Goal: Task Accomplishment & Management: Complete application form

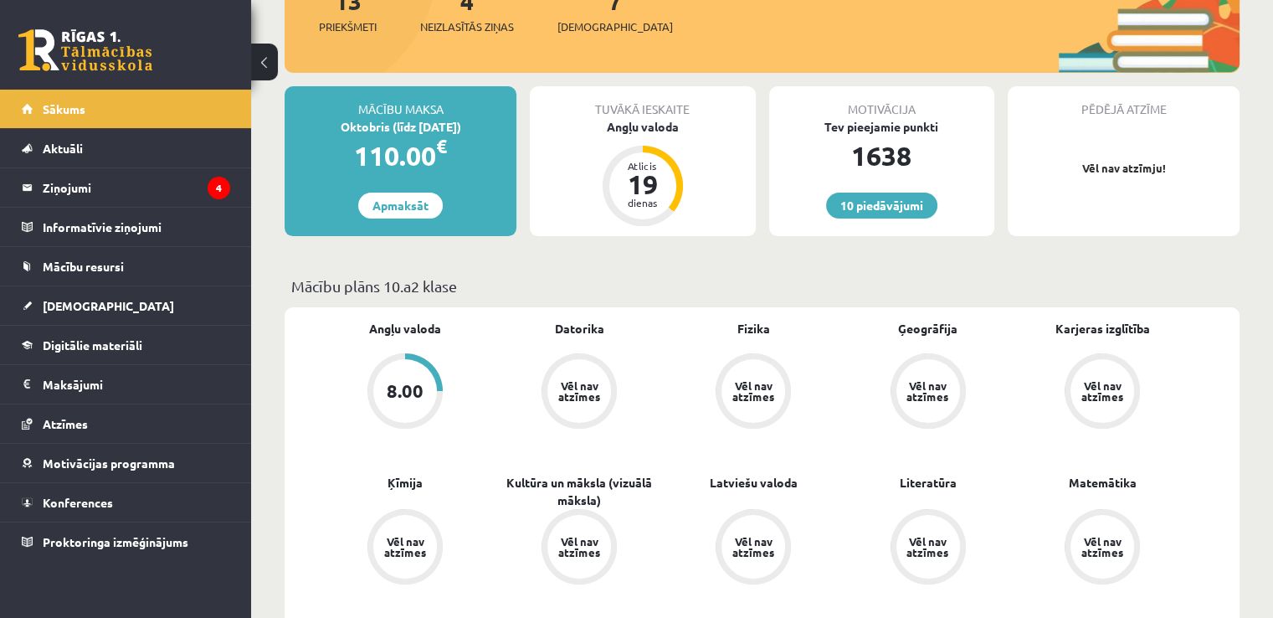
scroll to position [252, 0]
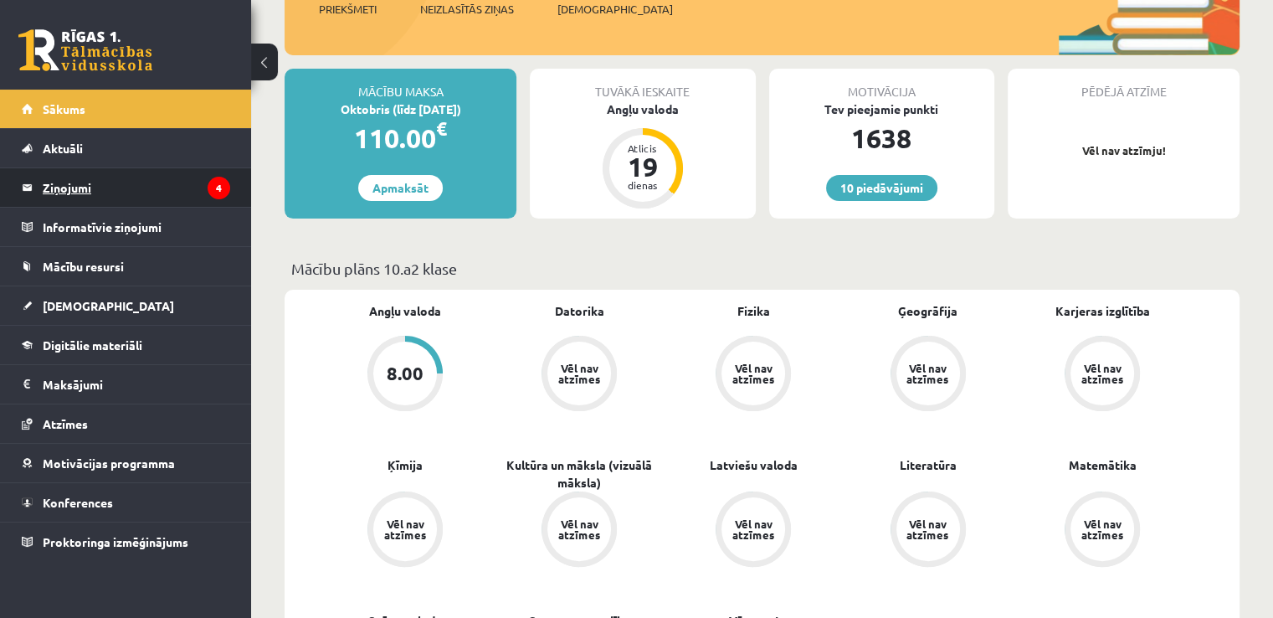
click at [80, 184] on legend "Ziņojumi 4" at bounding box center [136, 187] width 187 height 39
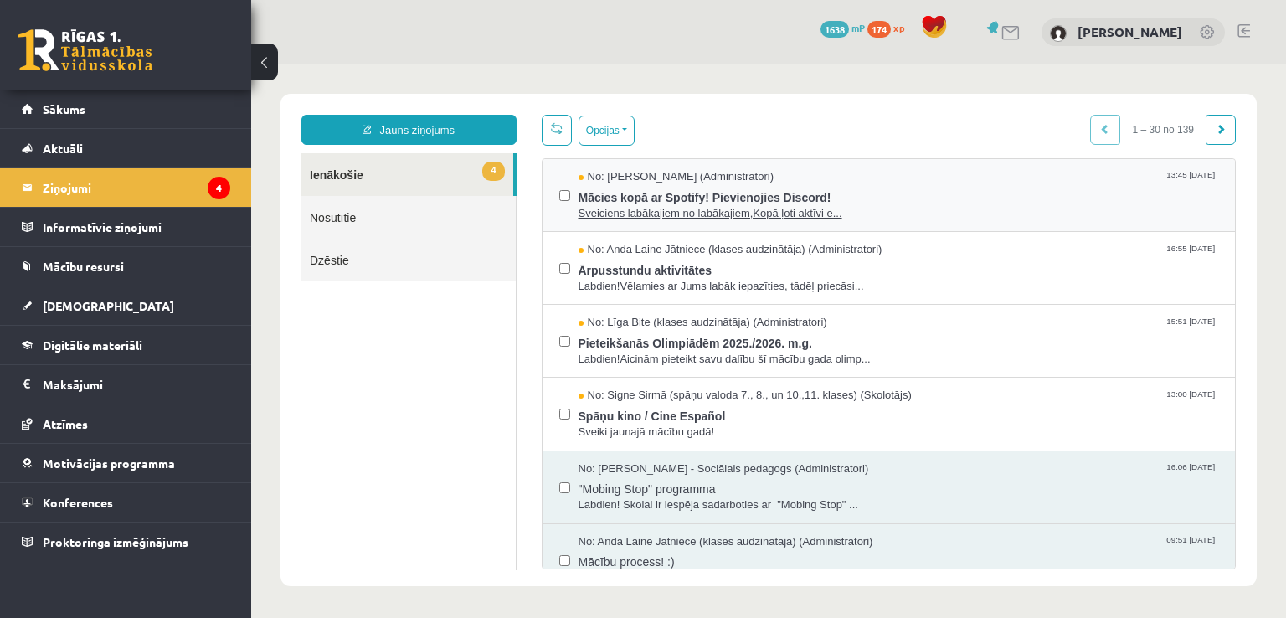
click at [668, 218] on span "Sveiciens labākajiem no labākajiem,Kopā ļoti aktīvi e..." at bounding box center [898, 214] width 640 height 16
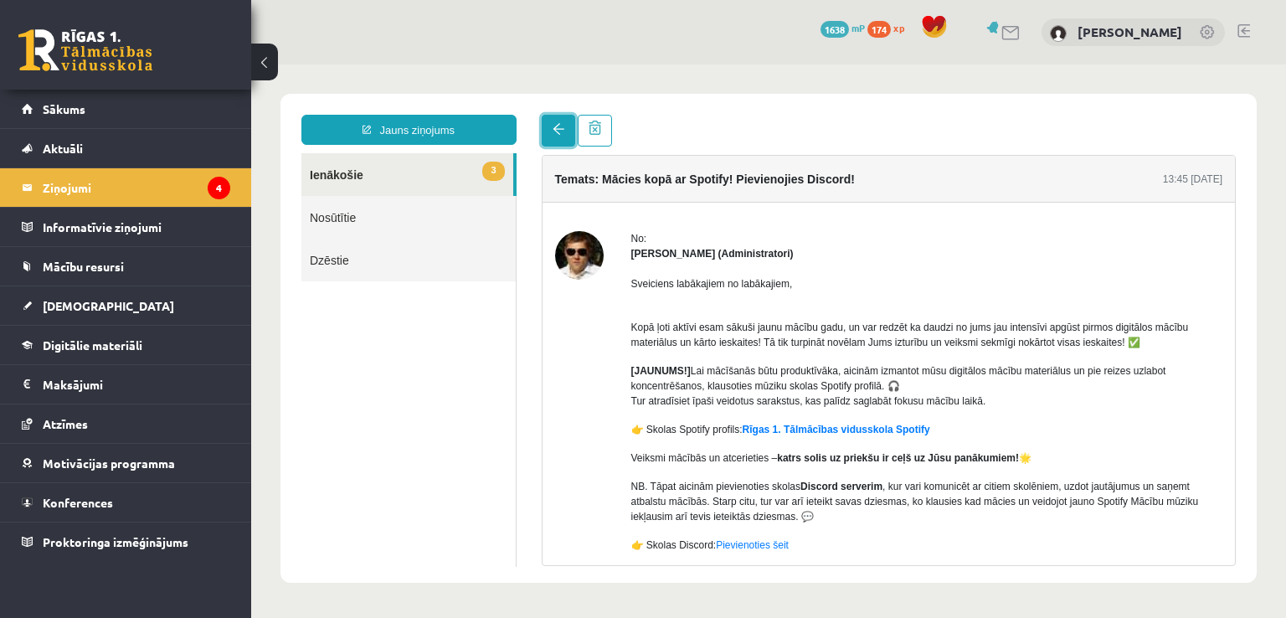
click at [554, 138] on link at bounding box center [558, 131] width 33 height 32
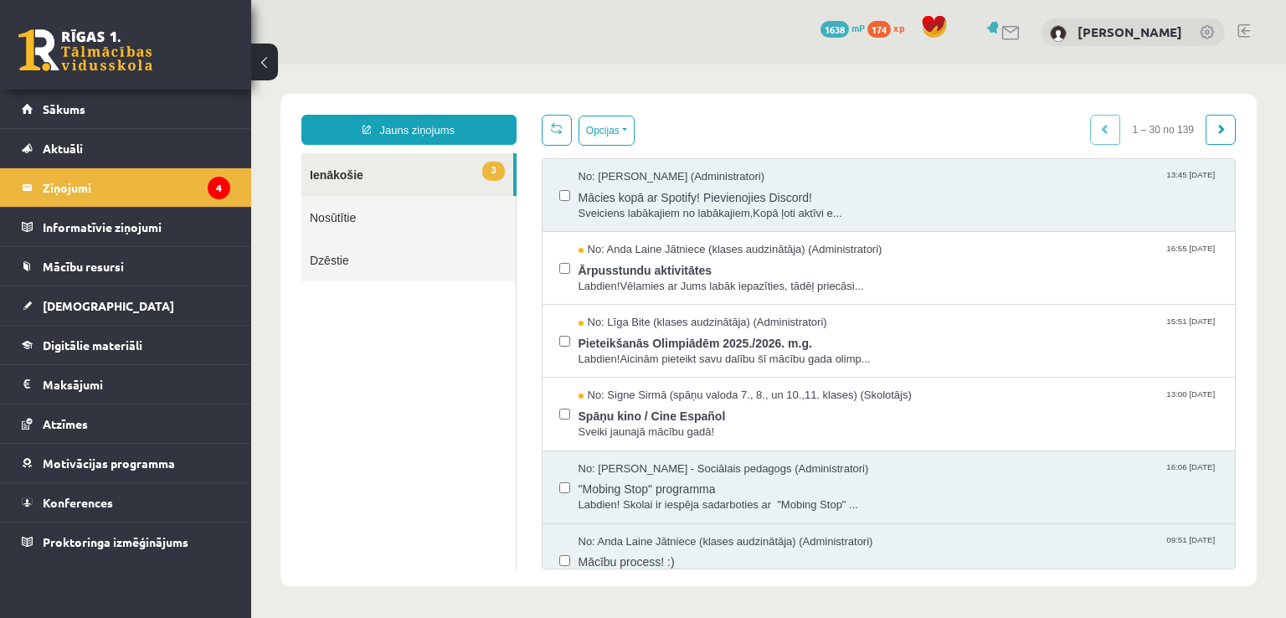
click at [349, 176] on link "3 Ienākošie" at bounding box center [407, 174] width 212 height 43
click at [607, 272] on span "Ārpusstundu aktivitātes" at bounding box center [898, 268] width 640 height 21
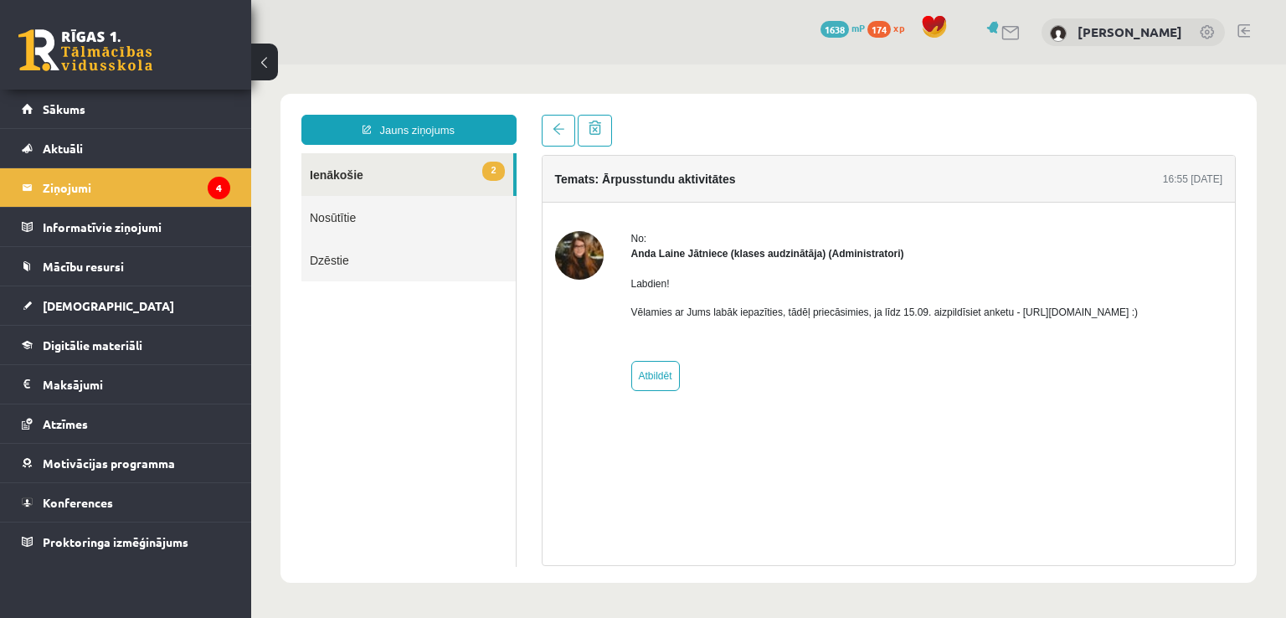
click at [395, 193] on link "2 Ienākošie" at bounding box center [407, 174] width 212 height 43
click at [347, 178] on link "2 Ienākošie" at bounding box center [407, 174] width 212 height 43
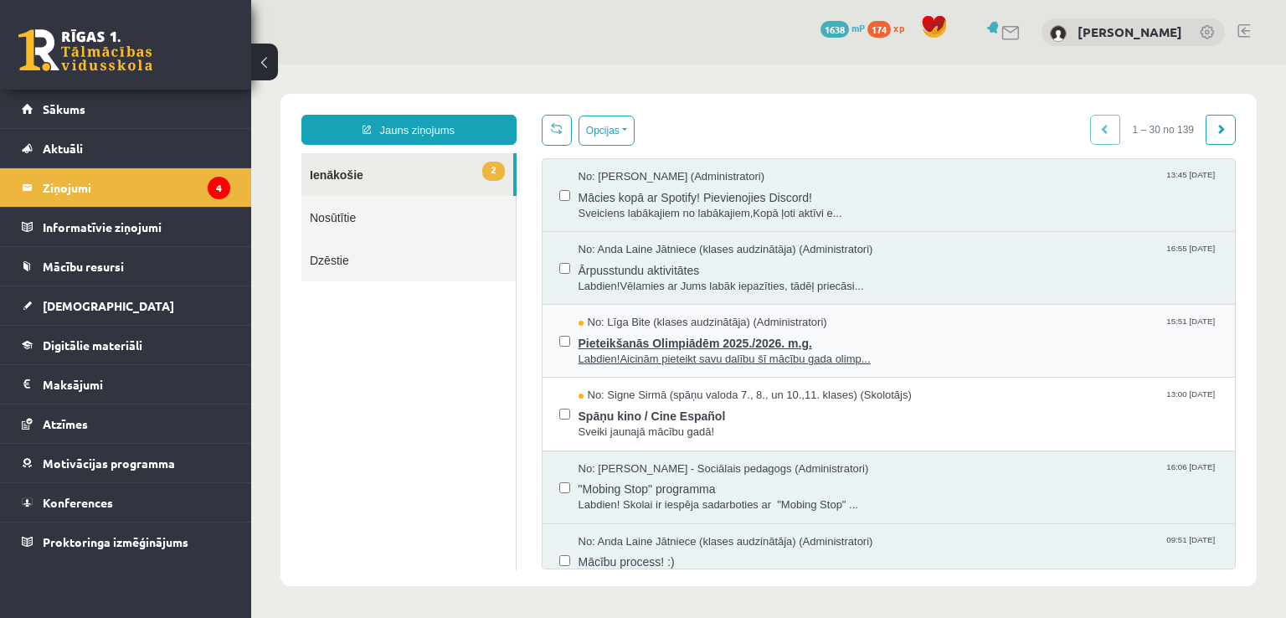
click at [606, 342] on span "Pieteikšanās Olimpiādēm 2025./2026. m.g." at bounding box center [898, 341] width 640 height 21
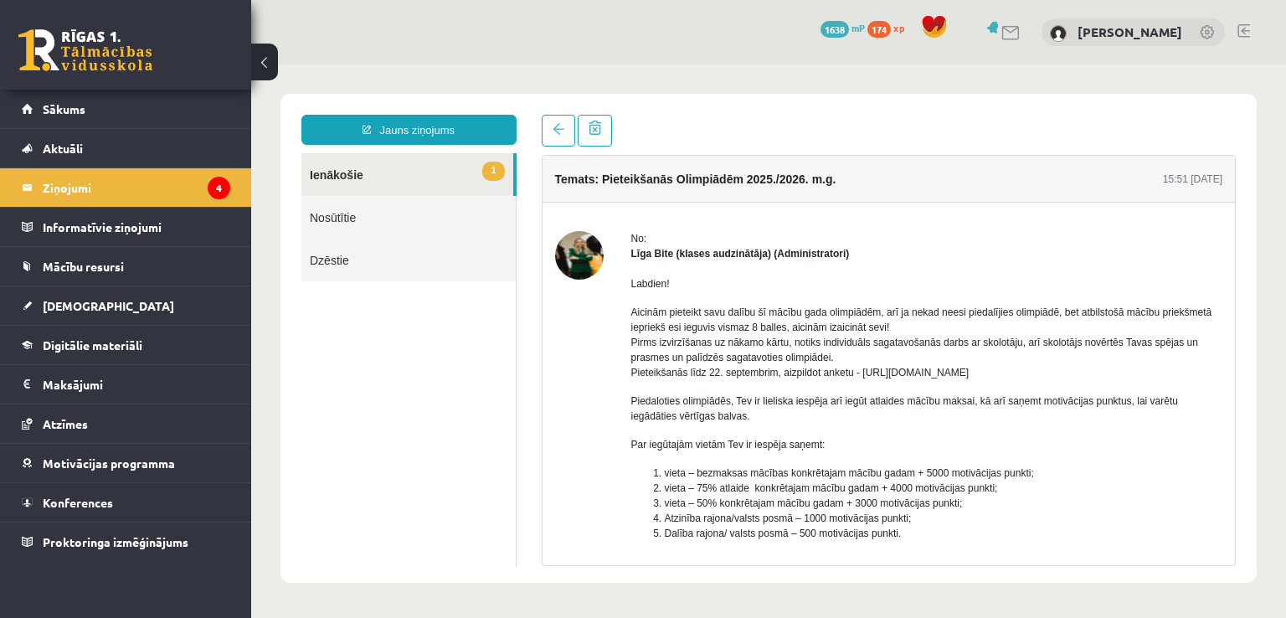
click at [348, 173] on link "1 Ienākošie" at bounding box center [407, 174] width 212 height 43
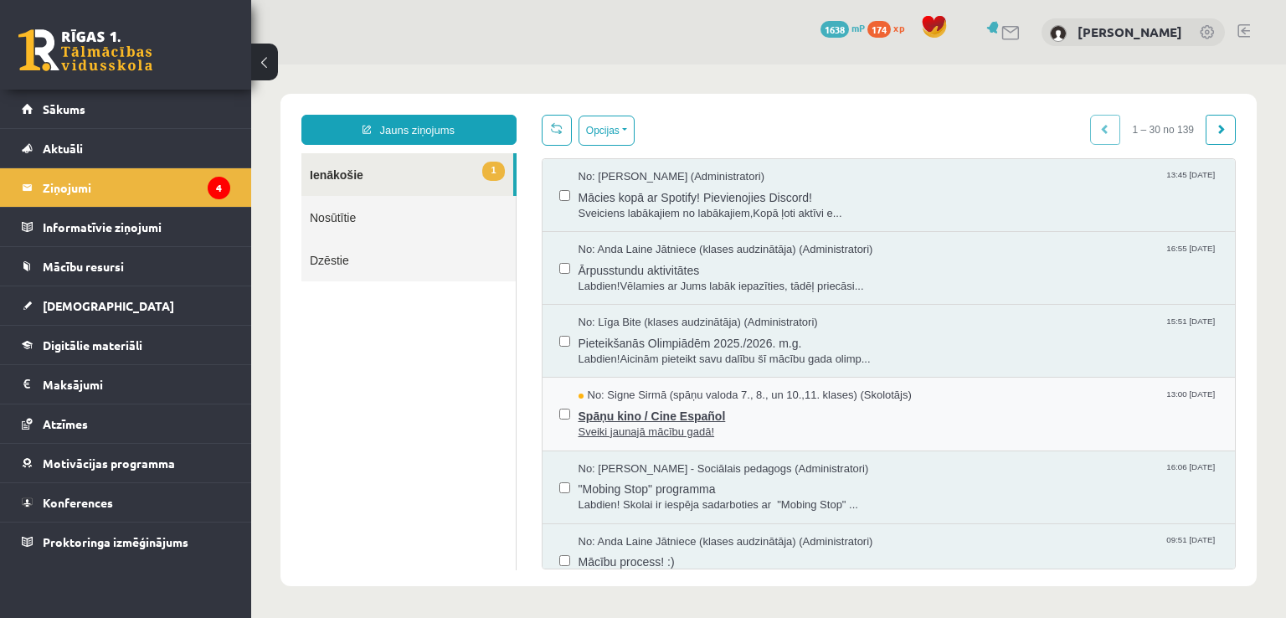
click at [584, 414] on span "Spāņu kino / Cine Español" at bounding box center [898, 413] width 640 height 21
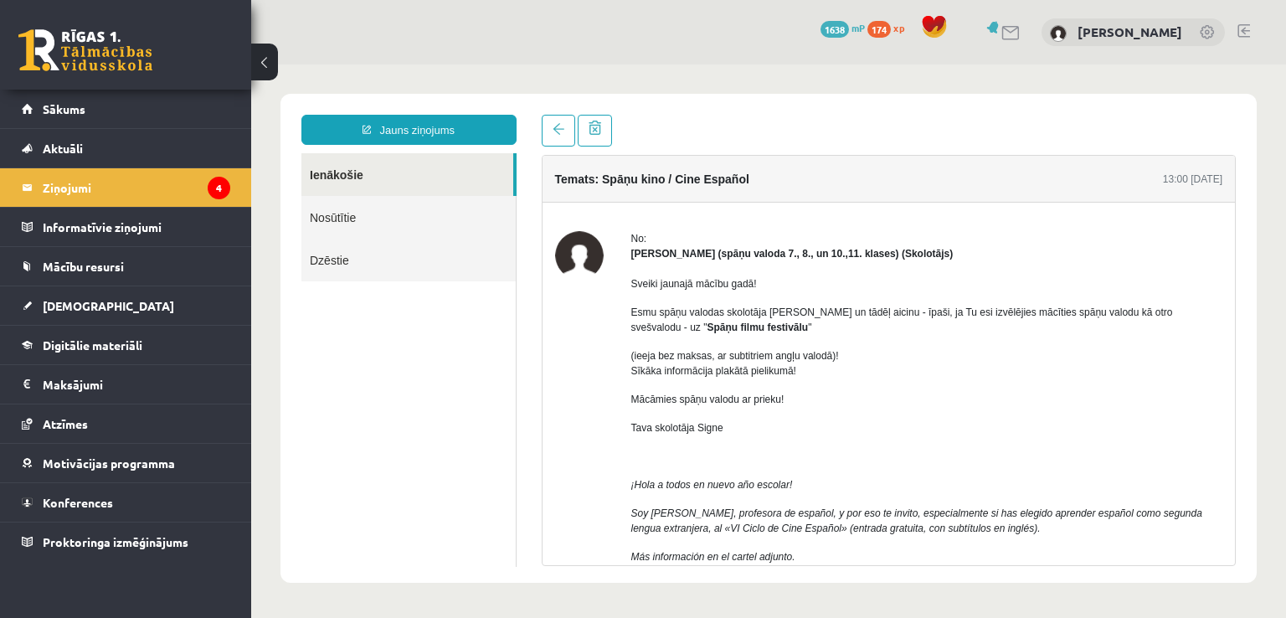
click at [369, 177] on link "Ienākošie" at bounding box center [407, 174] width 212 height 43
click at [64, 105] on span "Sākums" at bounding box center [64, 108] width 43 height 15
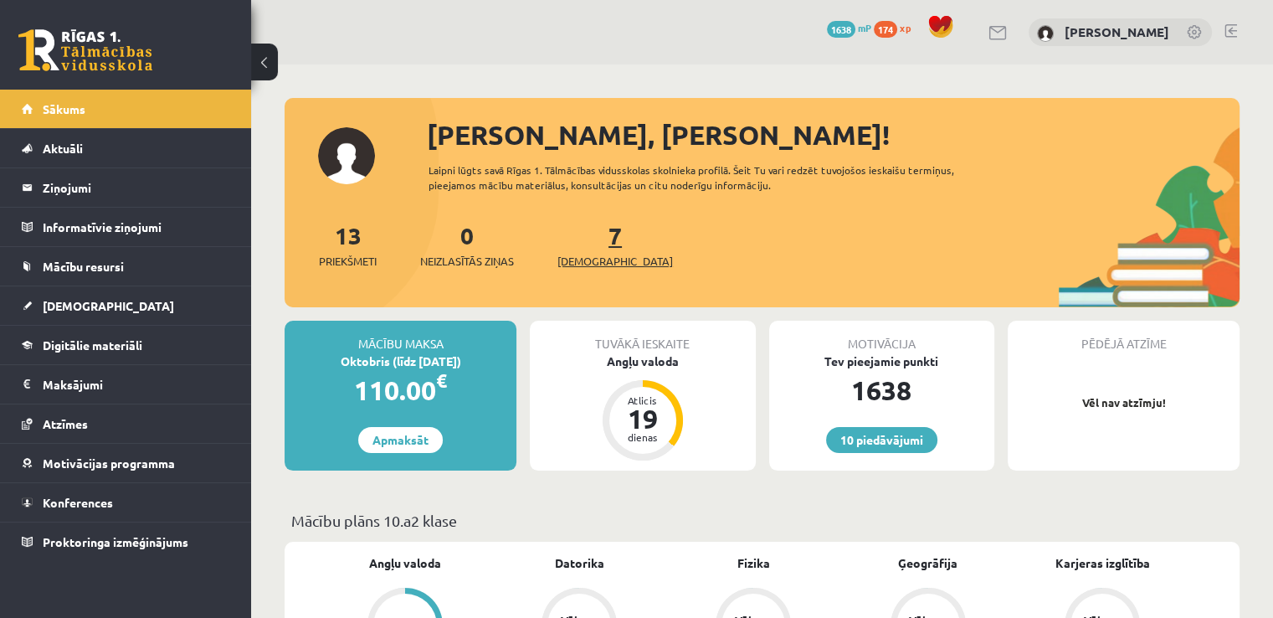
click at [572, 264] on span "[DEMOGRAPHIC_DATA]" at bounding box center [615, 261] width 116 height 17
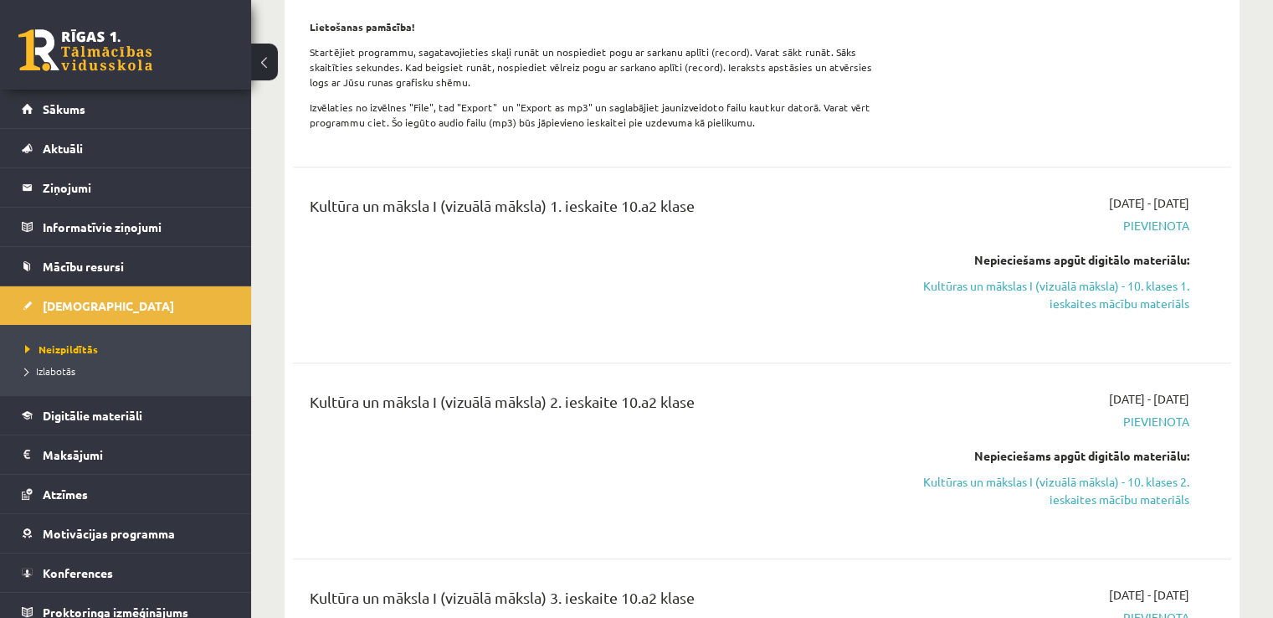
scroll to position [768, 0]
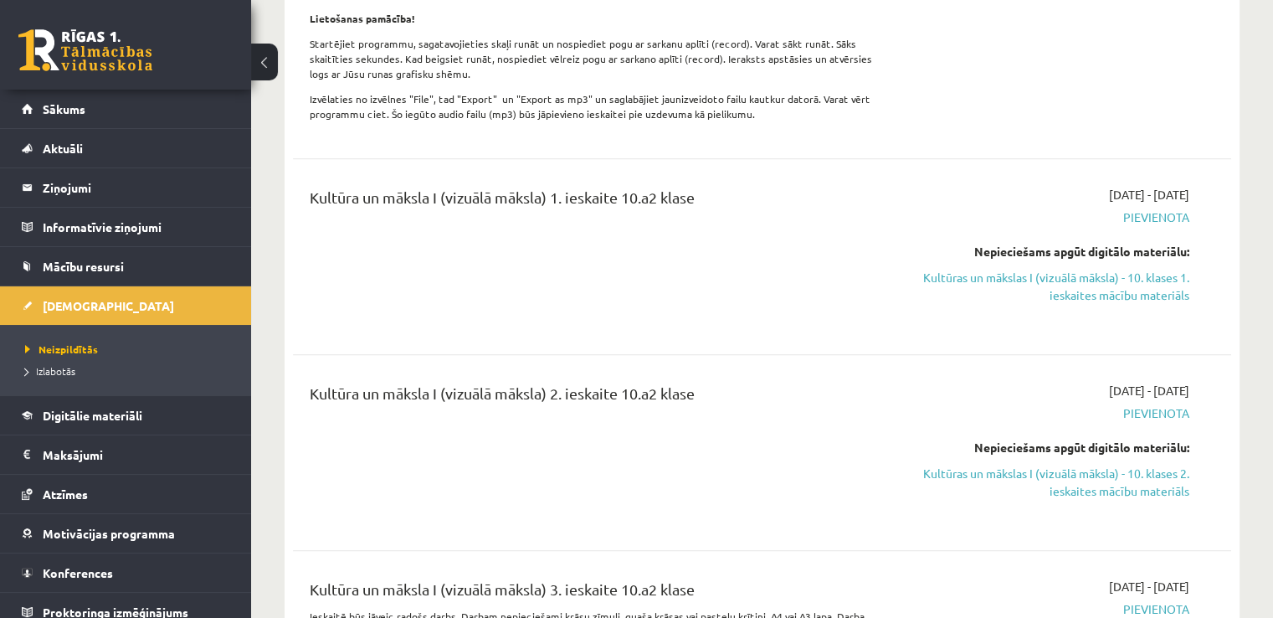
click at [1071, 288] on div "2025-09-01 - 2025-09-30 Pievienota Nepieciešams apgūt digitālo materiālu: Kultū…" at bounding box center [1051, 256] width 301 height 141
drag, startPoint x: 1075, startPoint y: 280, endPoint x: 733, endPoint y: 101, distance: 385.2
click at [1075, 282] on link "Kultūras un mākslas I (vizuālā māksla) - 10. klases 1. ieskaites mācību materiā…" at bounding box center [1051, 286] width 276 height 35
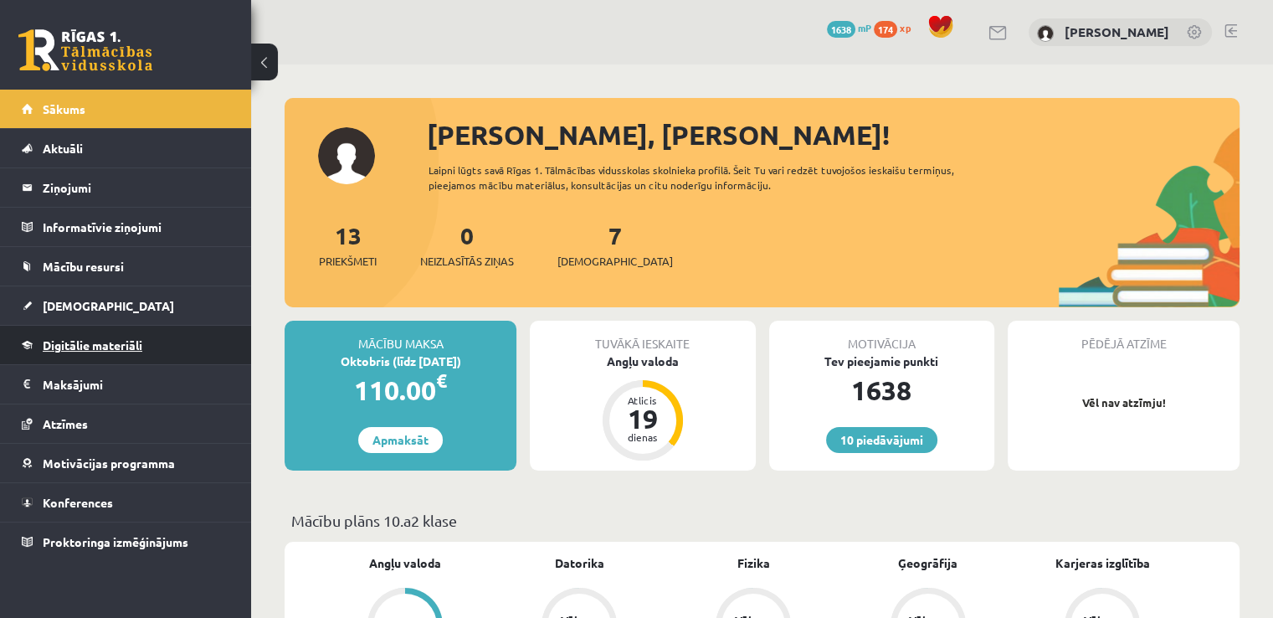
click at [79, 343] on span "Digitālie materiāli" at bounding box center [93, 344] width 100 height 15
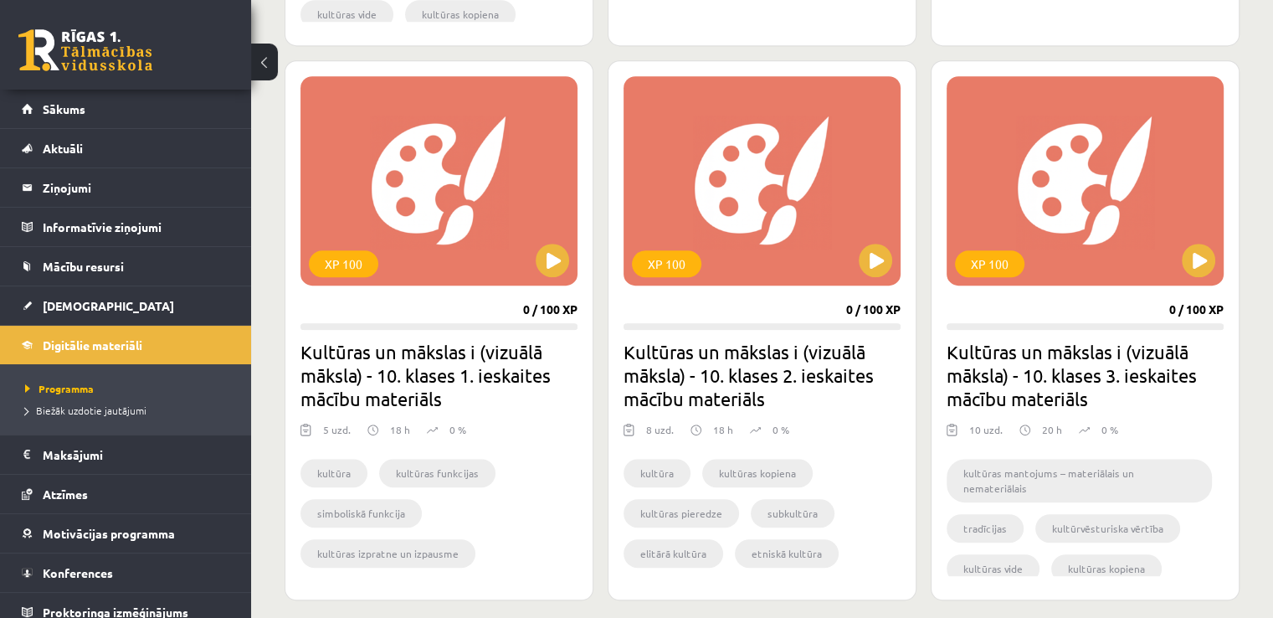
scroll to position [971, 0]
click at [499, 269] on div "XP 100" at bounding box center [438, 180] width 277 height 209
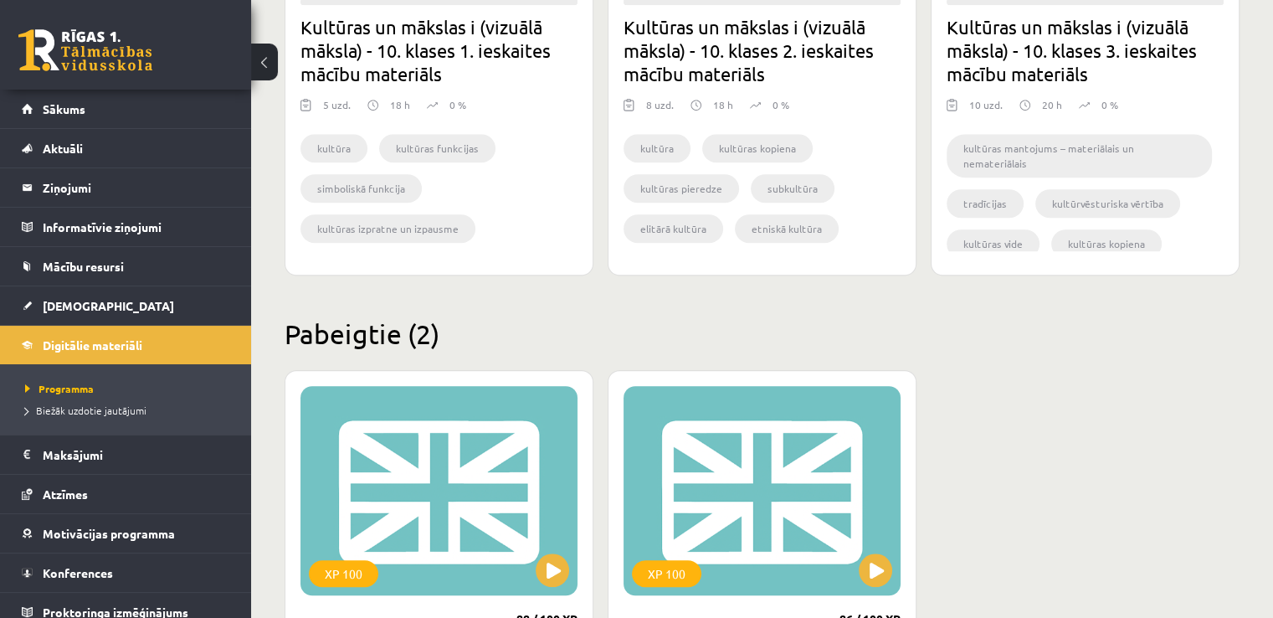
scroll to position [1291, 0]
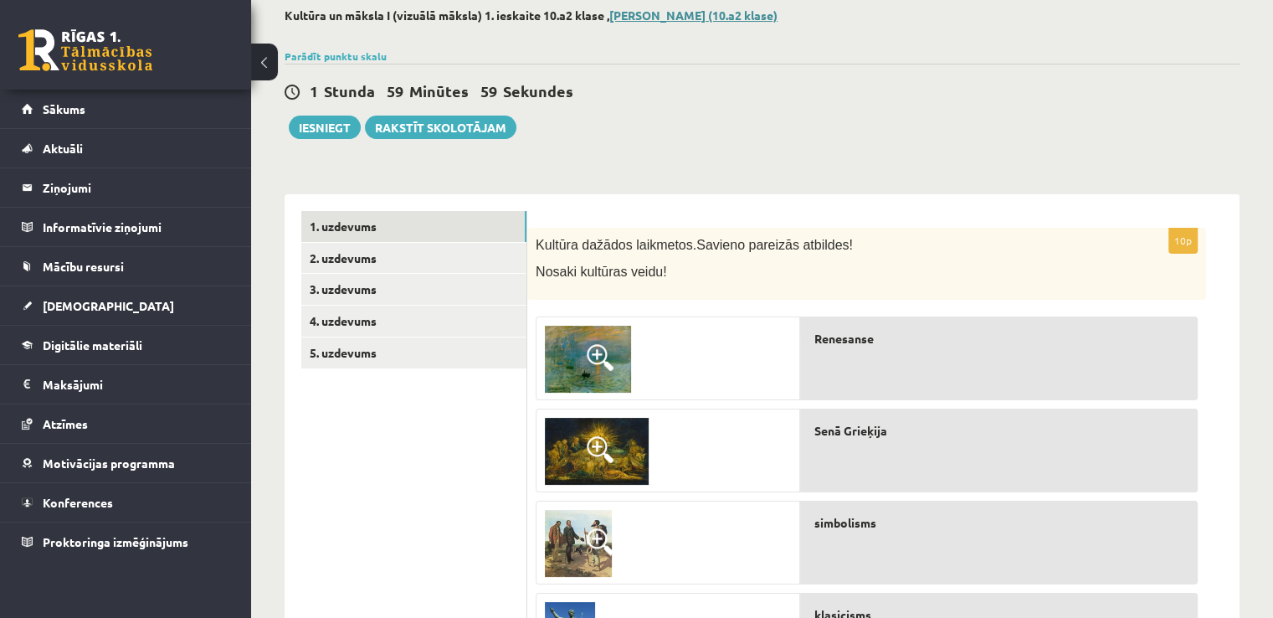
scroll to position [89, 0]
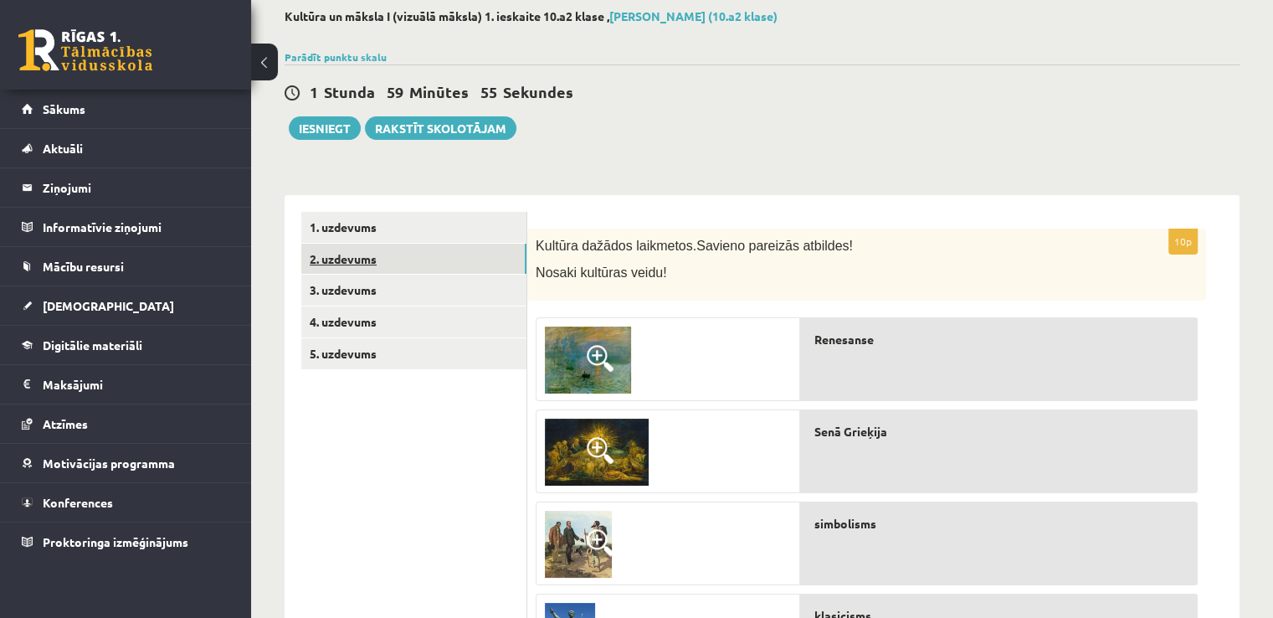
click at [443, 253] on link "2. uzdevums" at bounding box center [413, 259] width 225 height 31
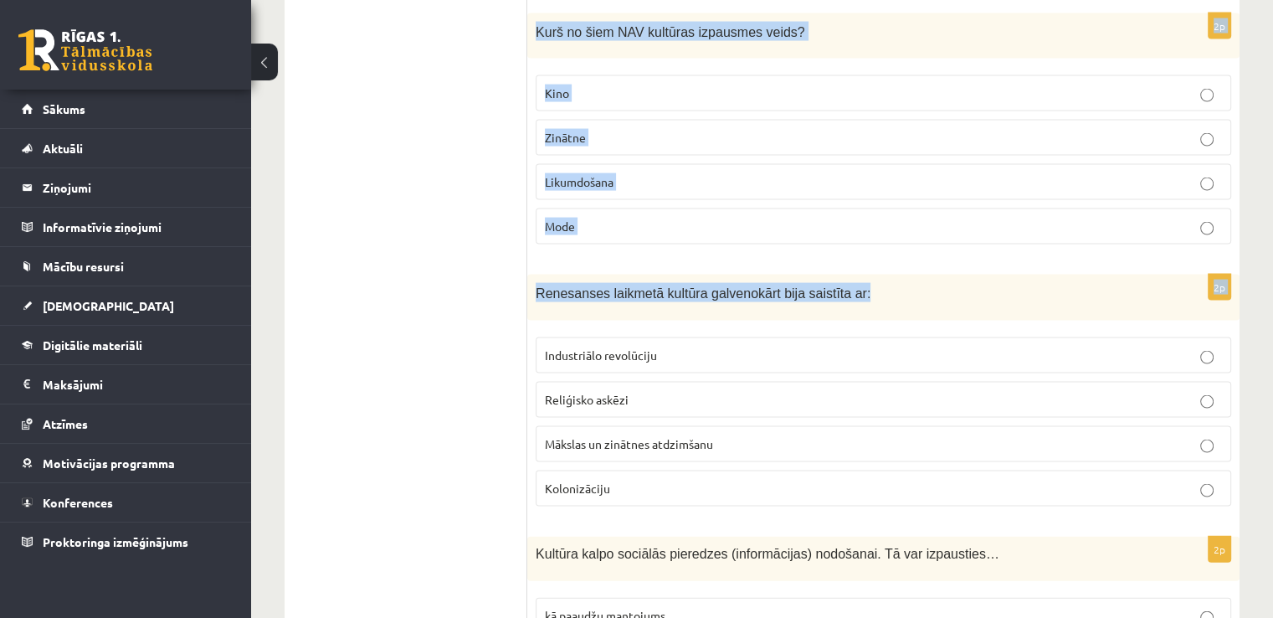
scroll to position [3652, 0]
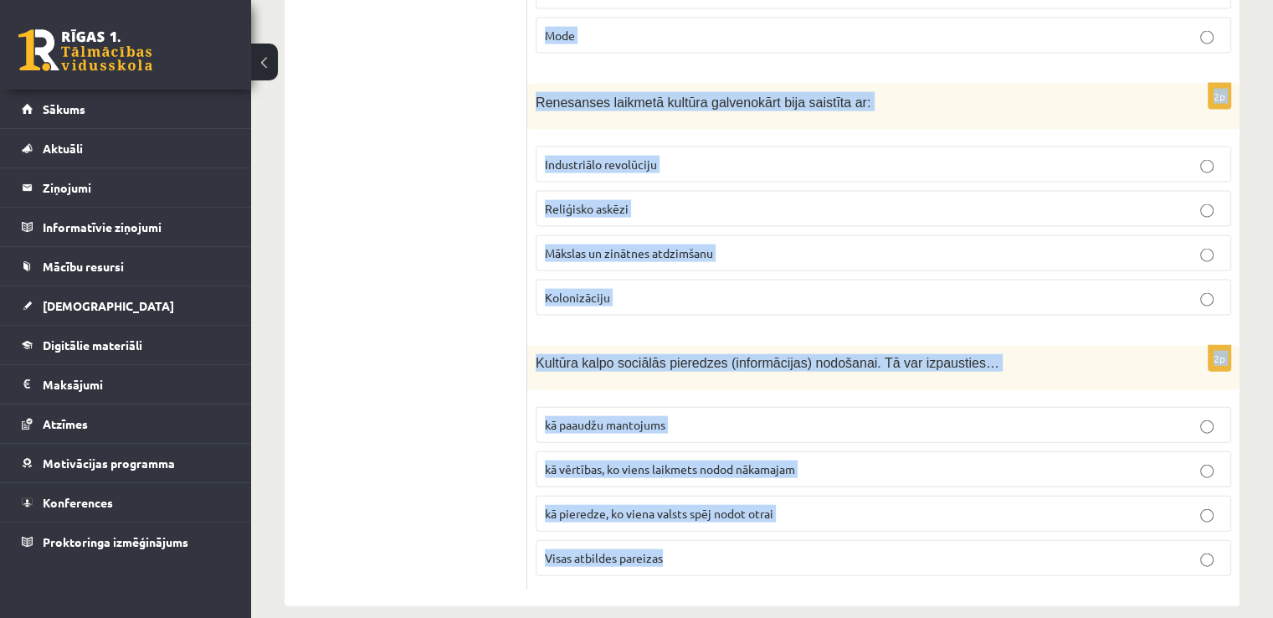
drag, startPoint x: 537, startPoint y: 244, endPoint x: 955, endPoint y: 543, distance: 513.5
copy form "Kurš no šiem jēdzieniem vislabāk raksturo 21. gs. kultūras tendences? Lokalizāc…"
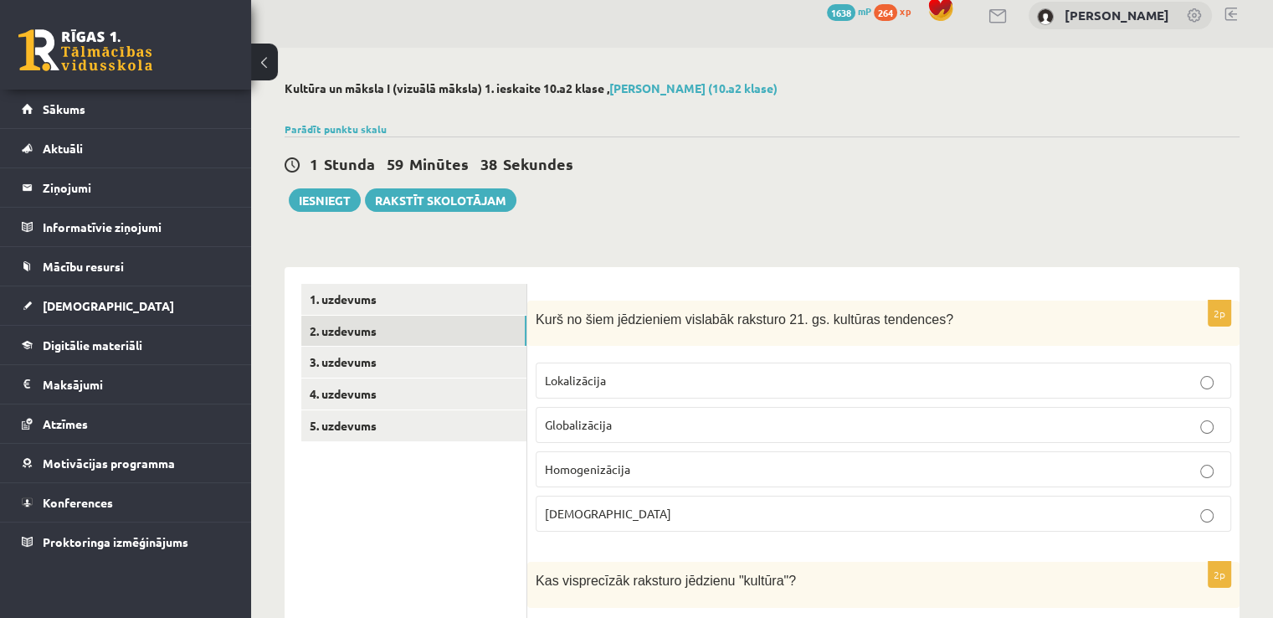
scroll to position [0, 0]
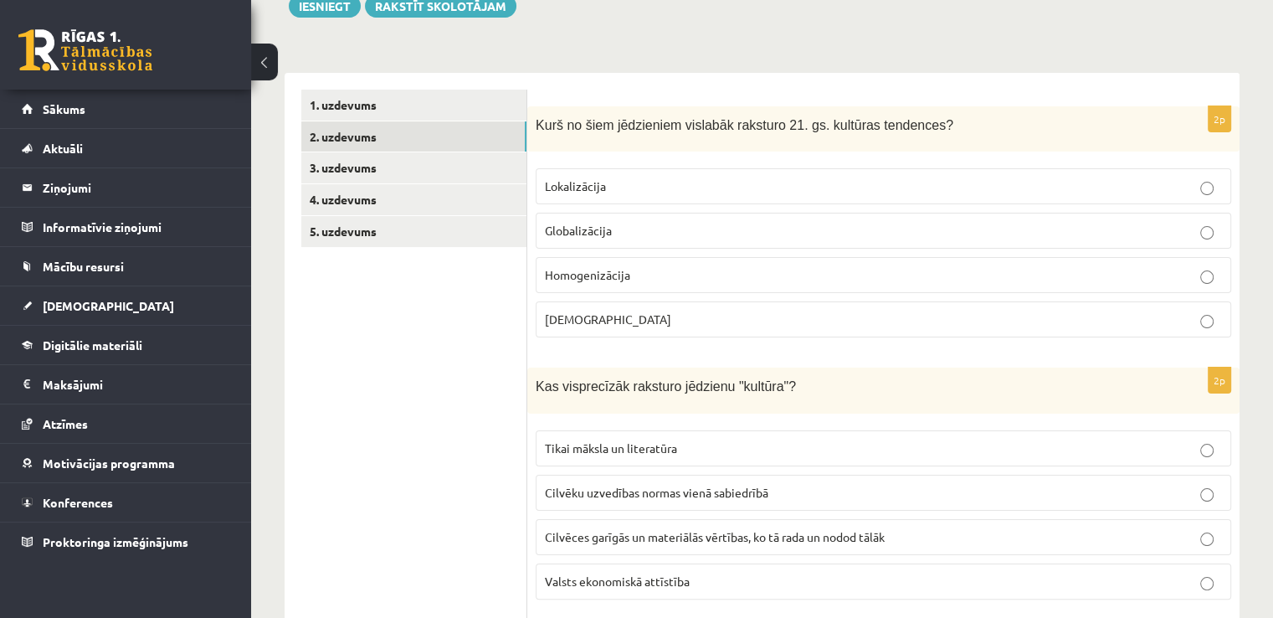
click at [628, 219] on label "Globalizācija" at bounding box center [884, 231] width 696 height 36
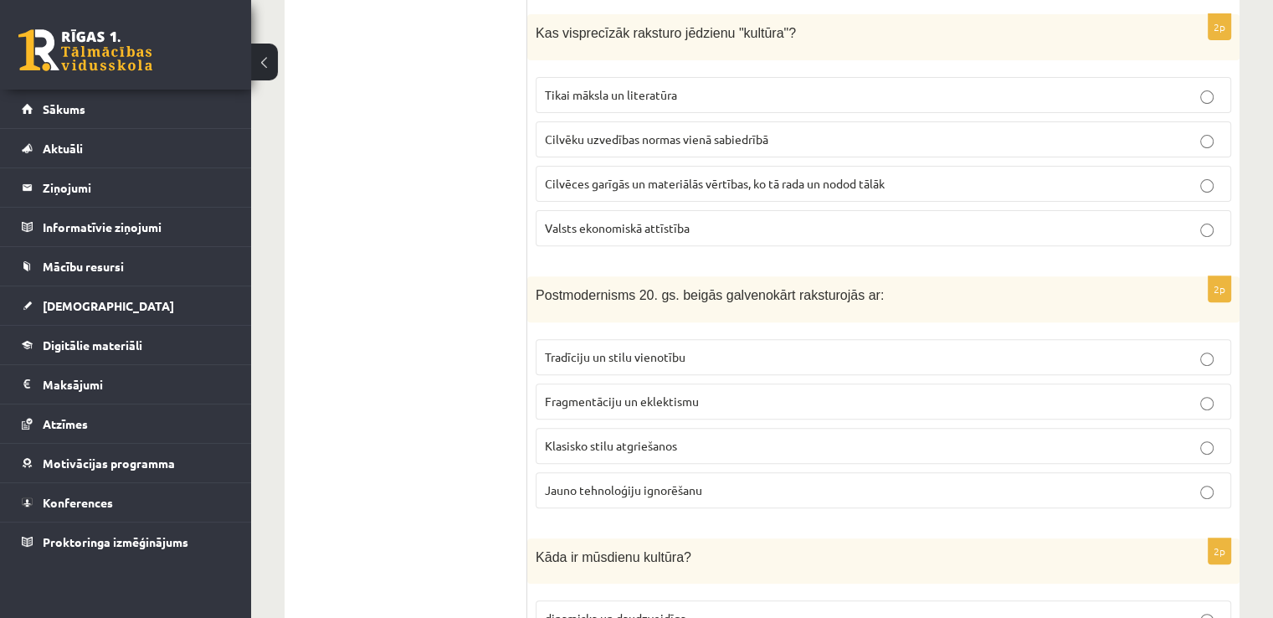
scroll to position [586, 0]
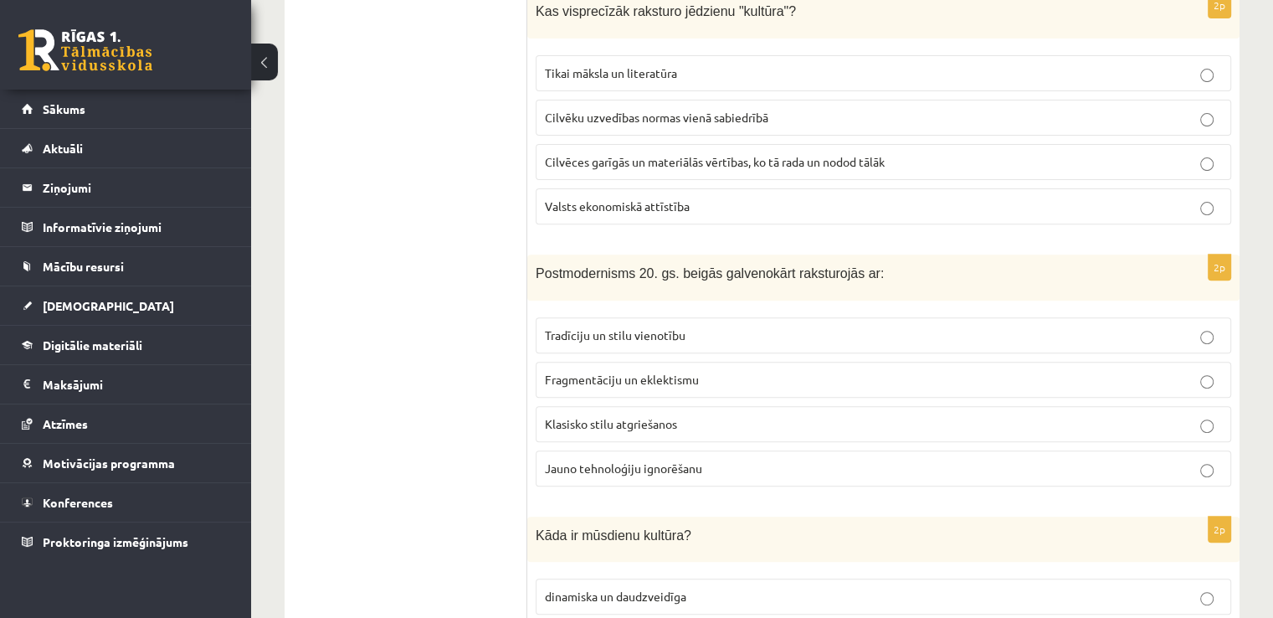
click at [616, 158] on span "Cilvēces garīgās un materiālās vērtības, ko tā rada un nodod tālāk" at bounding box center [715, 161] width 340 height 15
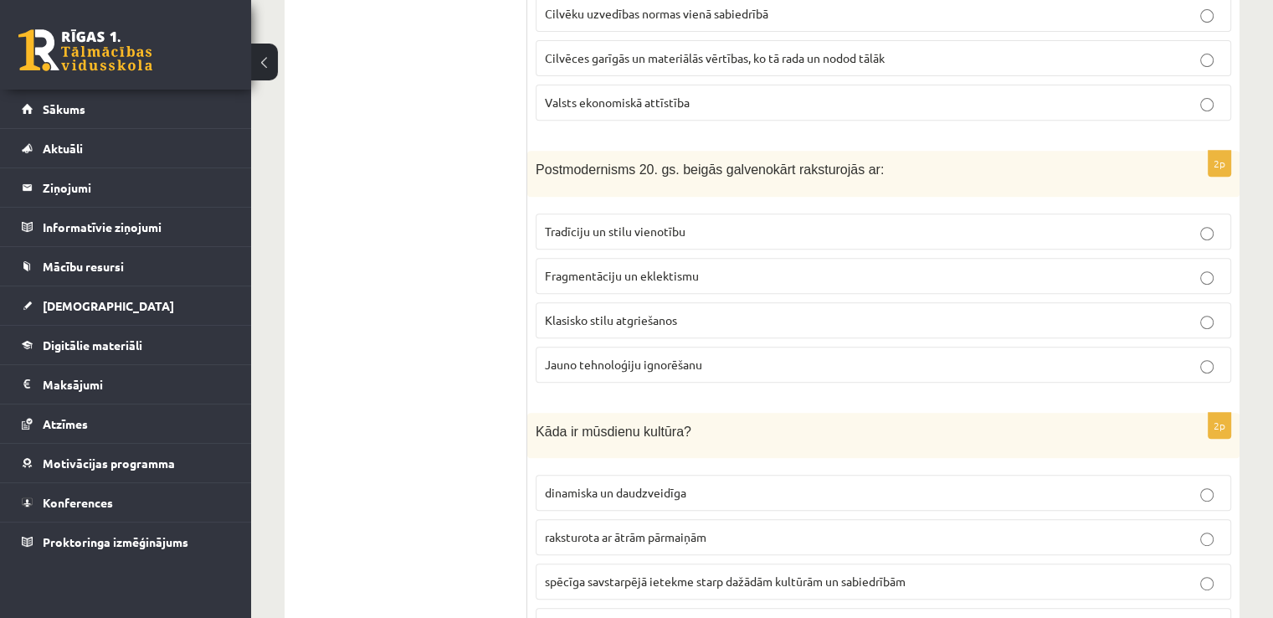
scroll to position [693, 0]
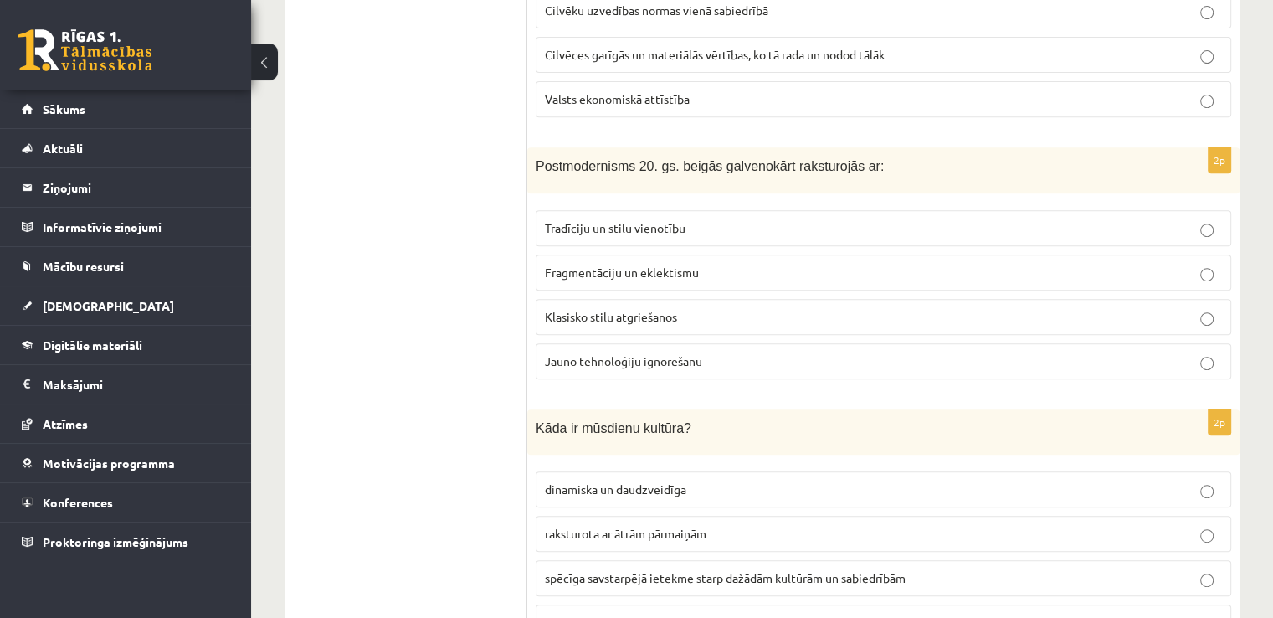
click at [606, 264] on span "Fragmentāciju un eklektismu" at bounding box center [622, 271] width 154 height 15
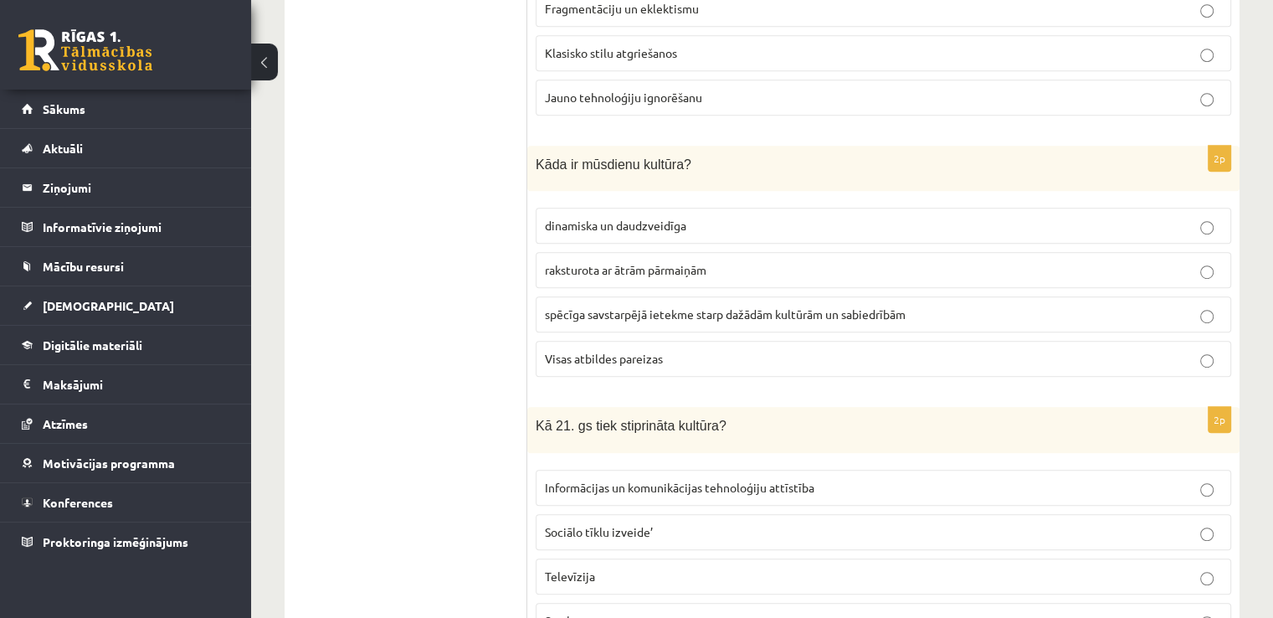
scroll to position [964, 0]
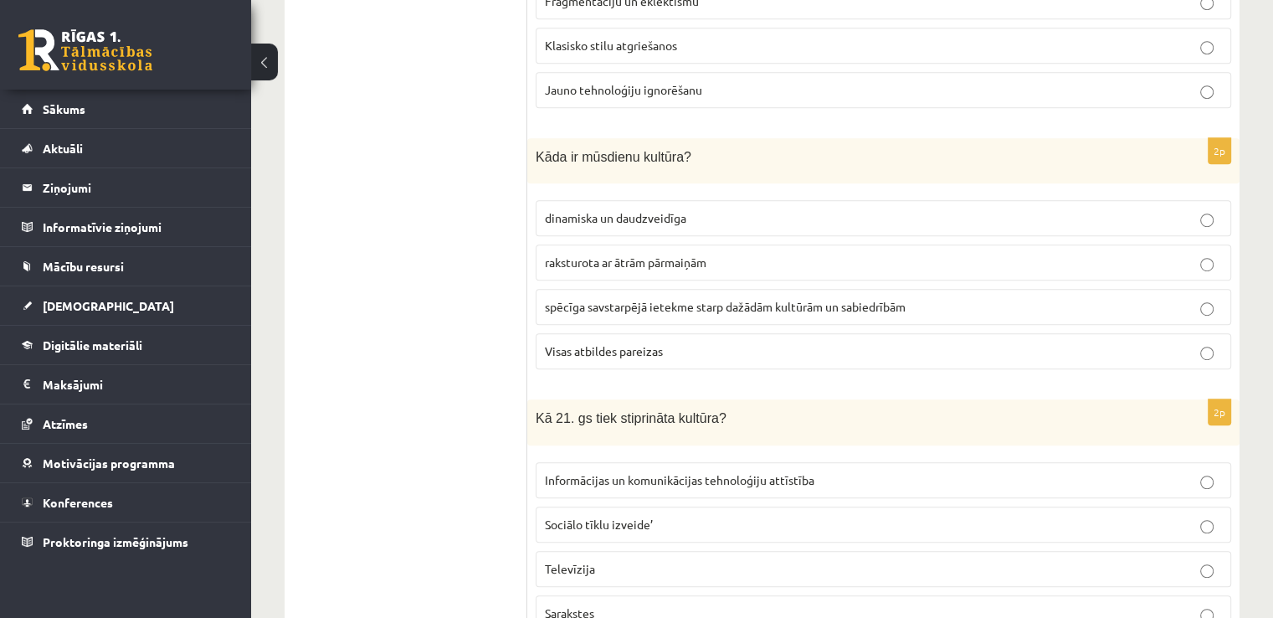
click at [611, 354] on label "Visas atbildes pareizas" at bounding box center [884, 351] width 696 height 36
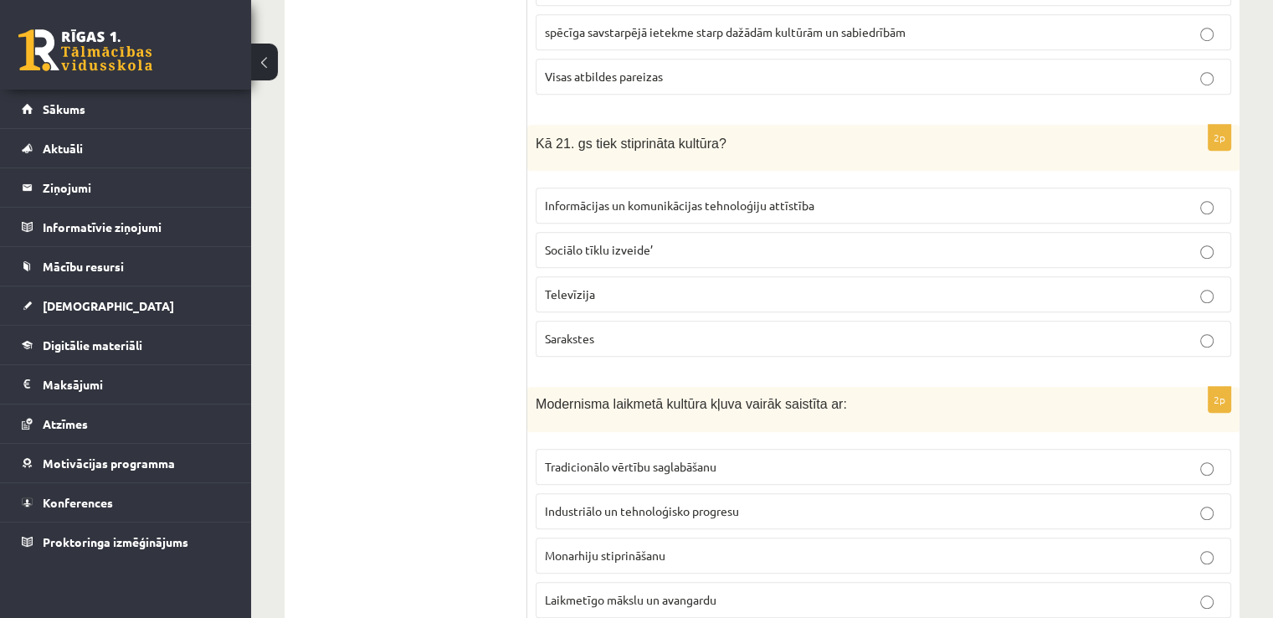
scroll to position [1240, 0]
click at [608, 196] on span "Informācijas un komunikācijas tehnoloģiju attīstība" at bounding box center [680, 203] width 270 height 15
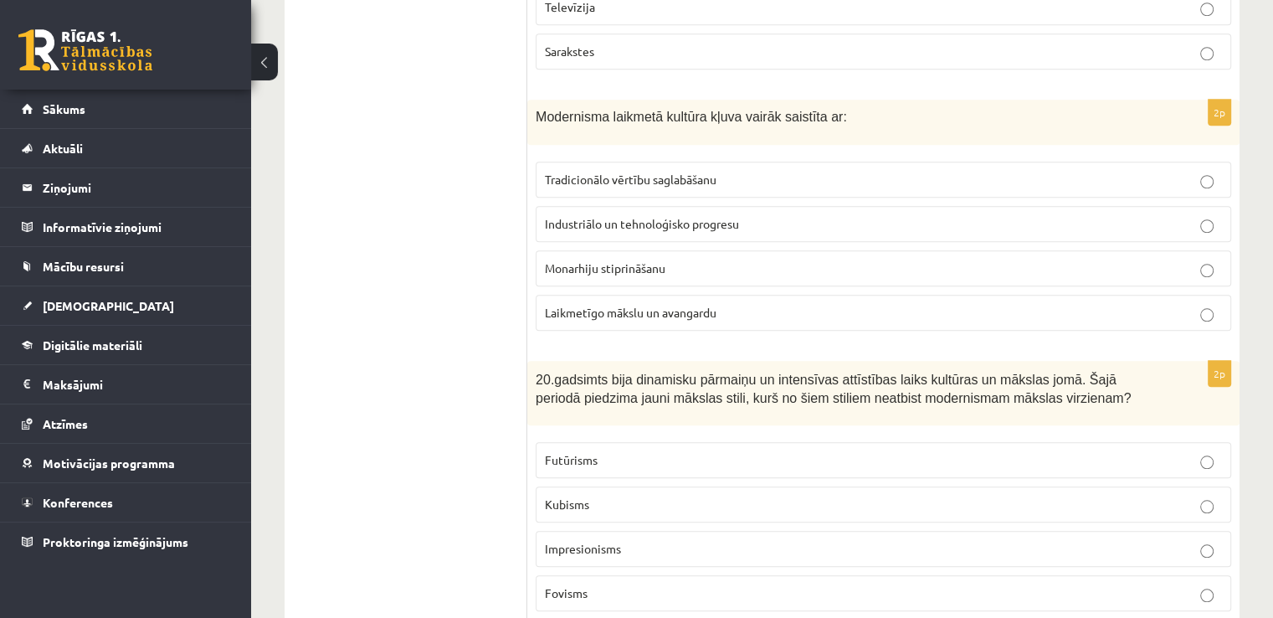
scroll to position [1527, 0]
click at [575, 215] on span "Industriālo un tehnoloģisko progresu" at bounding box center [642, 222] width 194 height 15
click at [665, 219] on span "Industriālo un tehnoloģisko progresu" at bounding box center [642, 222] width 194 height 15
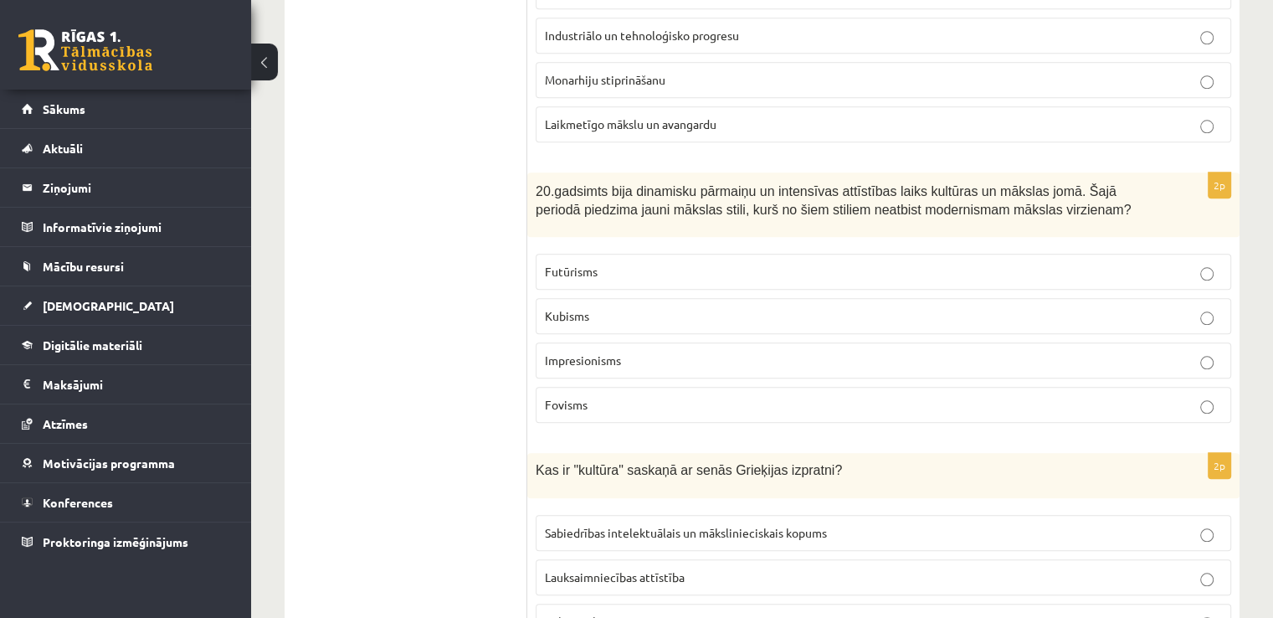
scroll to position [1717, 0]
click at [579, 358] on label "Impresionisms" at bounding box center [884, 358] width 696 height 36
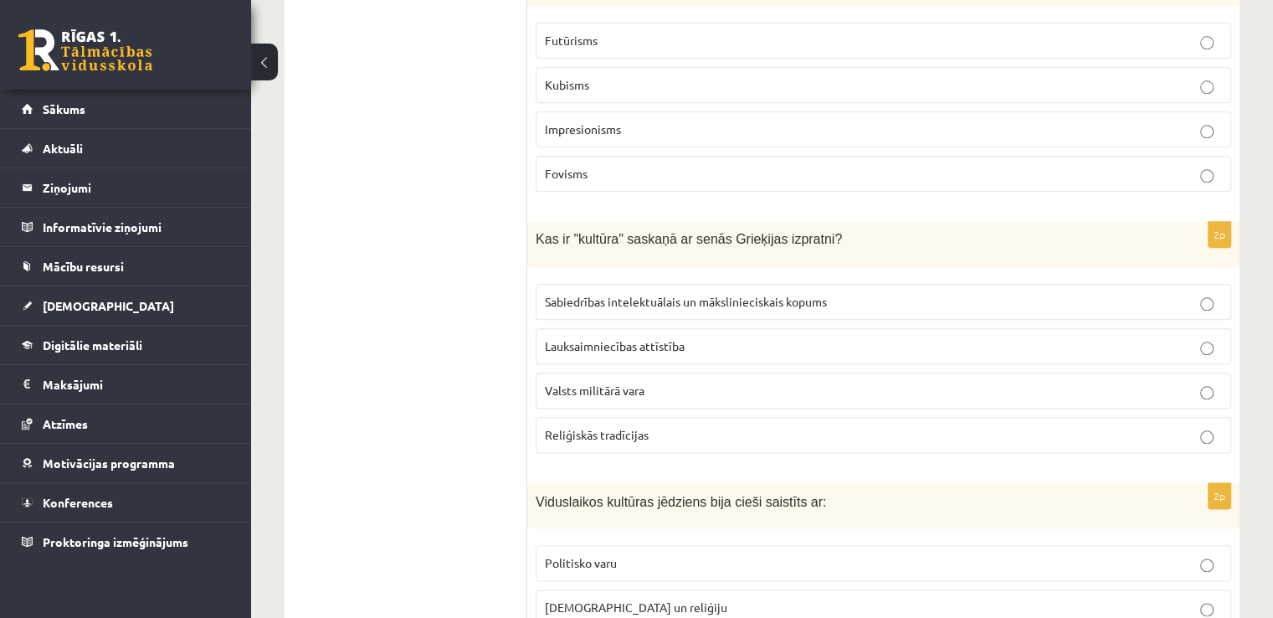
scroll to position [1965, 0]
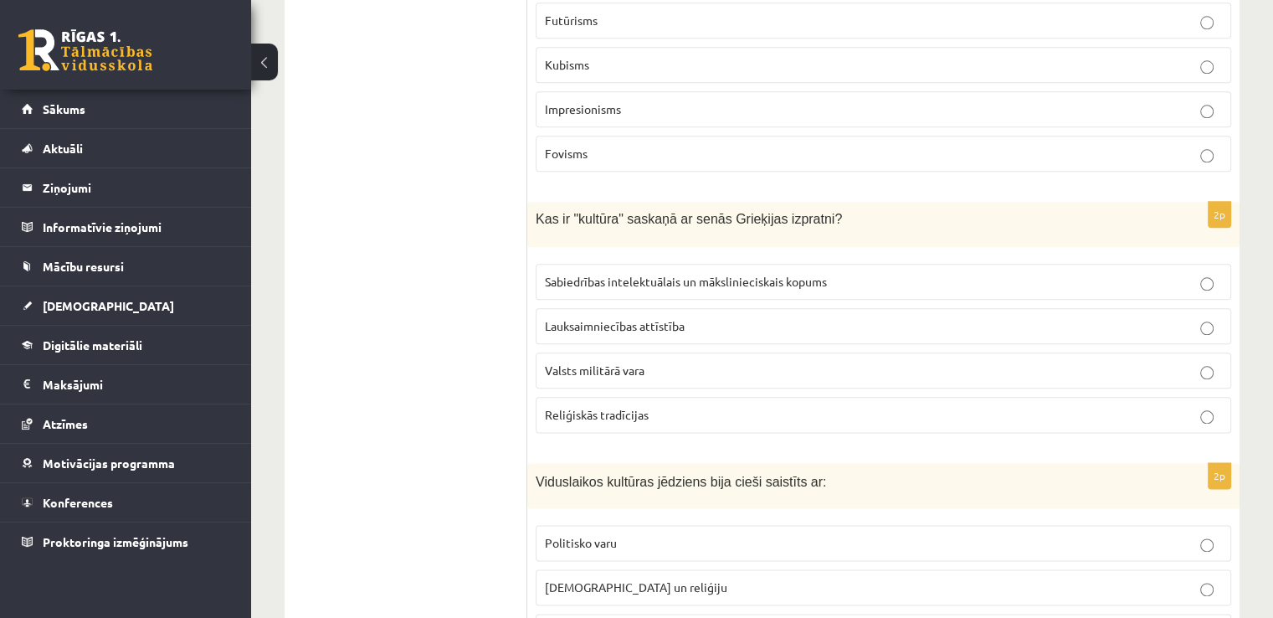
click at [579, 275] on span "Sabiedrības intelektuālais un mākslinieciskais kopums" at bounding box center [686, 281] width 282 height 15
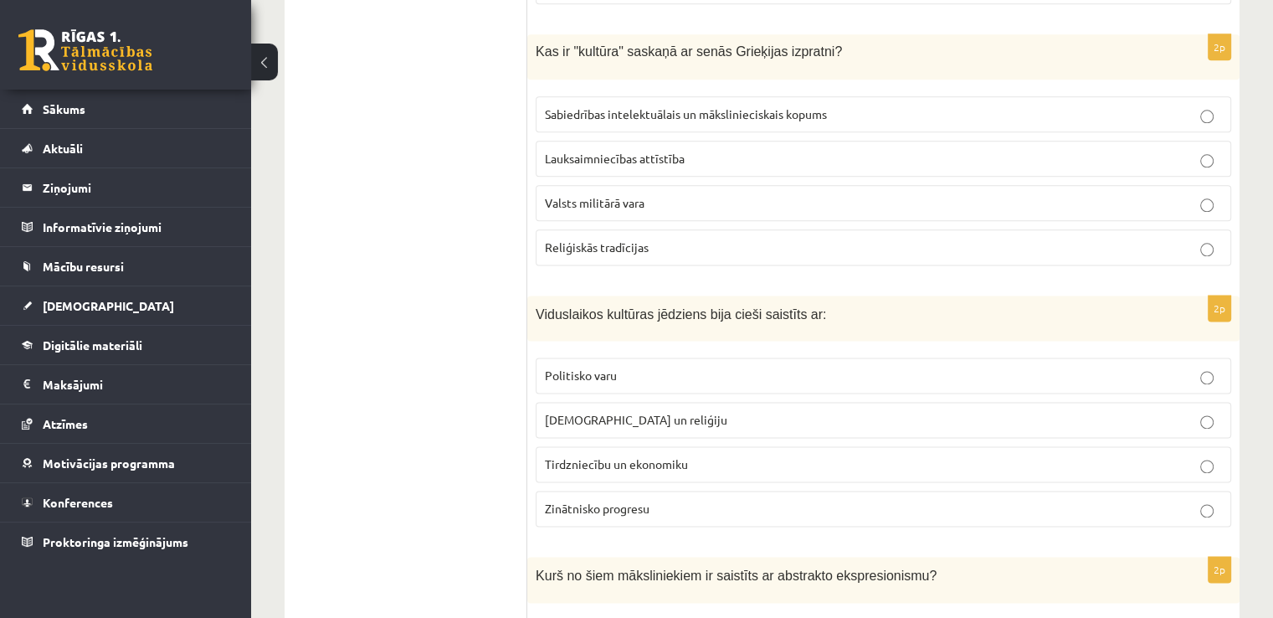
scroll to position [2153, 0]
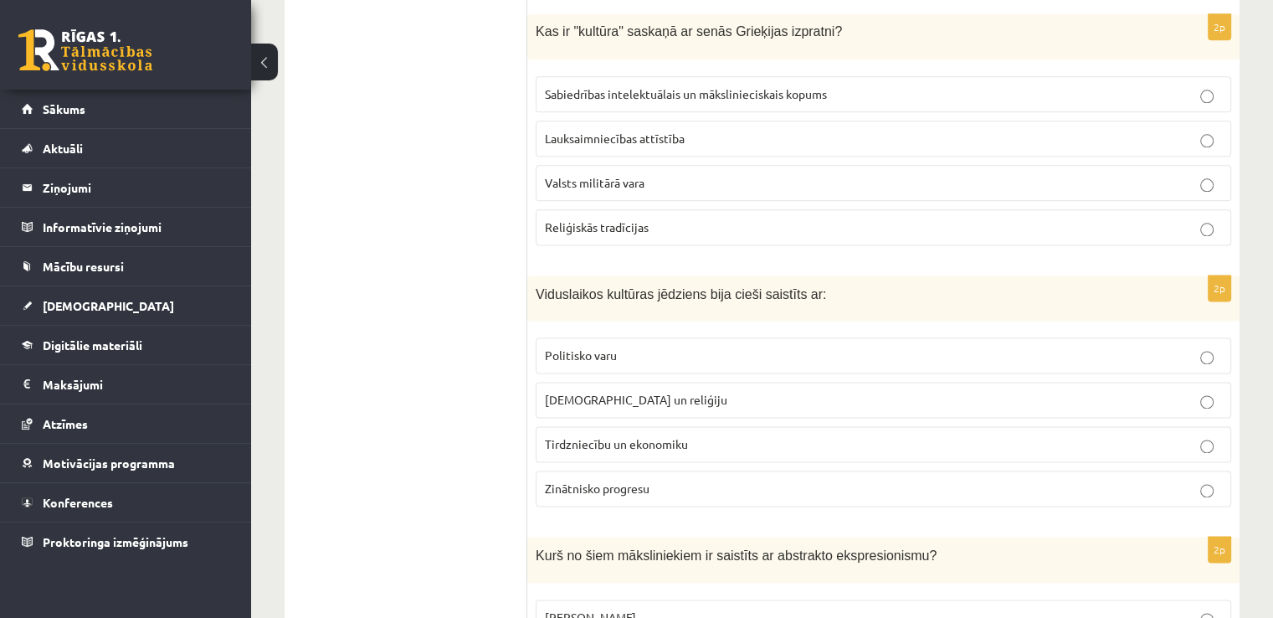
click at [611, 392] on span "Baznīcu un reliģiju" at bounding box center [636, 399] width 182 height 15
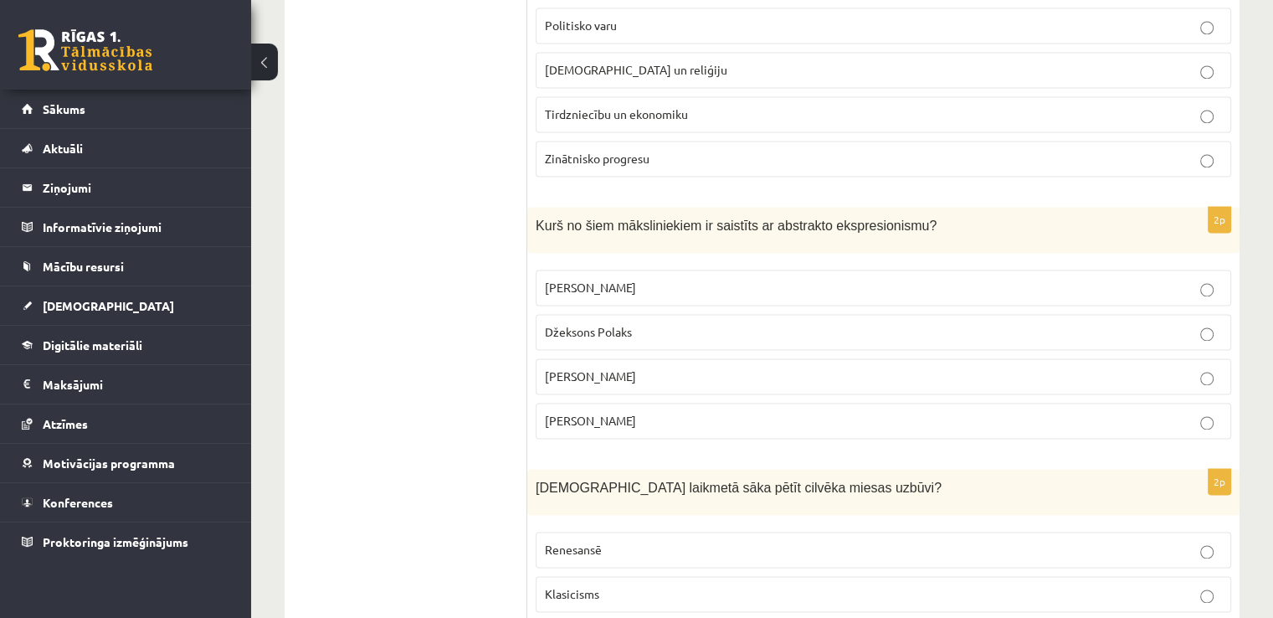
scroll to position [2486, 0]
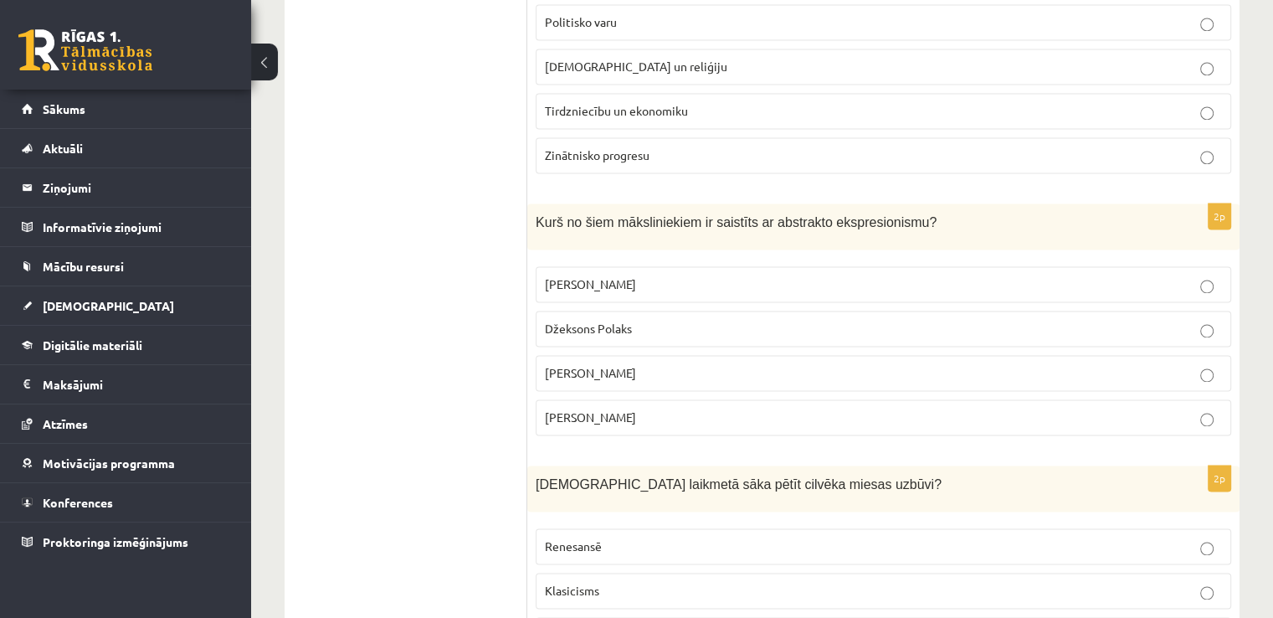
click at [624, 321] on span "Džeksons Polaks" at bounding box center [588, 328] width 87 height 15
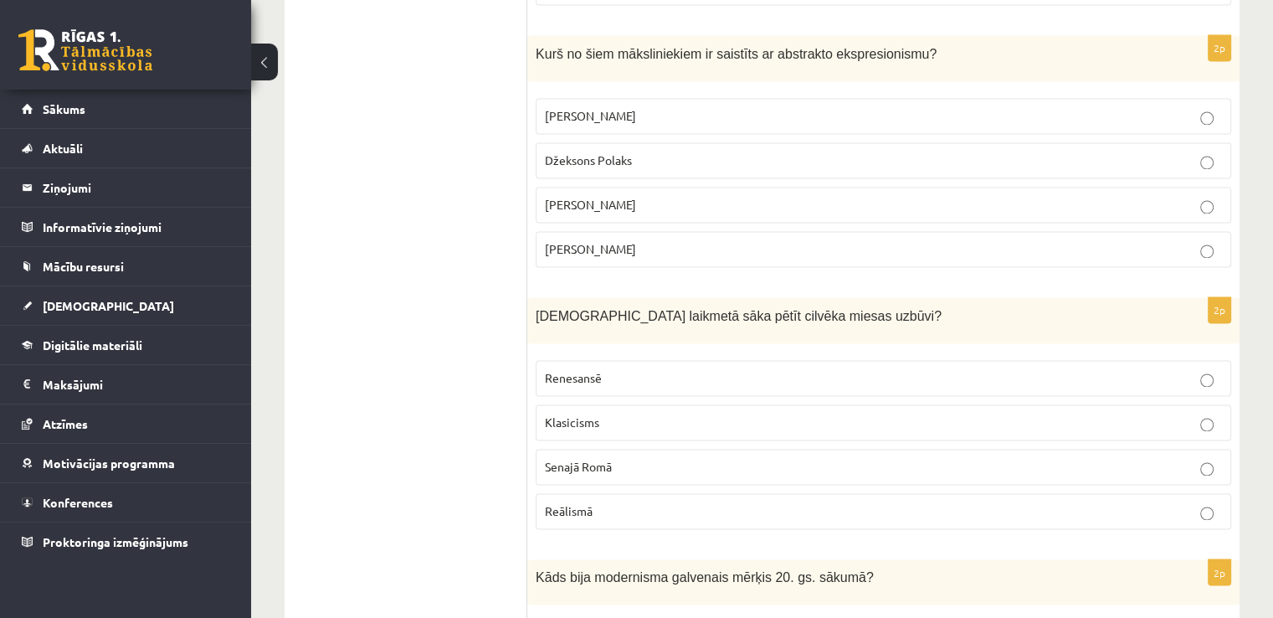
click at [614, 369] on p "Renesansē" at bounding box center [883, 378] width 677 height 18
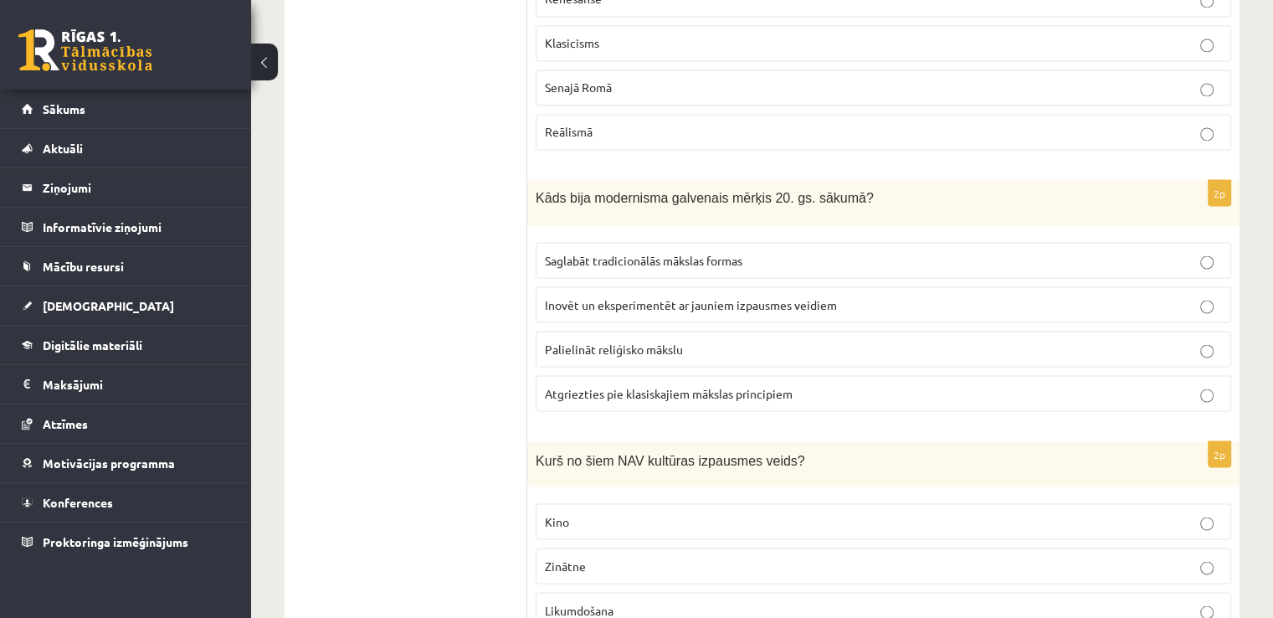
scroll to position [3032, 0]
click at [608, 297] on span "Inovēt un eksperimentēt ar jauniem izpausmes veidiem" at bounding box center [691, 304] width 292 height 15
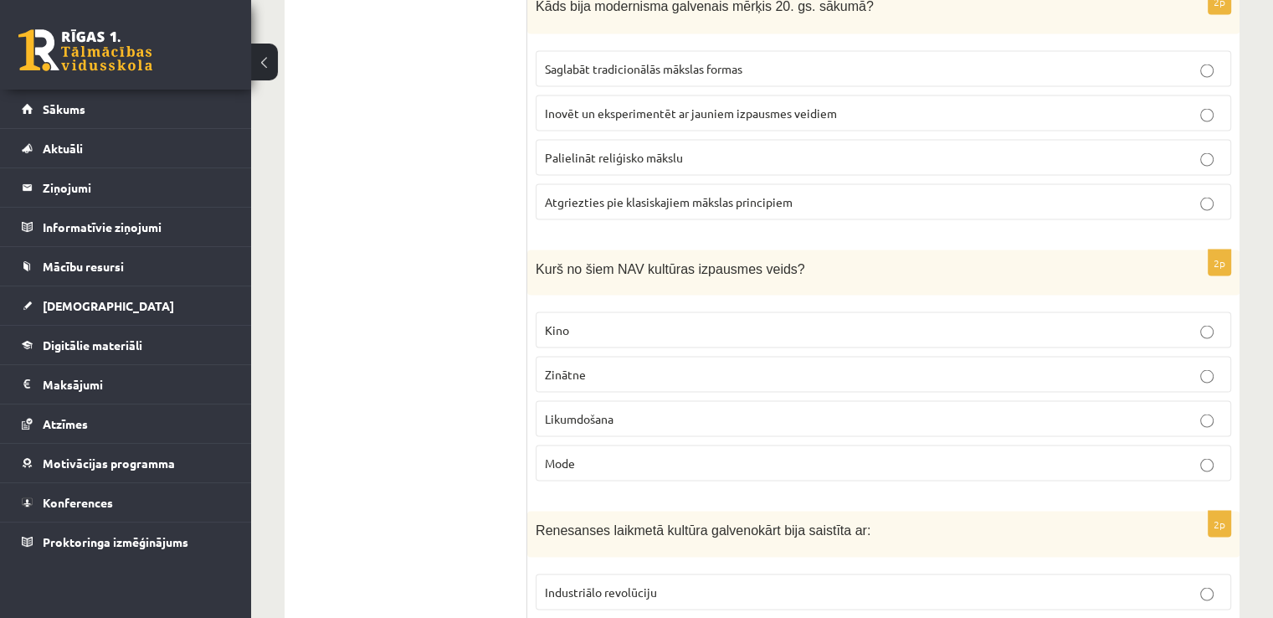
scroll to position [3224, 0]
click at [567, 411] on span "Likumdošana" at bounding box center [579, 418] width 69 height 15
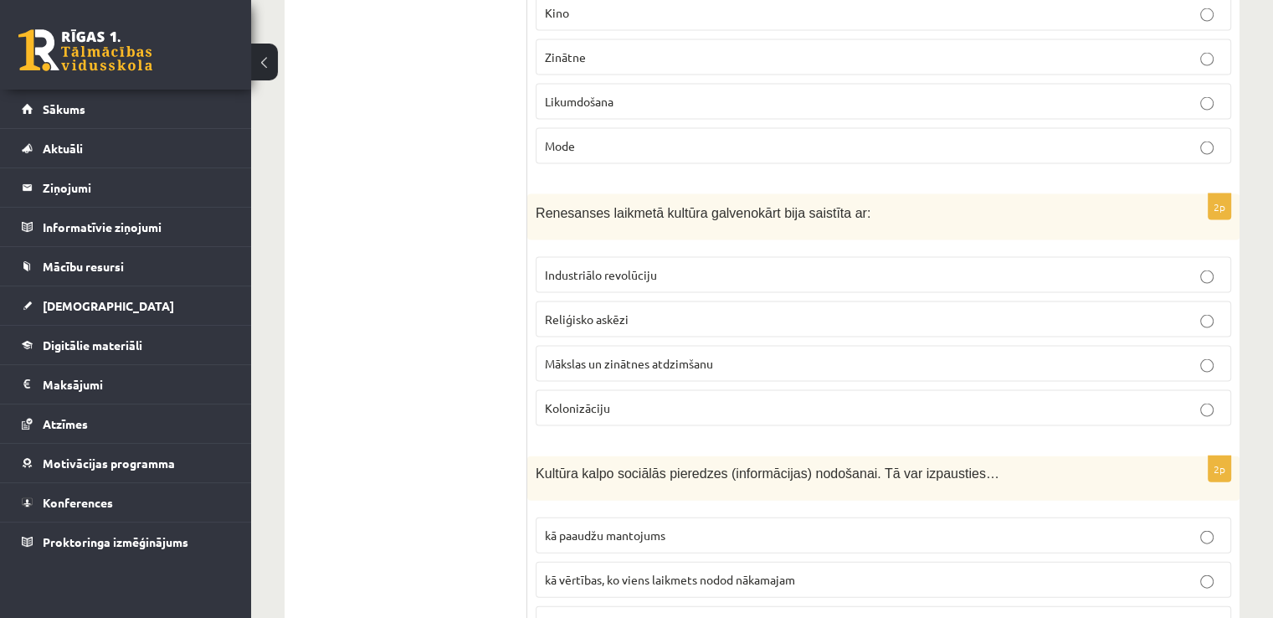
scroll to position [3542, 0]
click at [569, 355] on span "Mākslas un zinātnes atdzimšanu" at bounding box center [629, 362] width 168 height 15
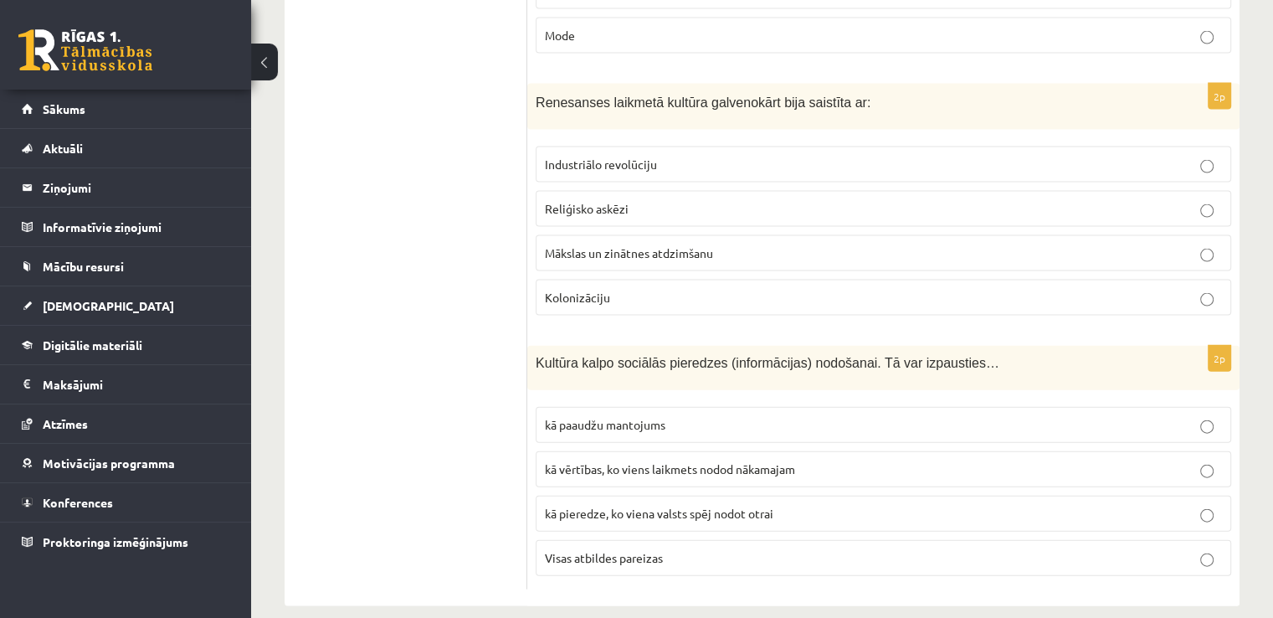
click at [603, 550] on span "Visas atbildes pareizas" at bounding box center [604, 557] width 118 height 15
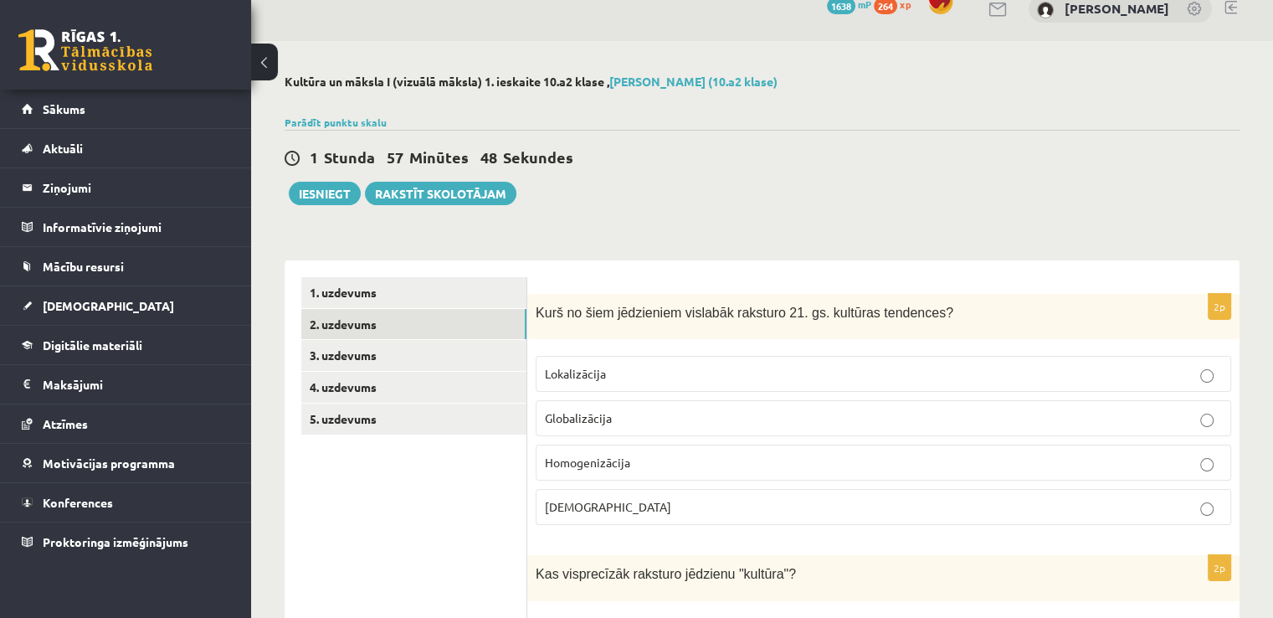
scroll to position [0, 0]
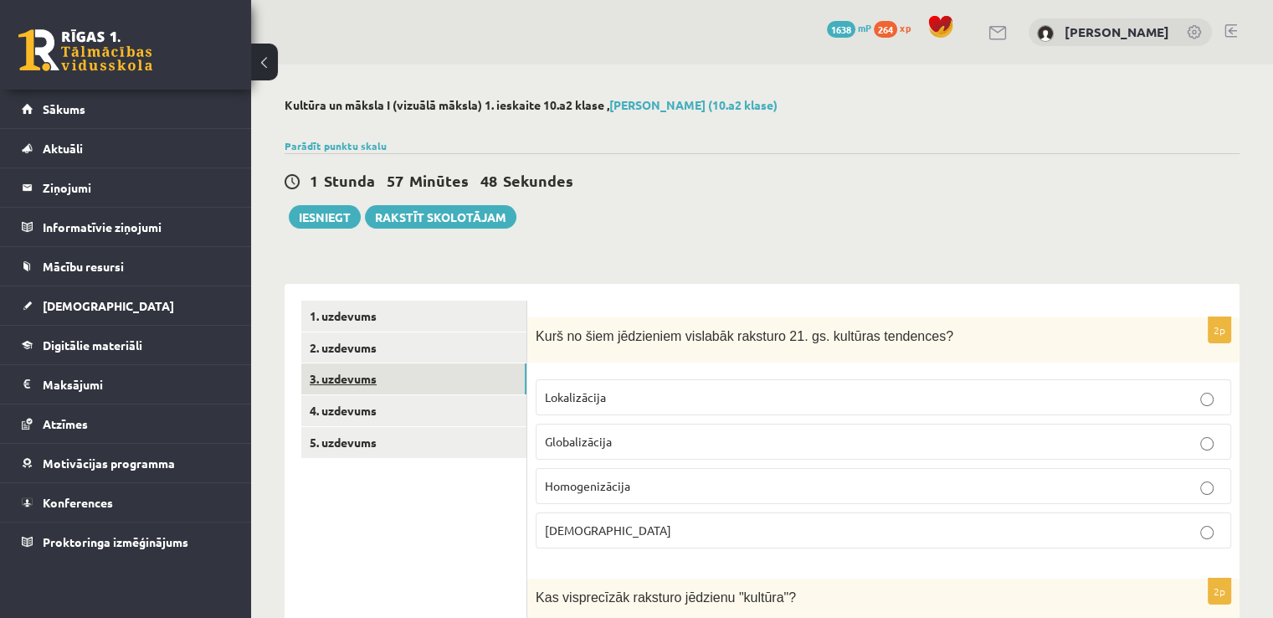
click at [363, 368] on link "3. uzdevums" at bounding box center [413, 378] width 225 height 31
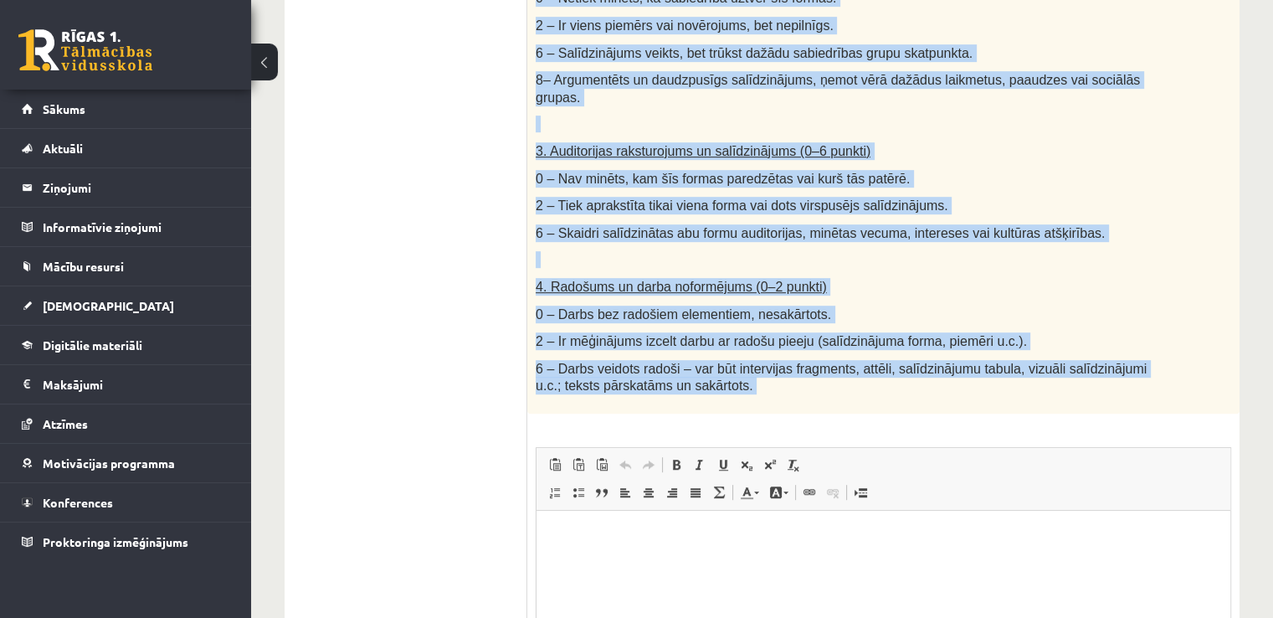
scroll to position [987, 0]
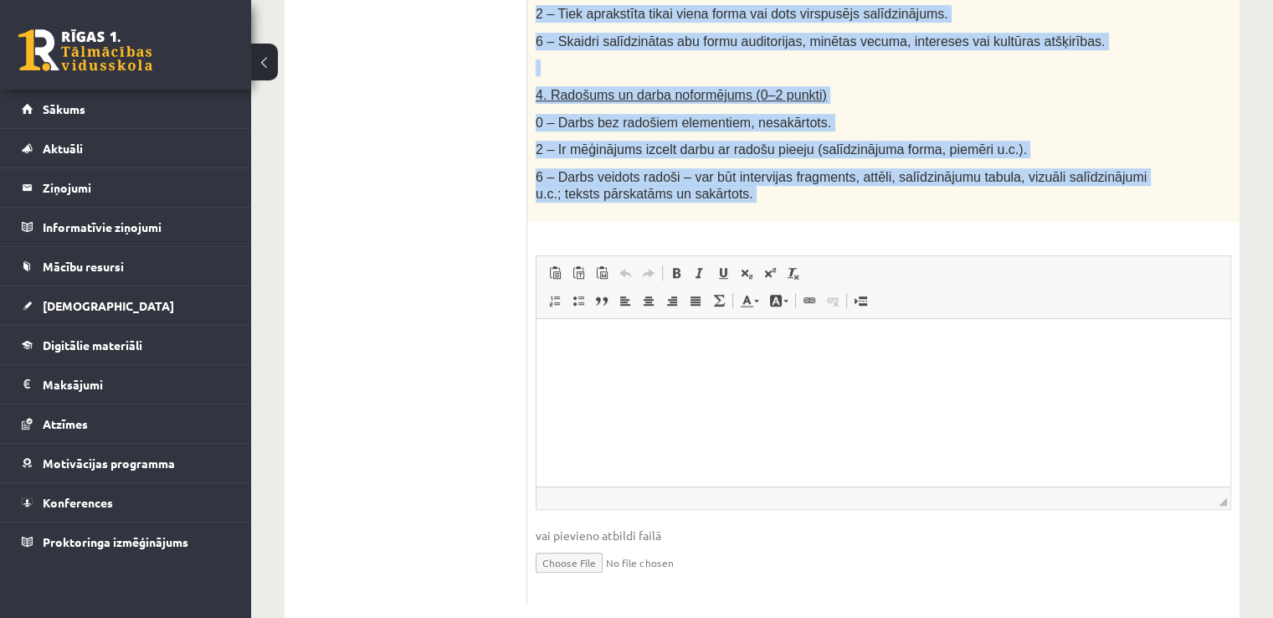
drag, startPoint x: 536, startPoint y: 190, endPoint x: 920, endPoint y: 187, distance: 384.2
copy div "Salīdzini divas kultūras izpausmes formas - Izvēlies vienu tradicionālu kultūra…"
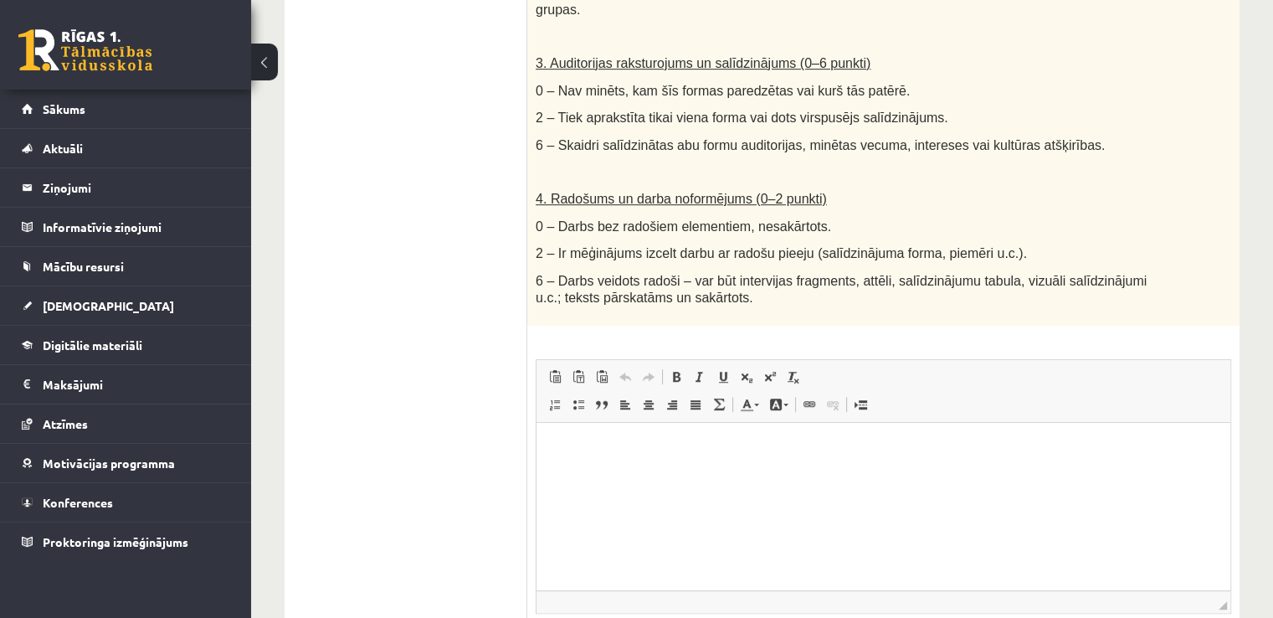
click at [415, 207] on ul "1. uzdevums 2. uzdevums 3. uzdevums 4. uzdevums 5. uzdevums" at bounding box center [414, 62] width 226 height 1290
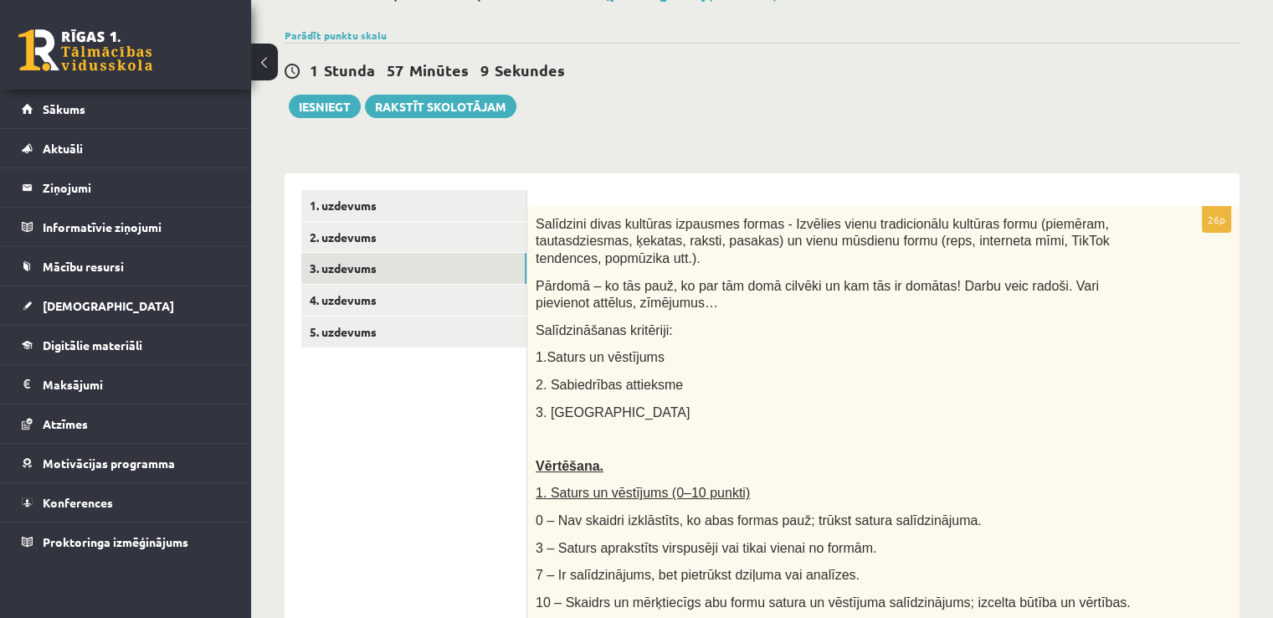
scroll to position [110, 0]
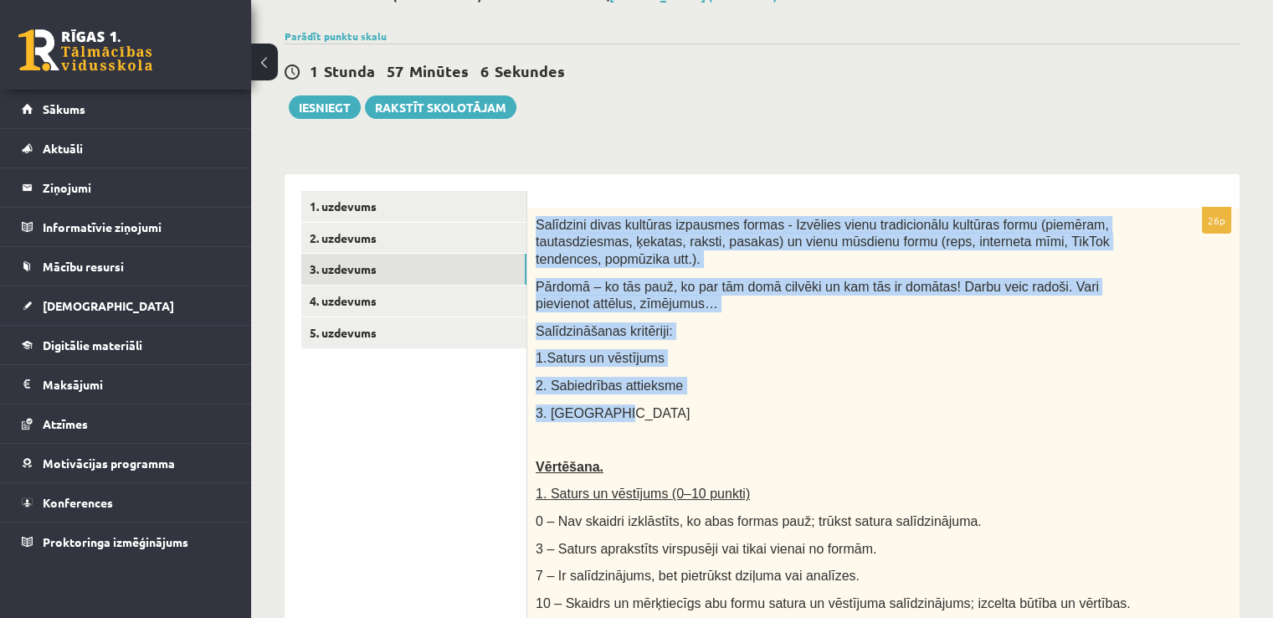
drag, startPoint x: 537, startPoint y: 222, endPoint x: 636, endPoint y: 398, distance: 201.6
copy div "Salīdzini divas kultūras izpausmes formas - Izvēlies vienu tradicionālu kultūra…"
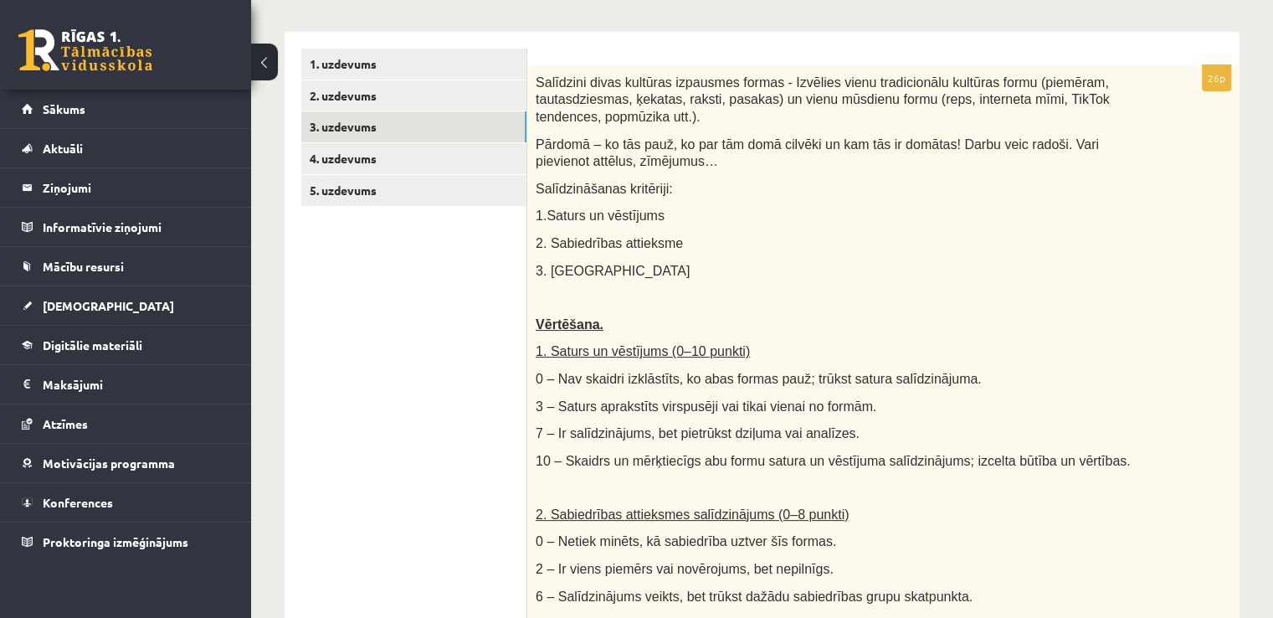
click at [787, 316] on div "Salīdzini divas kultūras izpausmes formas - Izvēlies vienu tradicionālu kultūra…" at bounding box center [883, 510] width 712 height 891
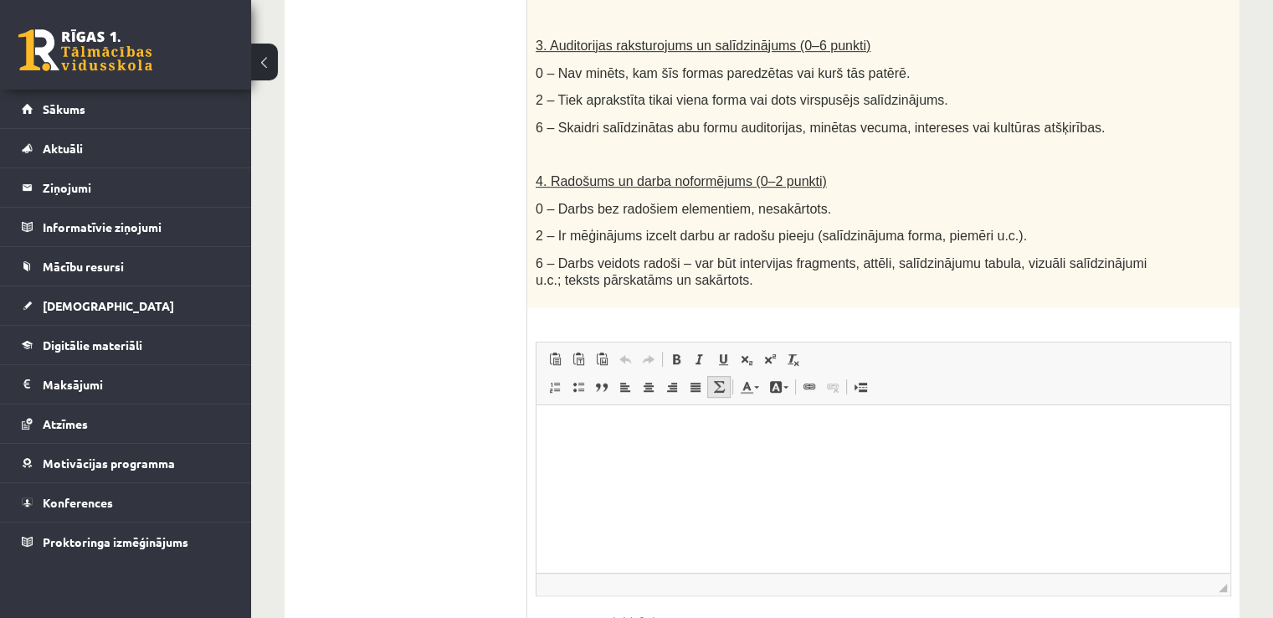
scroll to position [909, 0]
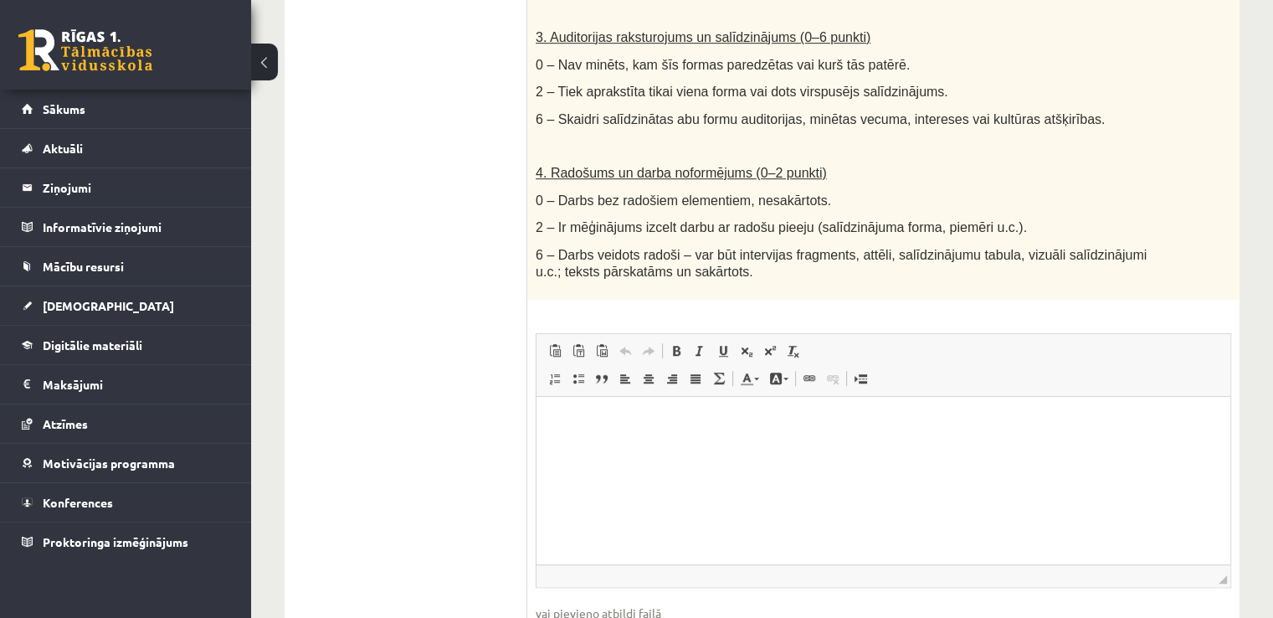
click at [652, 448] on html at bounding box center [884, 422] width 694 height 51
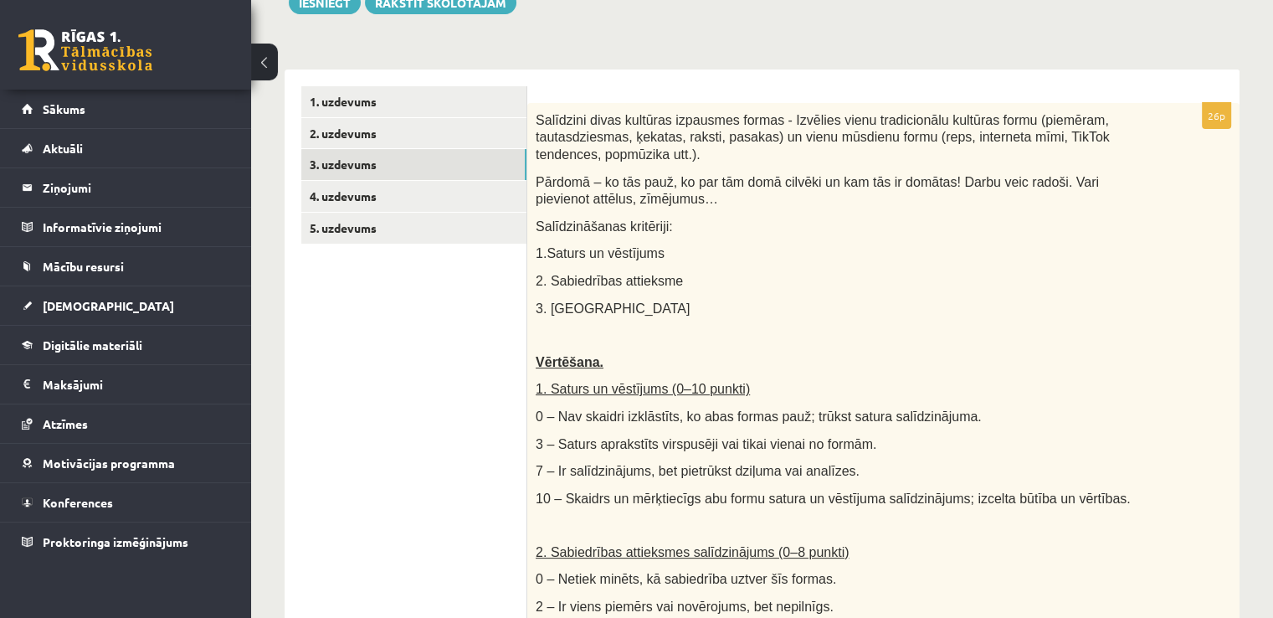
scroll to position [0, 0]
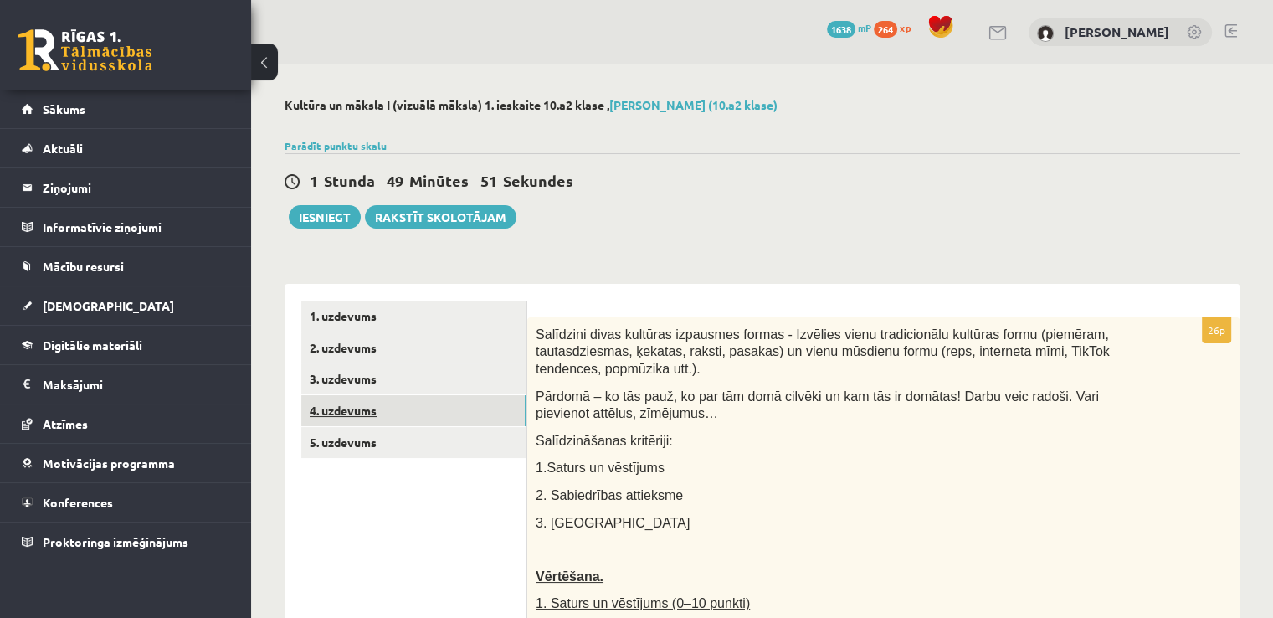
click at [408, 417] on link "4. uzdevums" at bounding box center [413, 410] width 225 height 31
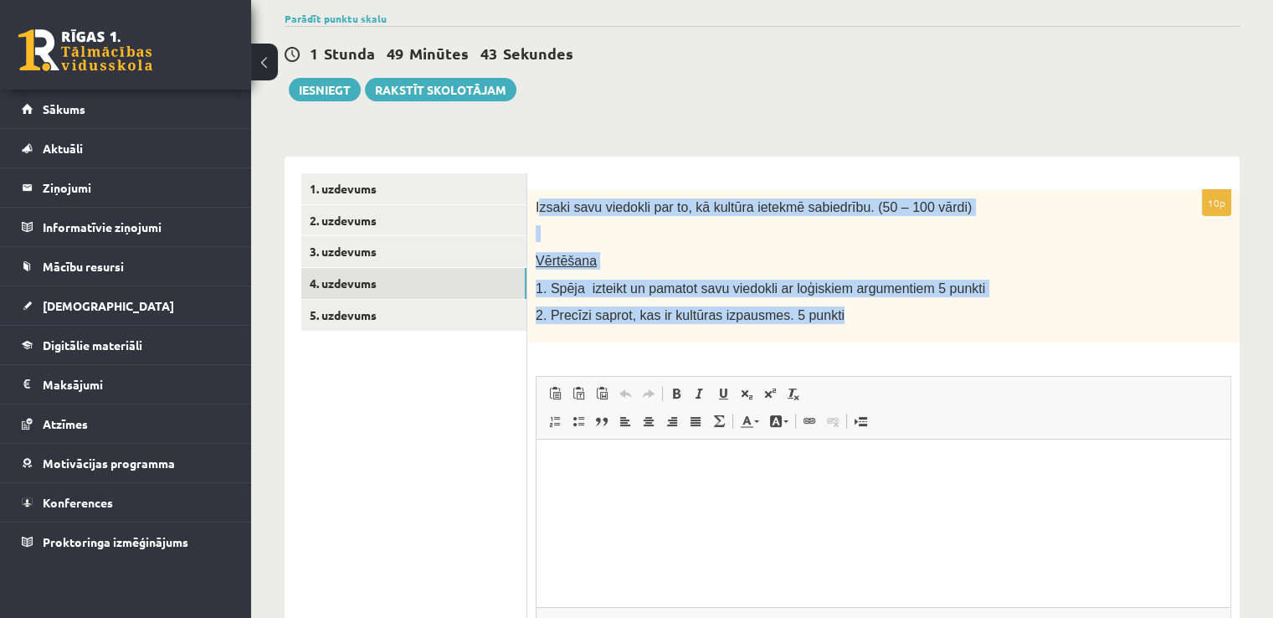
drag, startPoint x: 540, startPoint y: 201, endPoint x: 875, endPoint y: 312, distance: 352.8
click at [875, 312] on div "Izsaki savu viedokli par to, kā kultūra ietekmē sabiedrību. (50 – 100 vārdi) Vē…" at bounding box center [883, 266] width 712 height 152
click at [875, 312] on p "2. Precīzi saprot, kas ir kultūras izpausmes. 5 punkti" at bounding box center [842, 315] width 612 height 18
drag, startPoint x: 532, startPoint y: 202, endPoint x: 850, endPoint y: 329, distance: 341.8
click at [850, 329] on div "Izsaki savu viedokli par to, kā kultūra ietekmē sabiedrību. (50 – 100 vārdi) Vē…" at bounding box center [883, 266] width 712 height 152
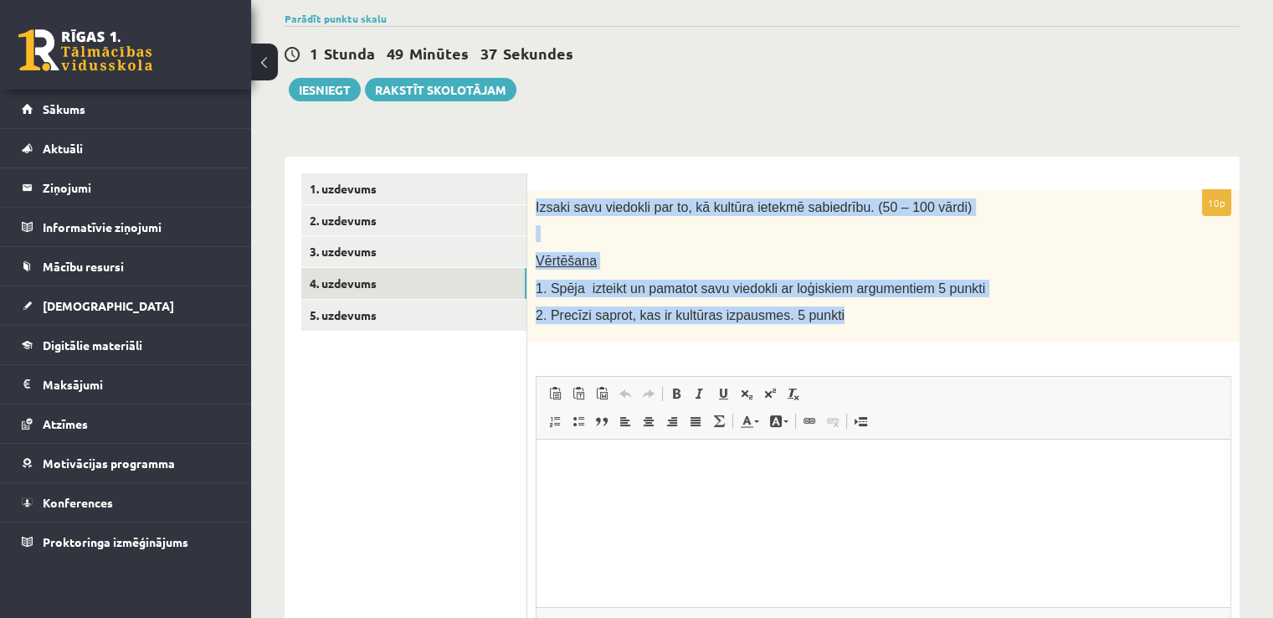
copy div "Izsaki savu viedokli par to, kā kultūra ietekmē sabiedrību. (50 – 100 vārdi) Vē…"
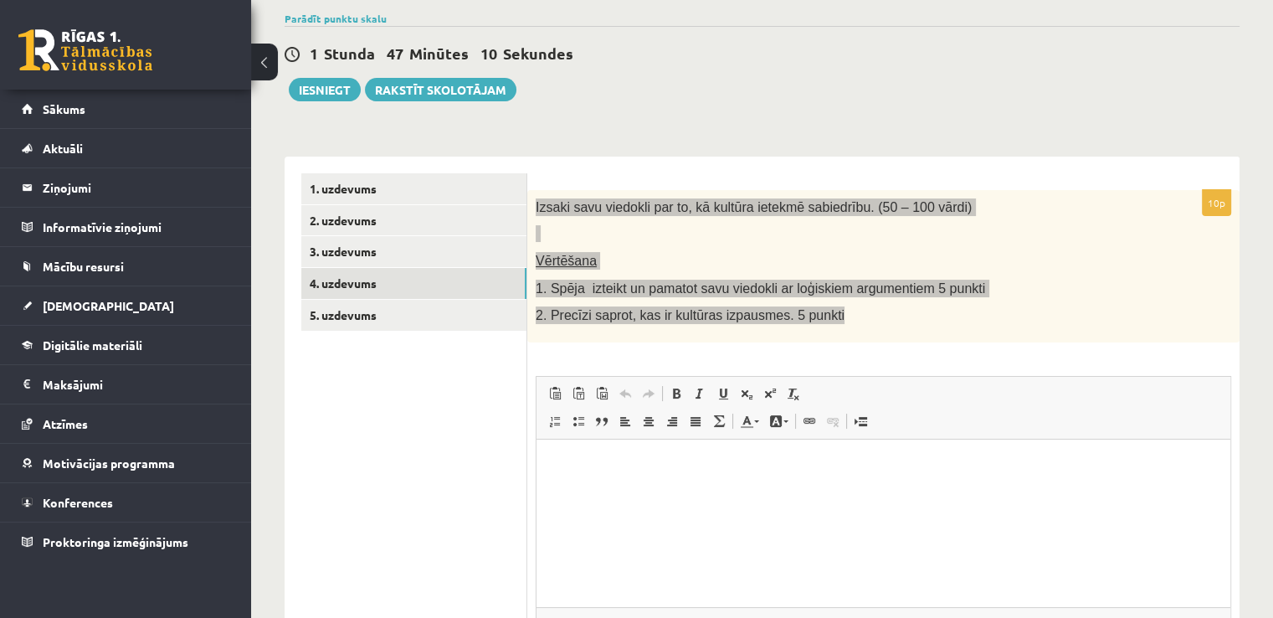
click at [629, 470] on p "Editor, wiswyg-editor-user-answer-47024775936980" at bounding box center [883, 464] width 660 height 18
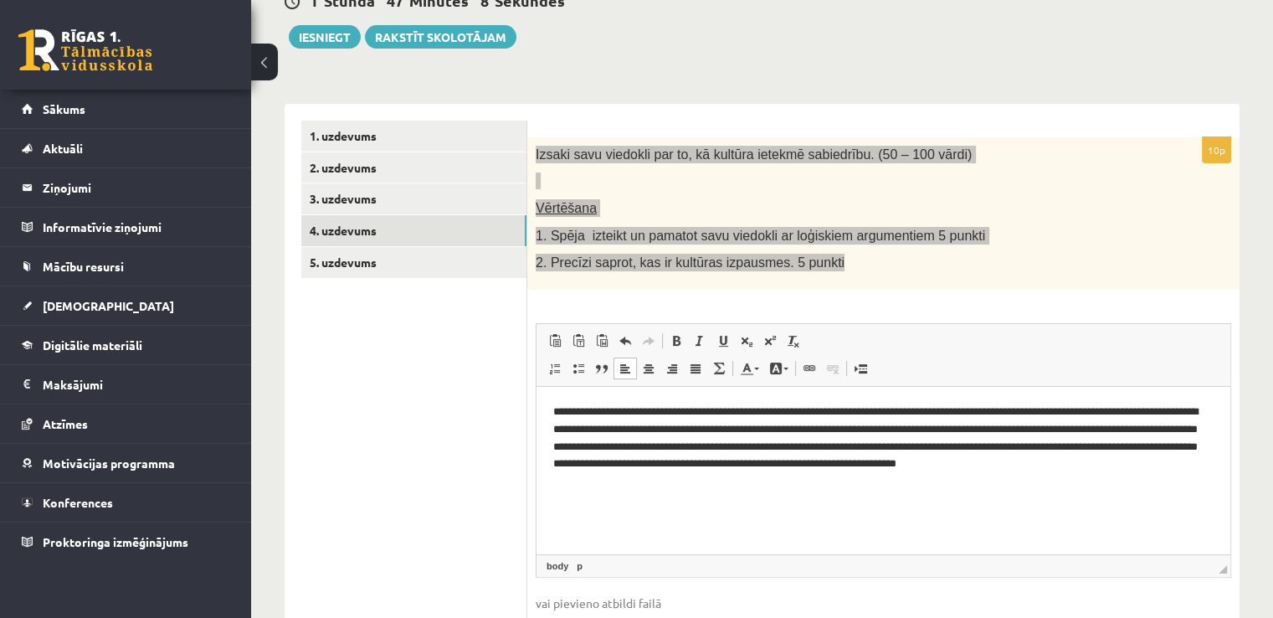
scroll to position [181, 0]
click at [663, 481] on p "**********" at bounding box center [883, 445] width 661 height 87
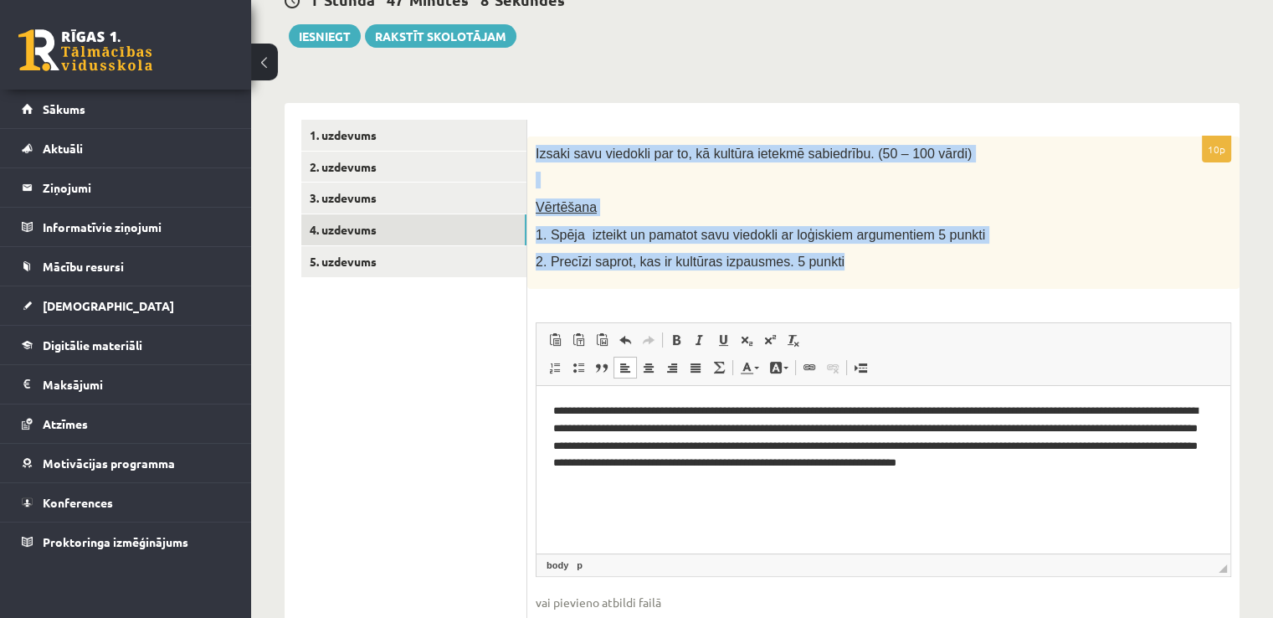
click at [753, 240] on span "1. Spēja izteikt un pamatot savu viedokli ar loģiskiem argumentiem 5 punkti" at bounding box center [760, 235] width 449 height 14
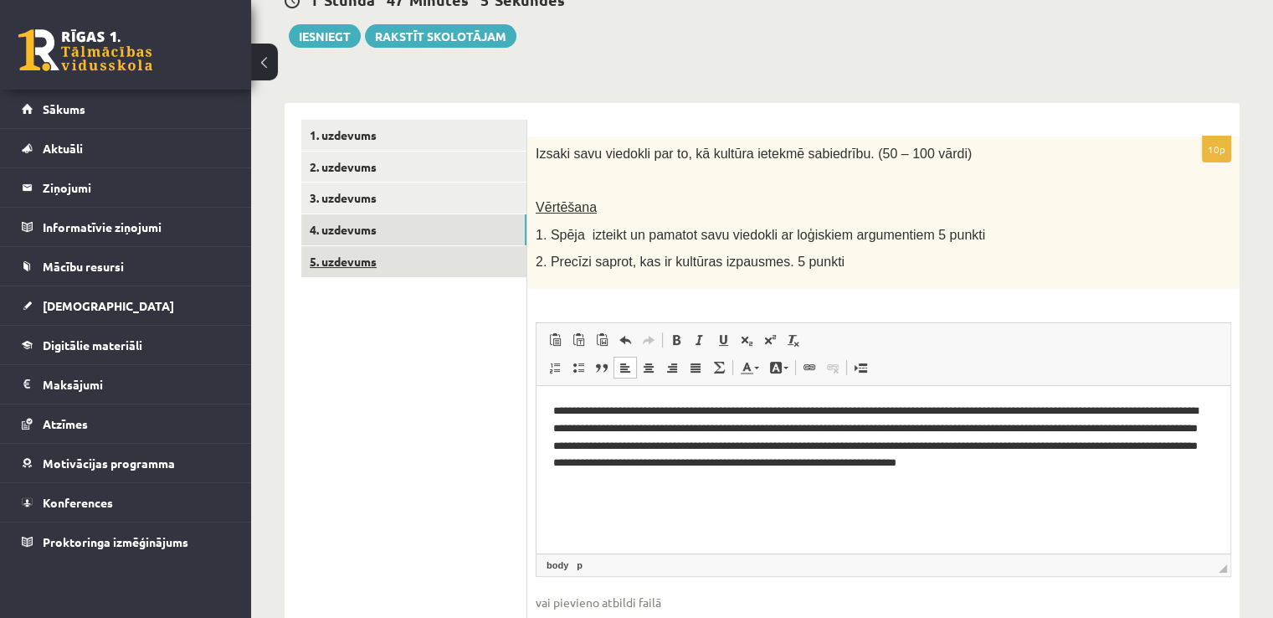
click at [372, 264] on link "5. uzdevums" at bounding box center [413, 261] width 225 height 31
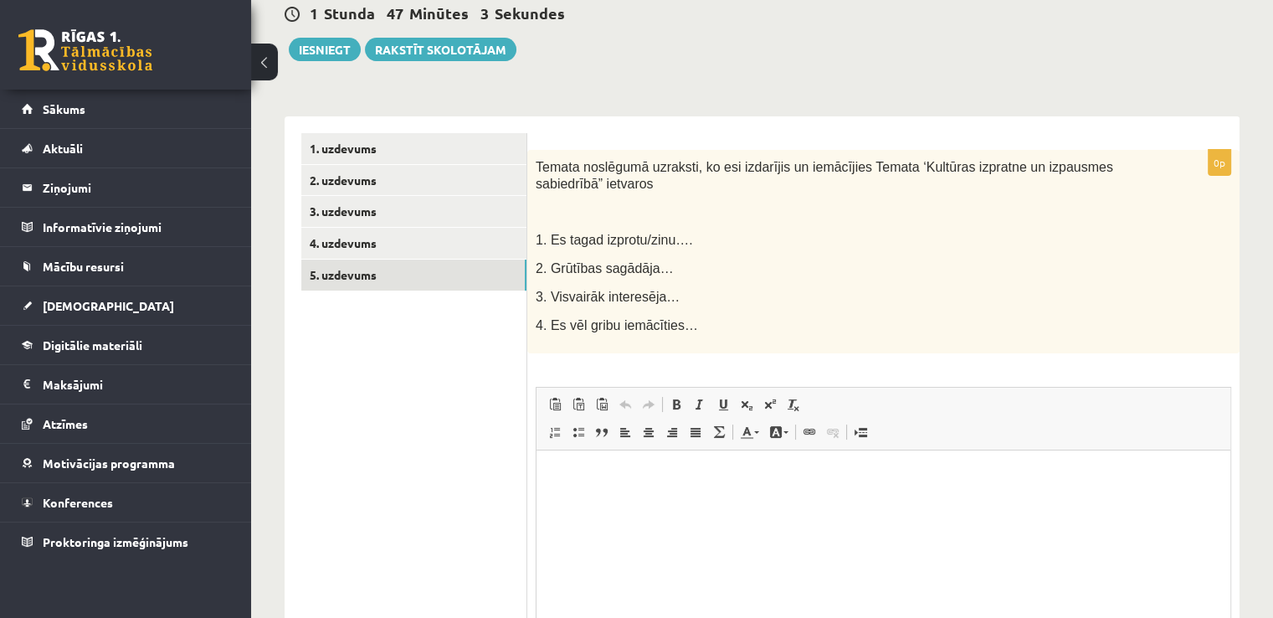
scroll to position [167, 0]
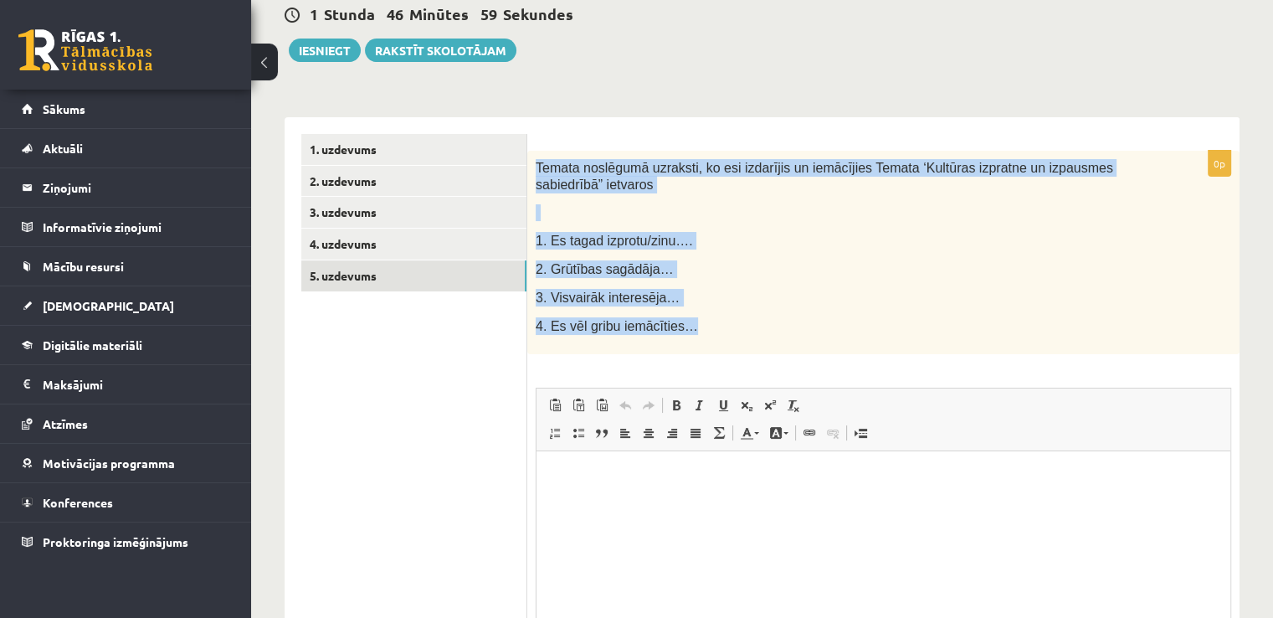
drag, startPoint x: 536, startPoint y: 166, endPoint x: 696, endPoint y: 311, distance: 216.3
click at [696, 311] on div "Temata noslēgumā uzraksti, ko esi izdarījis un iemācījies Temata ‘Kultūras izpr…" at bounding box center [883, 252] width 712 height 203
click at [700, 304] on p "3. Visvairāk interesēja…" at bounding box center [842, 298] width 612 height 18
drag, startPoint x: 536, startPoint y: 163, endPoint x: 689, endPoint y: 329, distance: 225.7
click at [689, 329] on div "Temata noslēgumā uzraksti, ko esi izdarījis un iemācījies Temata ‘Kultūras izpr…" at bounding box center [883, 252] width 712 height 203
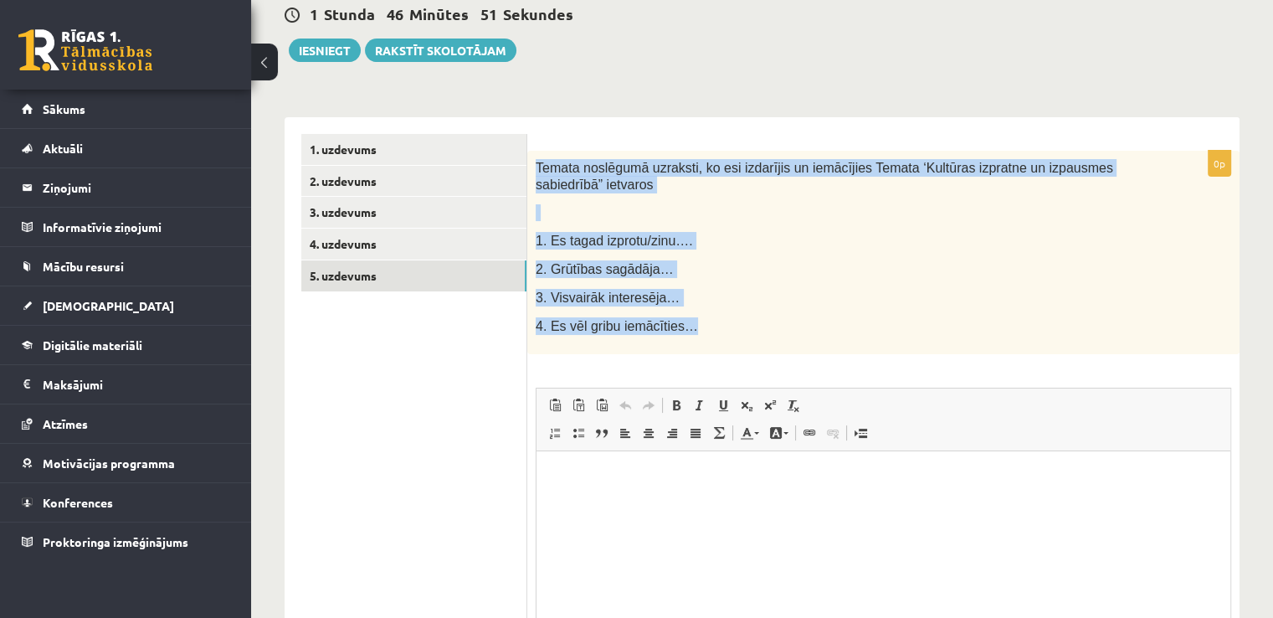
copy div "Temata noslēgumā uzraksti, ko esi izdarījis un iemācījies Temata ‘Kultūras izpr…"
click at [368, 260] on link "5. uzdevums" at bounding box center [413, 275] width 225 height 31
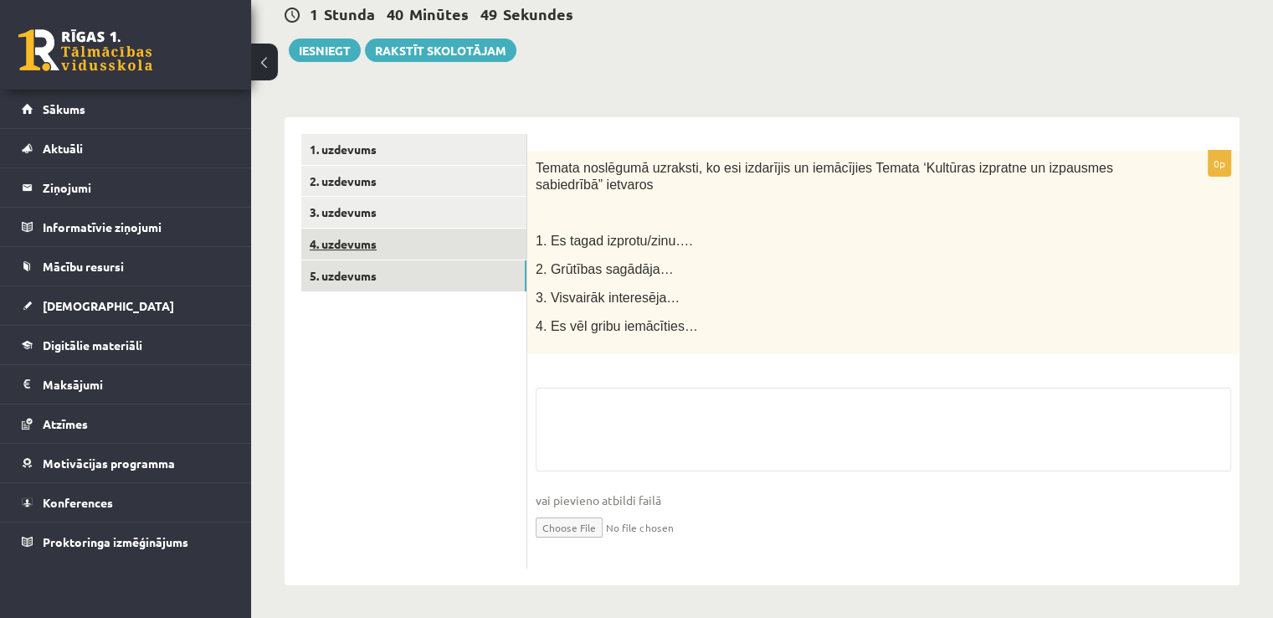
click at [362, 241] on link "4. uzdevums" at bounding box center [413, 244] width 225 height 31
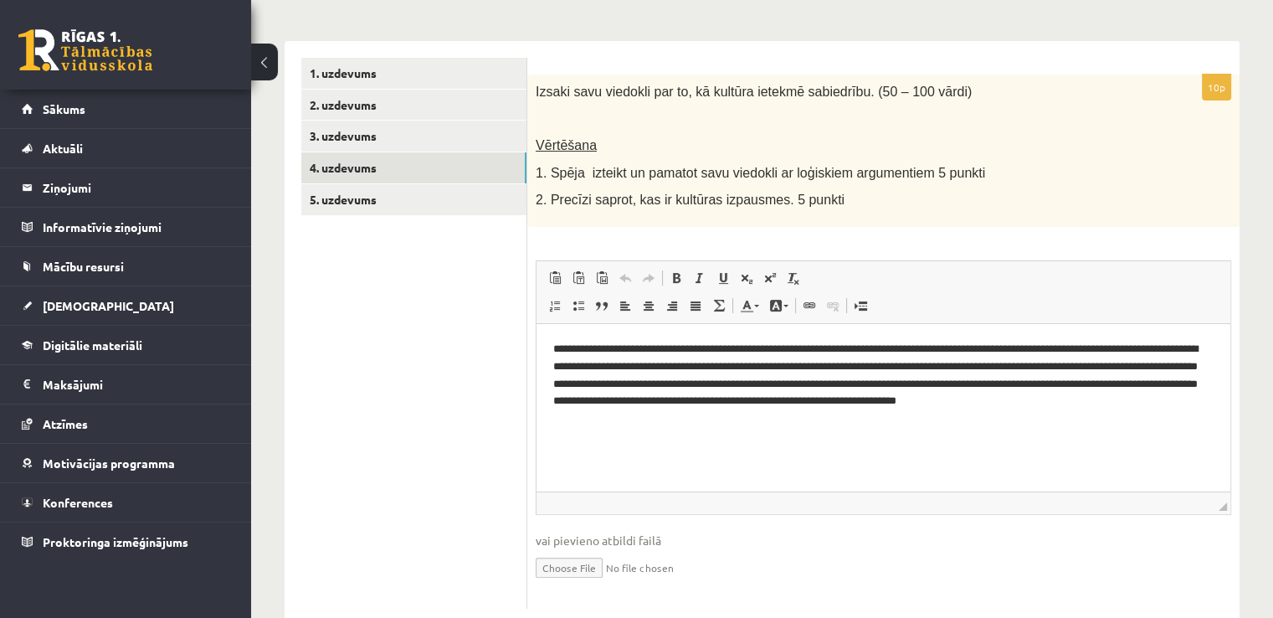
scroll to position [244, 0]
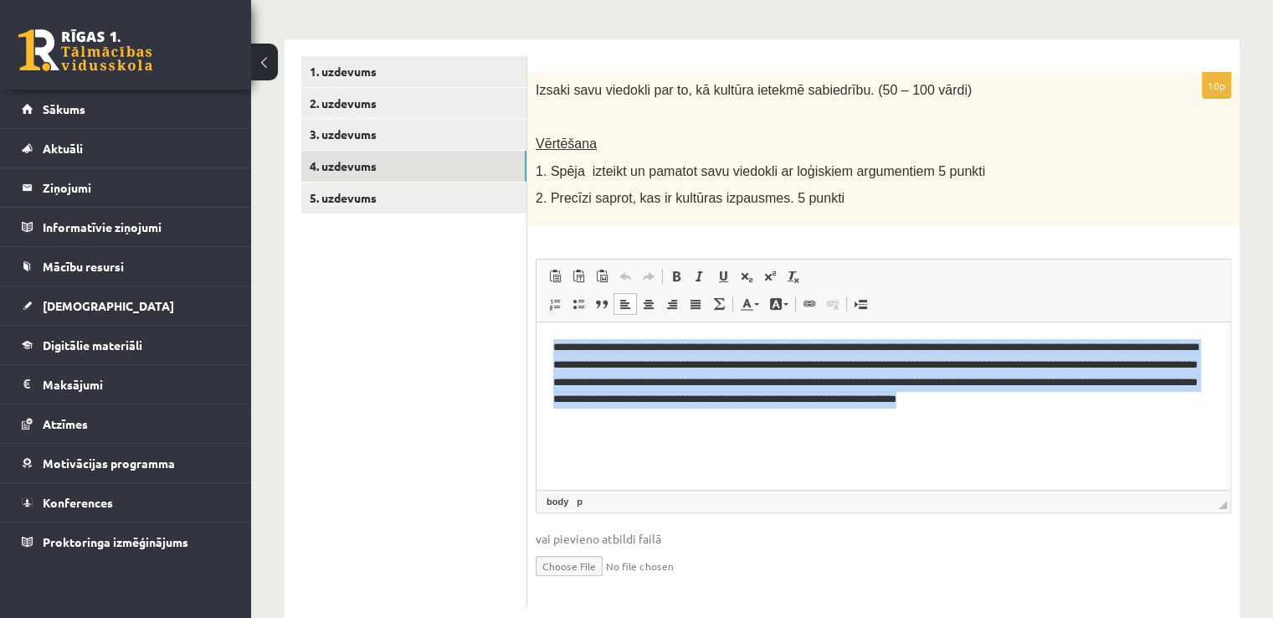
drag, startPoint x: 552, startPoint y: 344, endPoint x: 695, endPoint y: 416, distance: 160.2
click at [695, 416] on html "**********" at bounding box center [884, 381] width 694 height 121
copy p "**********"
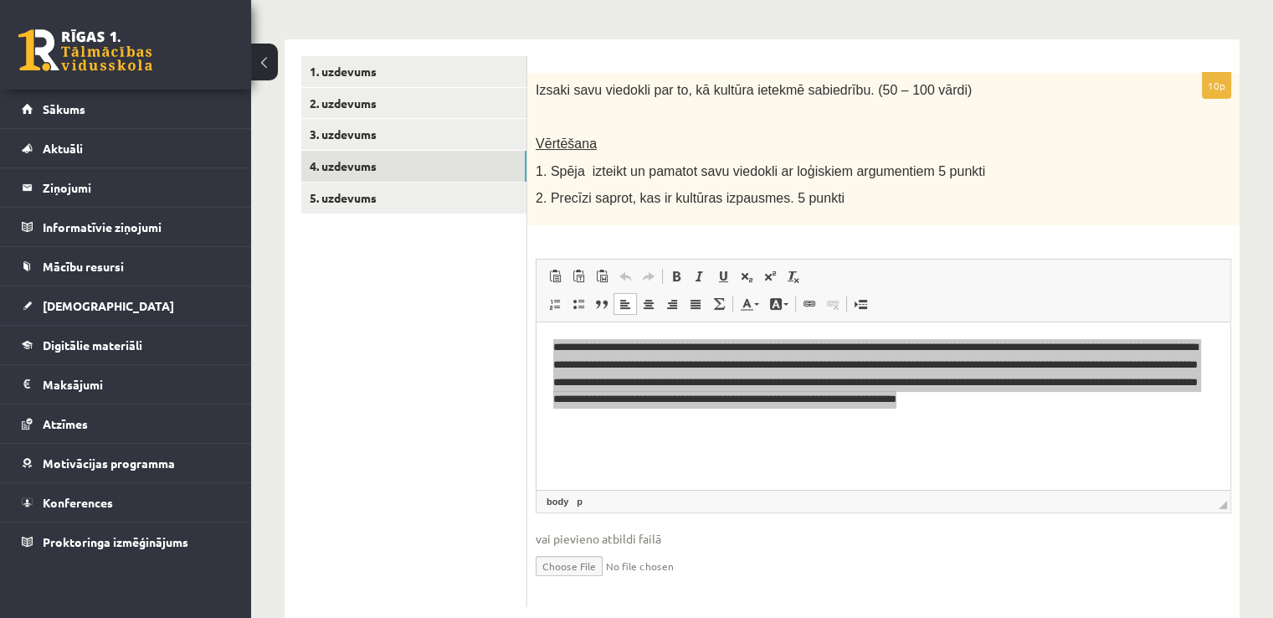
click at [511, 318] on ul "1. uzdevums 2. uzdevums 3. uzdevums 4. uzdevums 5. uzdevums" at bounding box center [414, 331] width 226 height 551
click at [527, 327] on div "**********" at bounding box center [883, 340] width 712 height 534
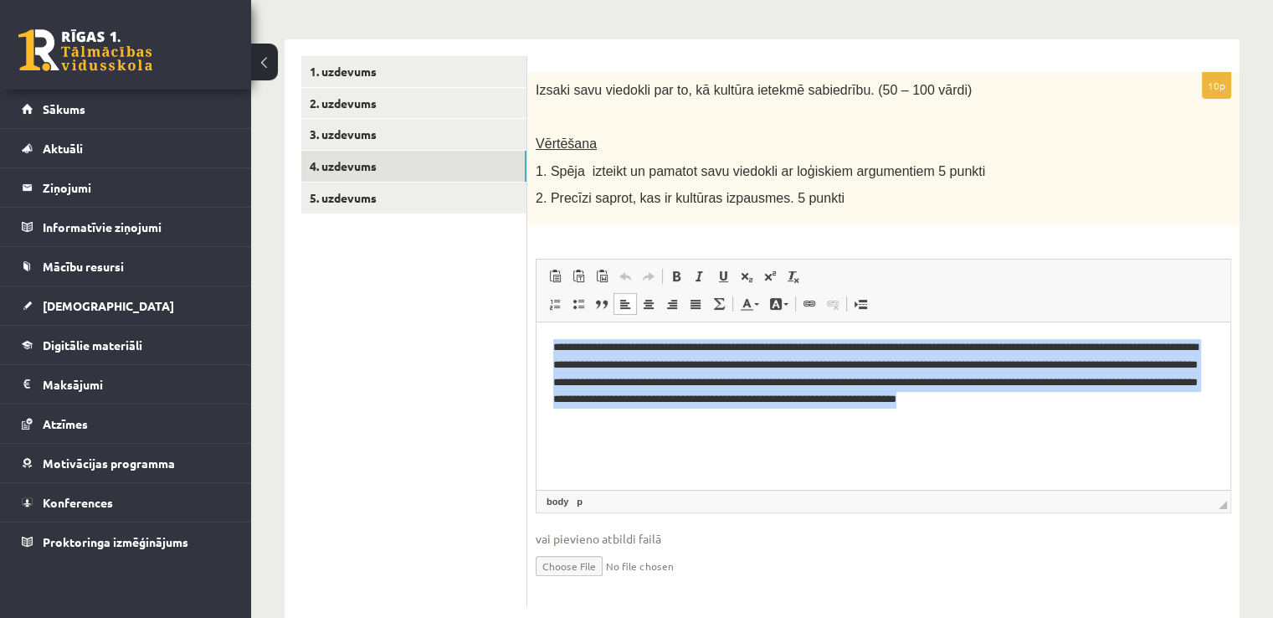
click at [543, 351] on html "**********" at bounding box center [884, 381] width 694 height 121
click at [544, 351] on html "**********" at bounding box center [884, 381] width 694 height 121
click at [677, 411] on p "**********" at bounding box center [883, 381] width 661 height 87
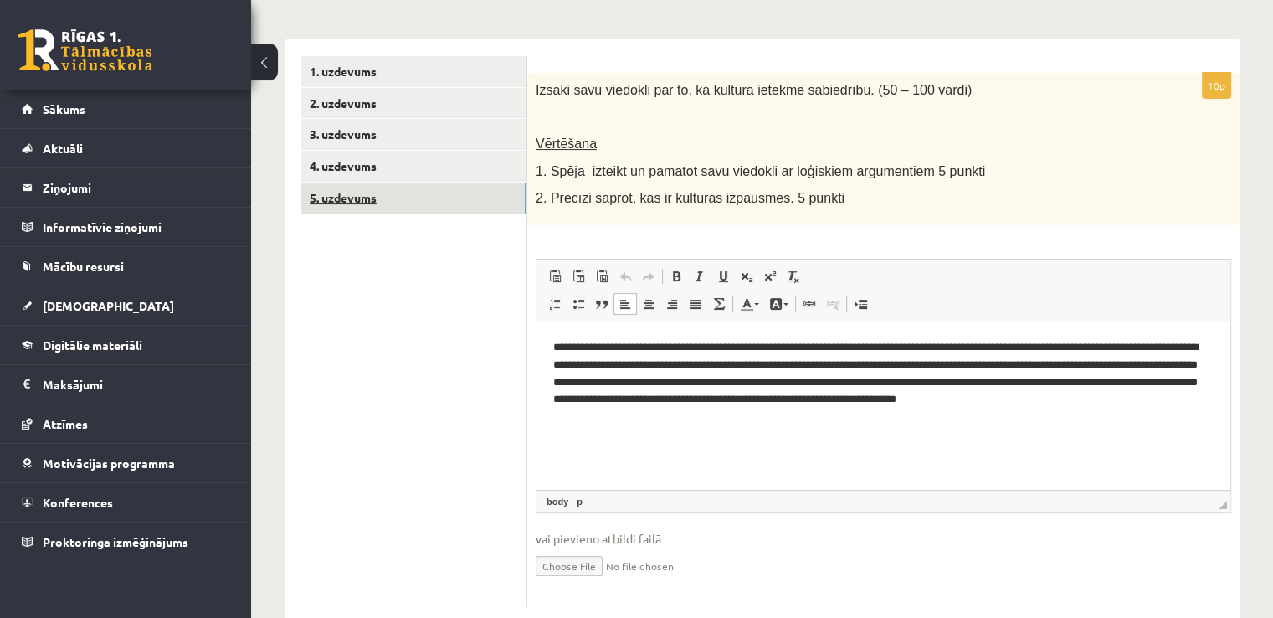
click at [388, 195] on link "5. uzdevums" at bounding box center [413, 197] width 225 height 31
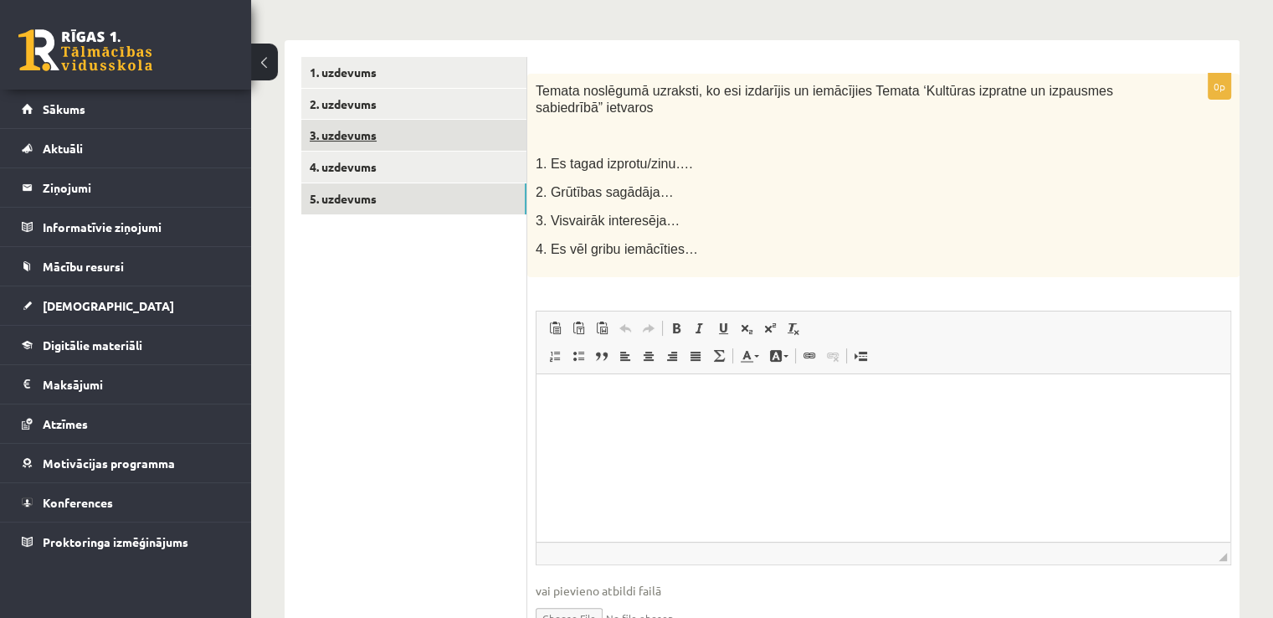
scroll to position [0, 0]
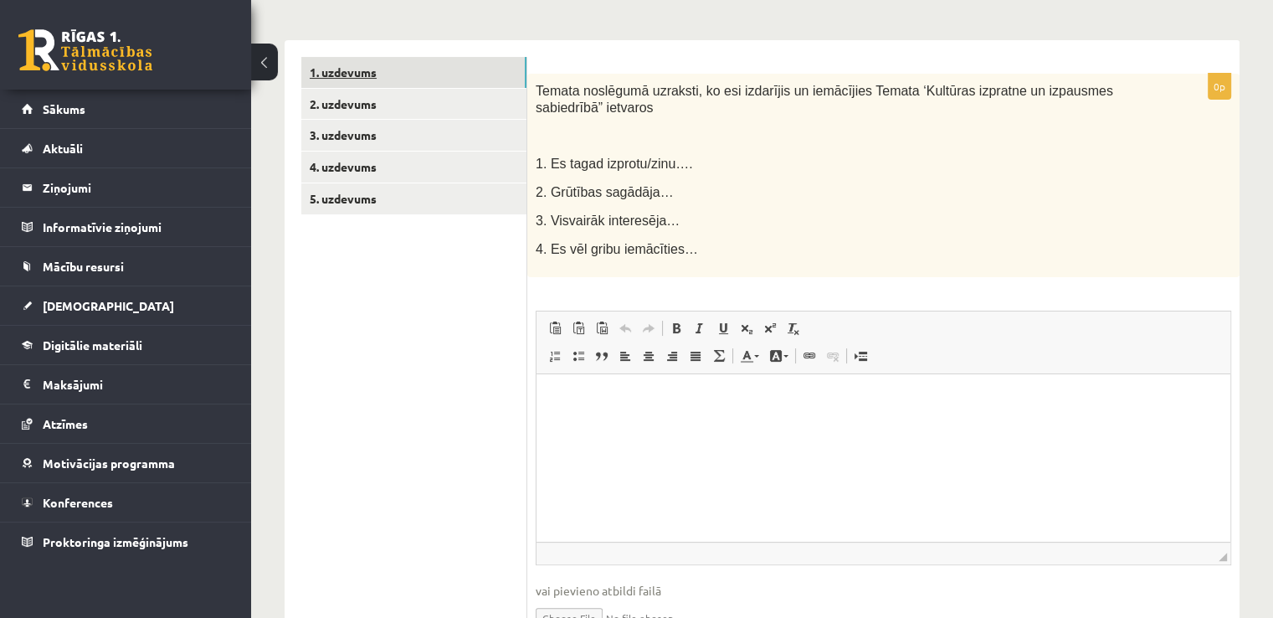
click at [372, 75] on link "1. uzdevums" at bounding box center [413, 72] width 225 height 31
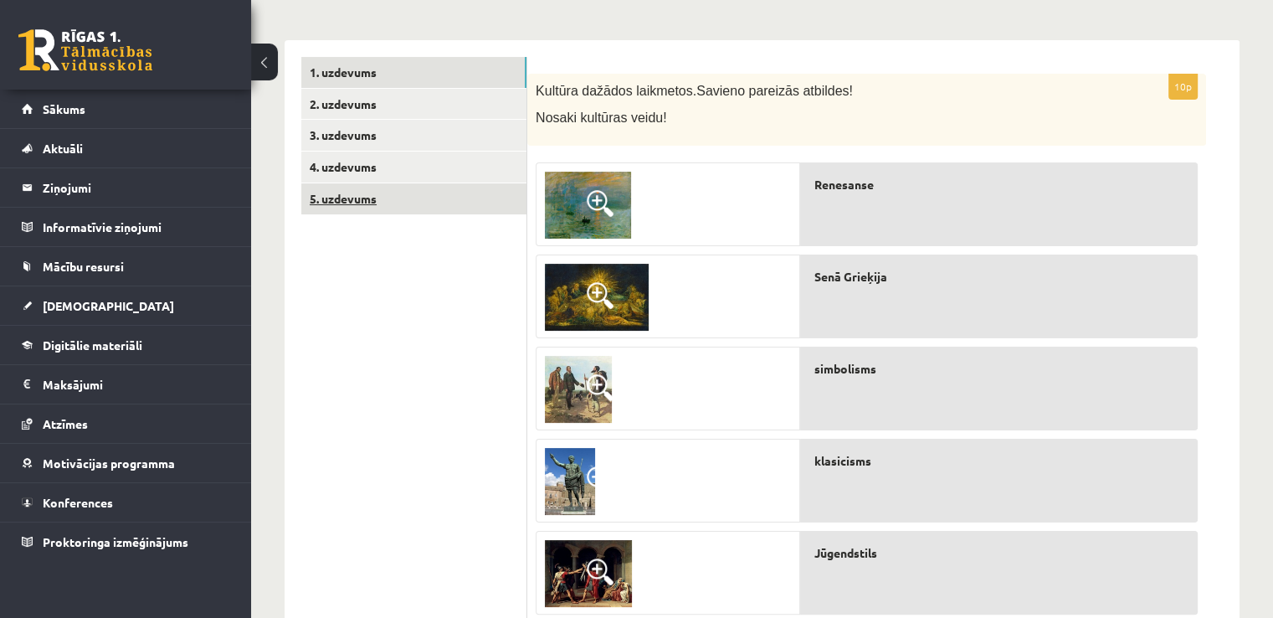
click at [368, 199] on link "5. uzdevums" at bounding box center [413, 198] width 225 height 31
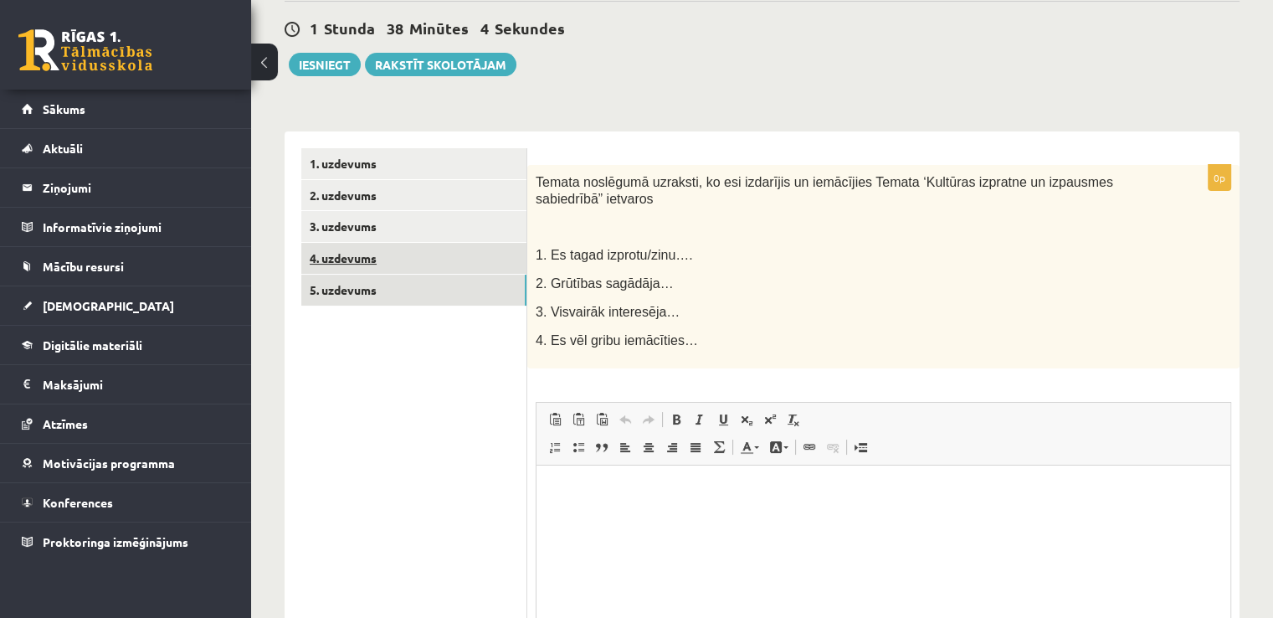
click at [427, 253] on link "4. uzdevums" at bounding box center [413, 258] width 225 height 31
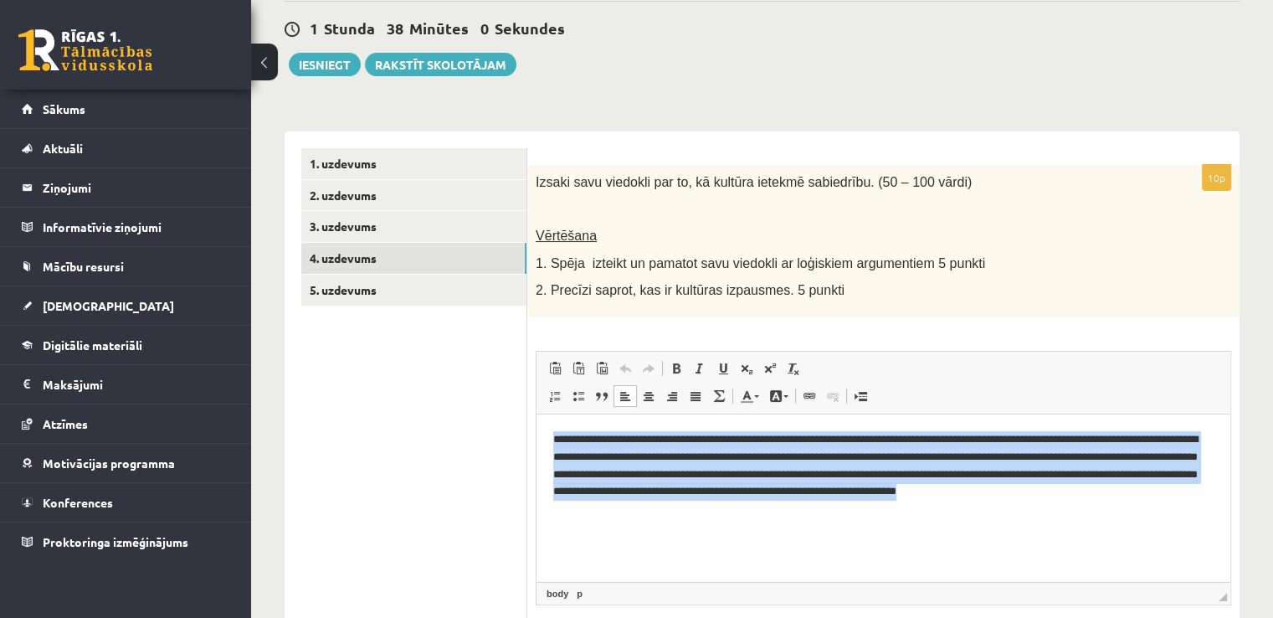
drag, startPoint x: 552, startPoint y: 435, endPoint x: 682, endPoint y: 510, distance: 150.3
click at [682, 510] on html "**********" at bounding box center [884, 473] width 694 height 121
copy p "**********"
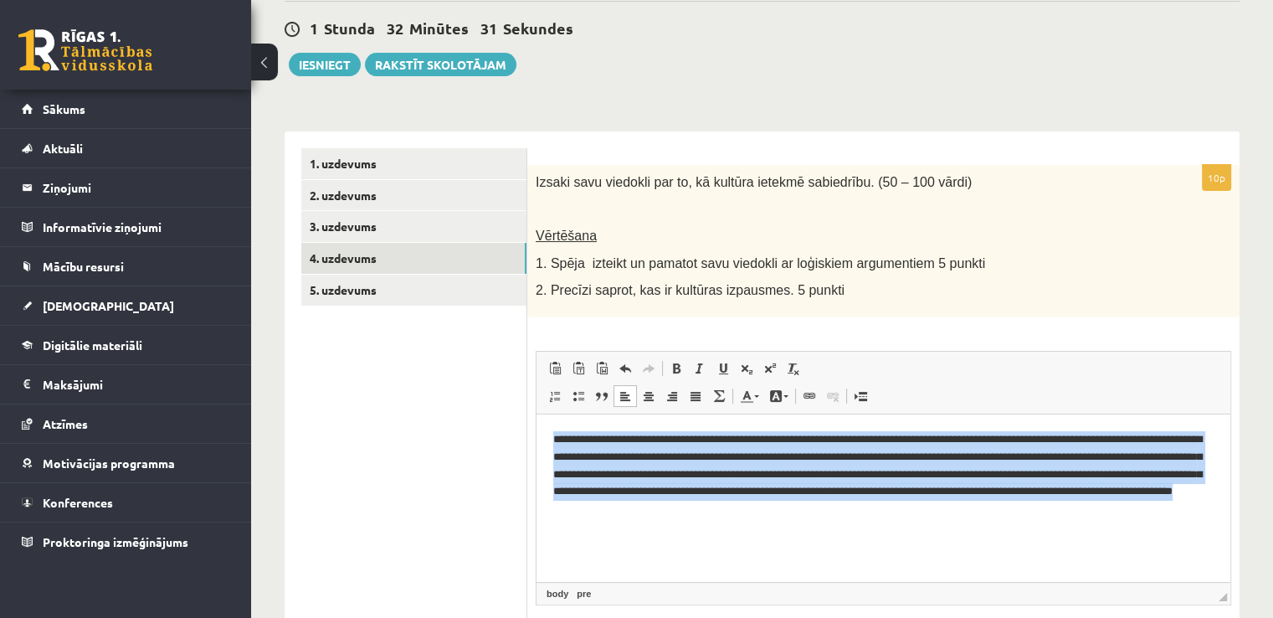
drag, startPoint x: 552, startPoint y: 433, endPoint x: 984, endPoint y: 540, distance: 445.8
click at [984, 540] on html "**********" at bounding box center [884, 482] width 694 height 138
copy pre "**********"
drag, startPoint x: 552, startPoint y: 436, endPoint x: 984, endPoint y: 560, distance: 449.3
click at [984, 552] on html "**********" at bounding box center [884, 482] width 694 height 138
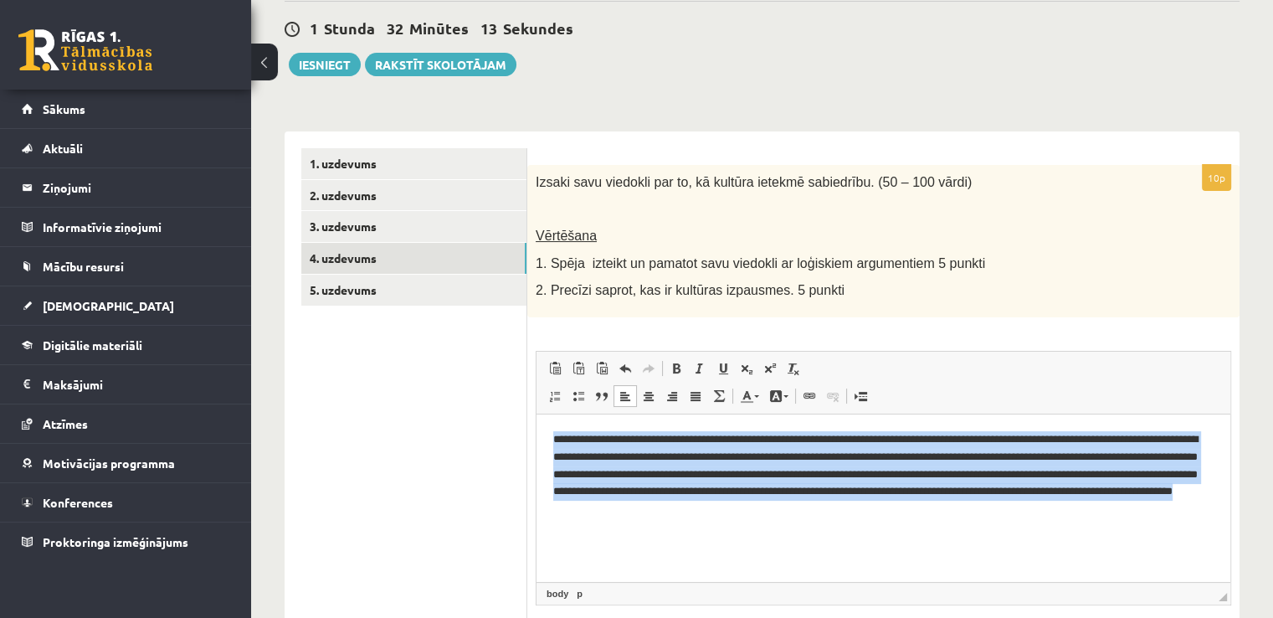
drag, startPoint x: 552, startPoint y: 443, endPoint x: 923, endPoint y: 557, distance: 388.7
click at [923, 534] on html "**********" at bounding box center [884, 473] width 694 height 121
drag, startPoint x: 549, startPoint y: 436, endPoint x: 915, endPoint y: 517, distance: 374.7
click at [915, 517] on html "**********" at bounding box center [884, 473] width 694 height 121
copy p "**********"
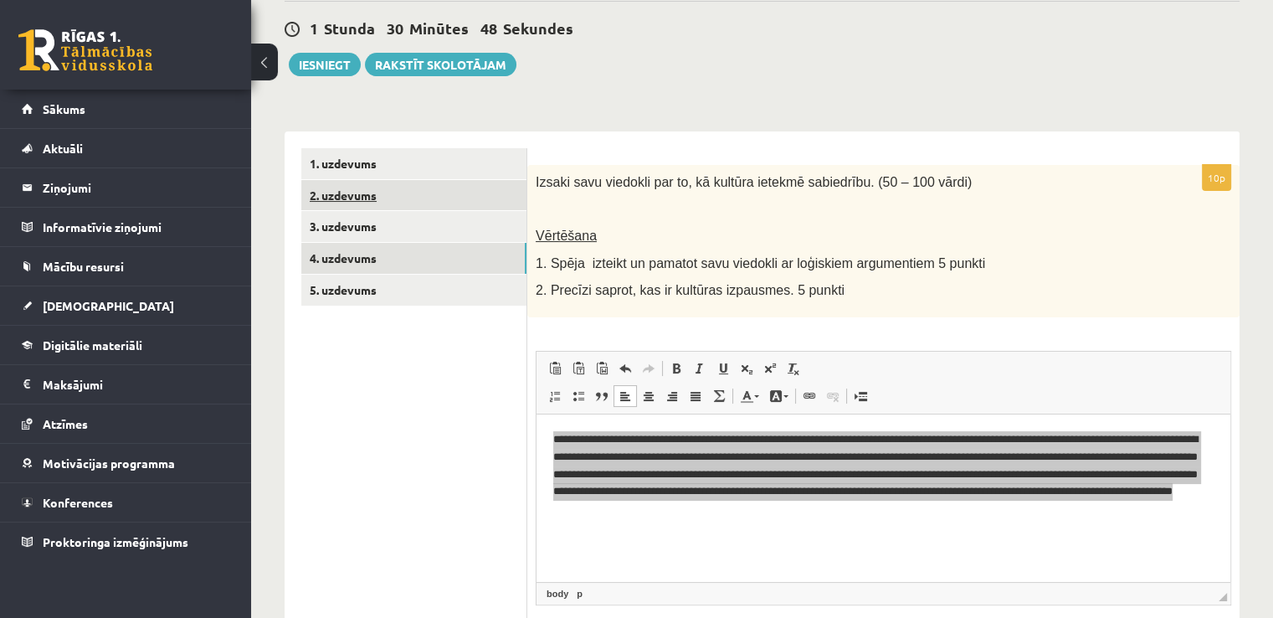
click at [362, 192] on link "2. uzdevums" at bounding box center [413, 195] width 225 height 31
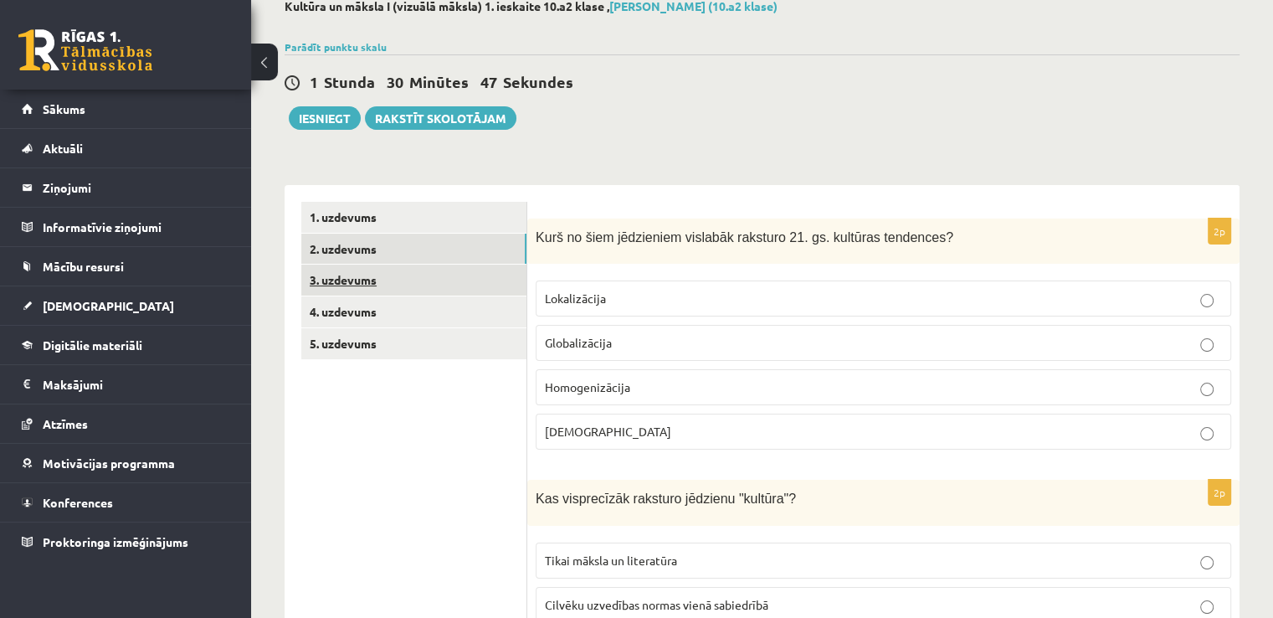
scroll to position [136, 0]
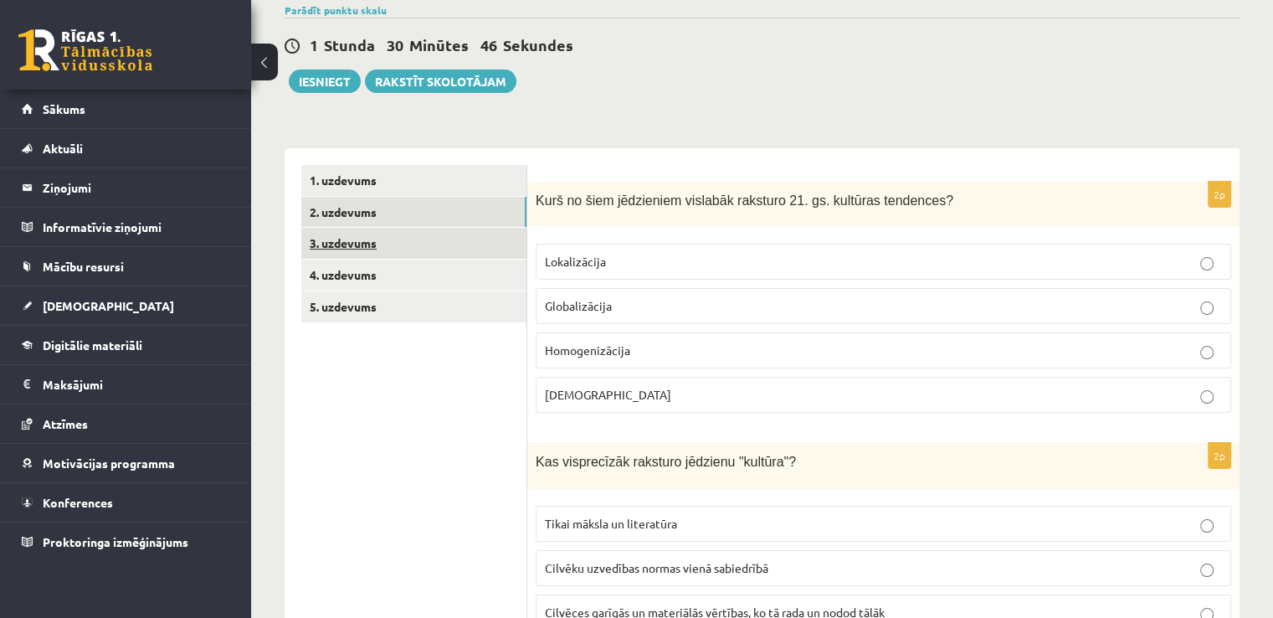
click at [378, 249] on link "3. uzdevums" at bounding box center [413, 243] width 225 height 31
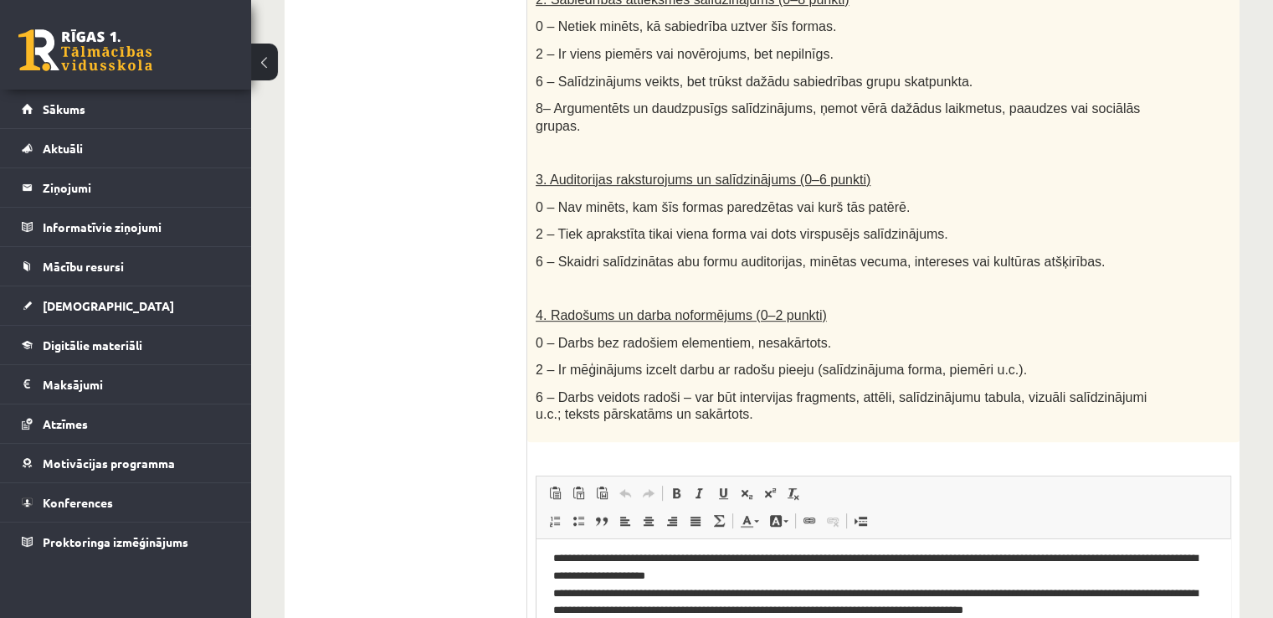
scroll to position [3, 0]
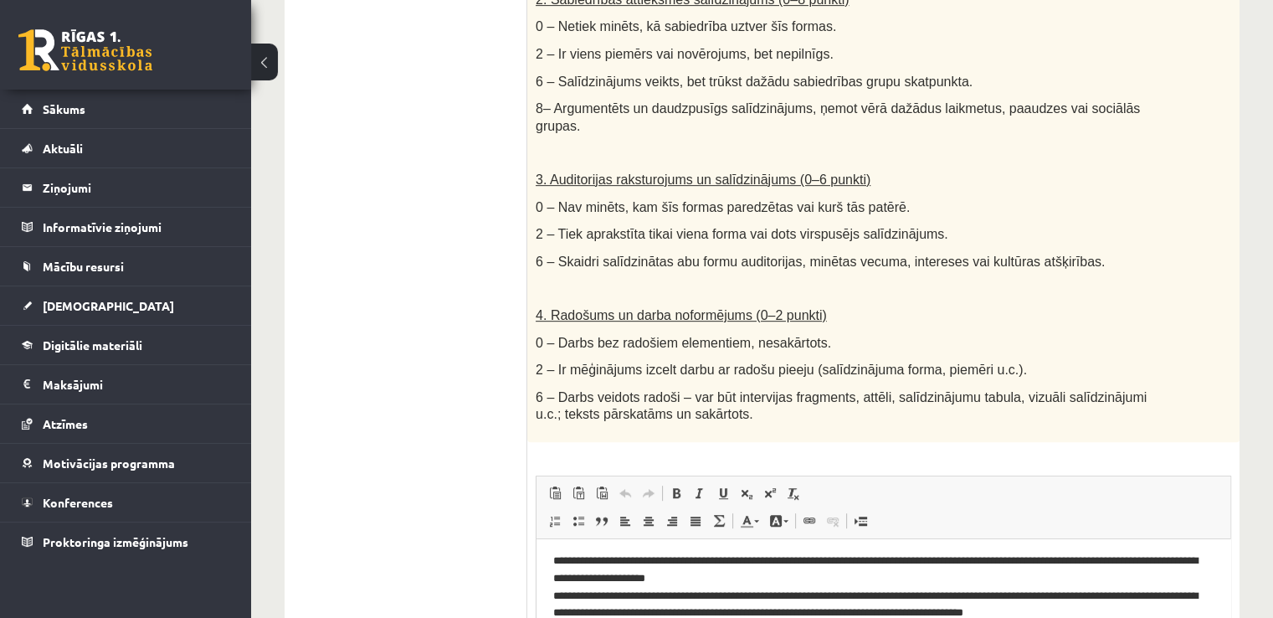
click at [560, 559] on p "**********" at bounding box center [877, 586] width 648 height 69
click at [609, 570] on p "**********" at bounding box center [877, 586] width 648 height 69
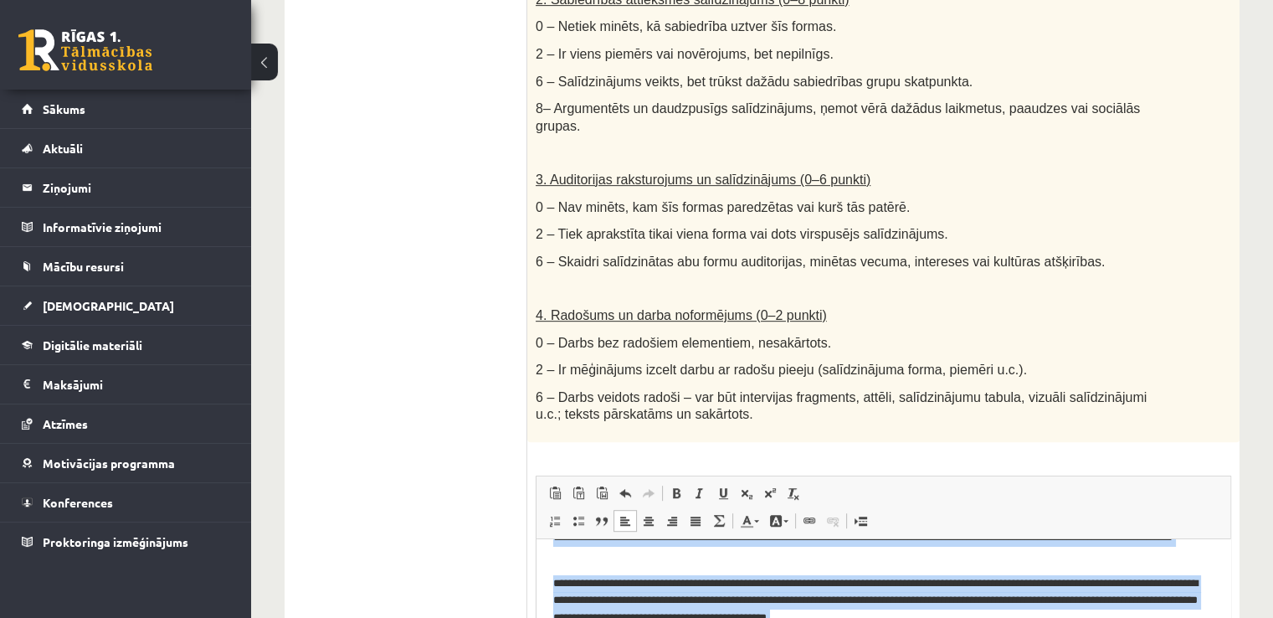
scroll to position [987, 0]
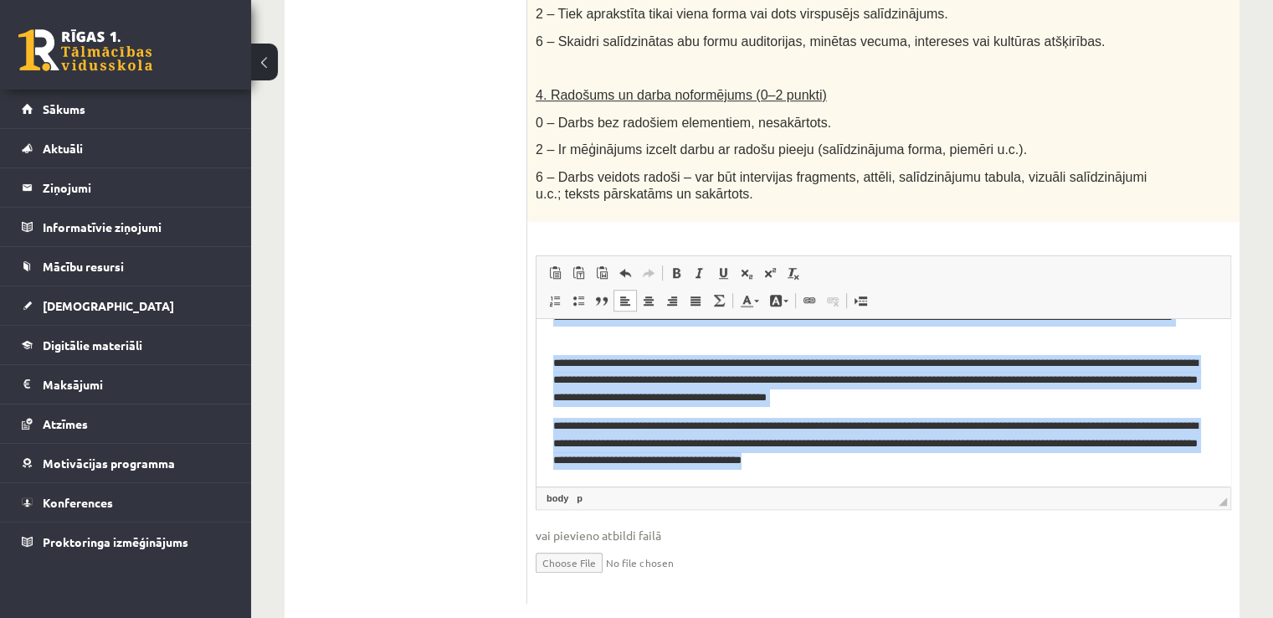
drag, startPoint x: 552, startPoint y: 336, endPoint x: 982, endPoint y: 462, distance: 448.2
click at [982, 462] on html "**********" at bounding box center [884, 300] width 694 height 372
copy body "**********"
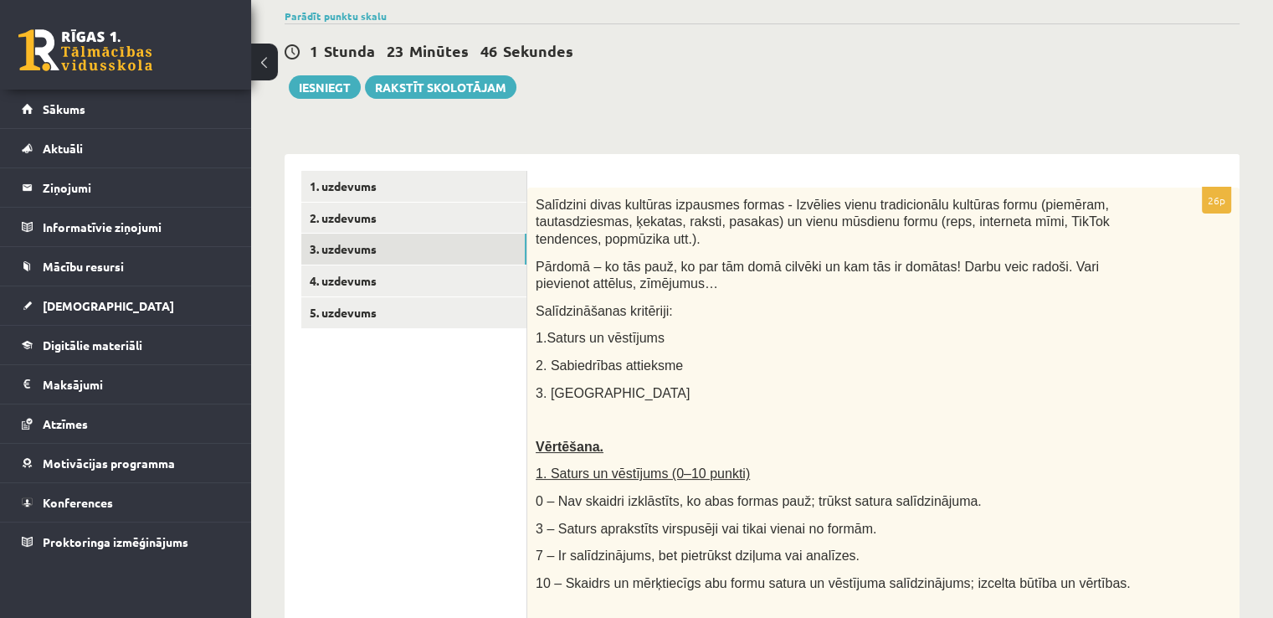
scroll to position [0, 0]
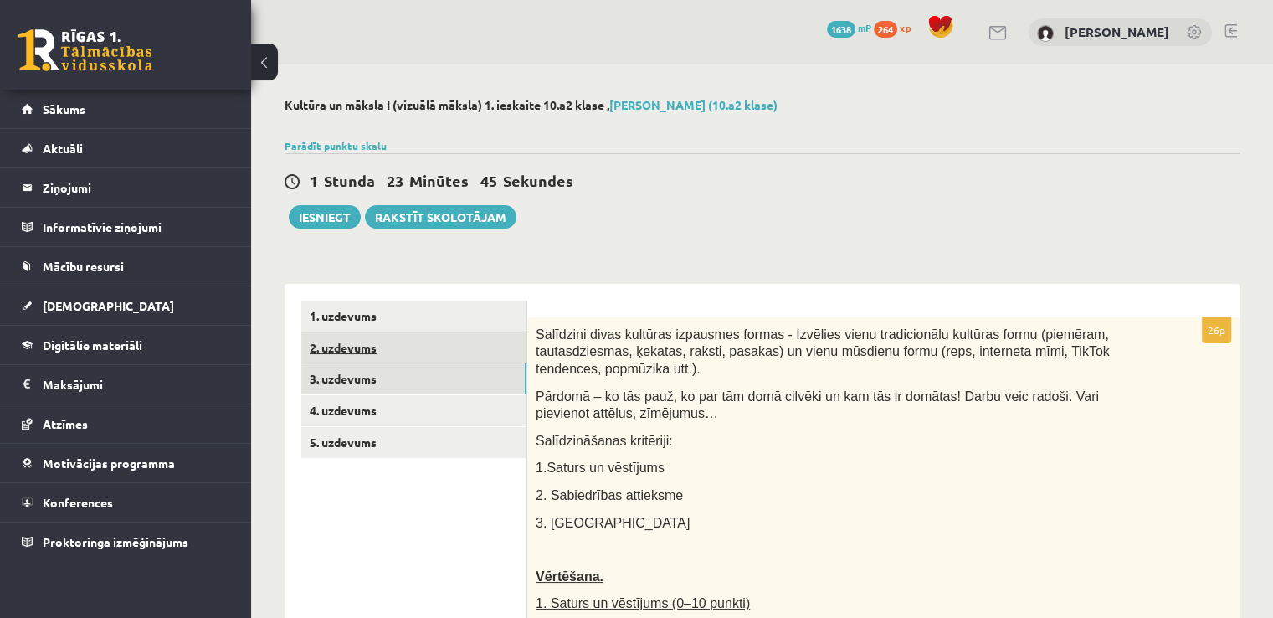
click at [360, 352] on link "2. uzdevums" at bounding box center [413, 347] width 225 height 31
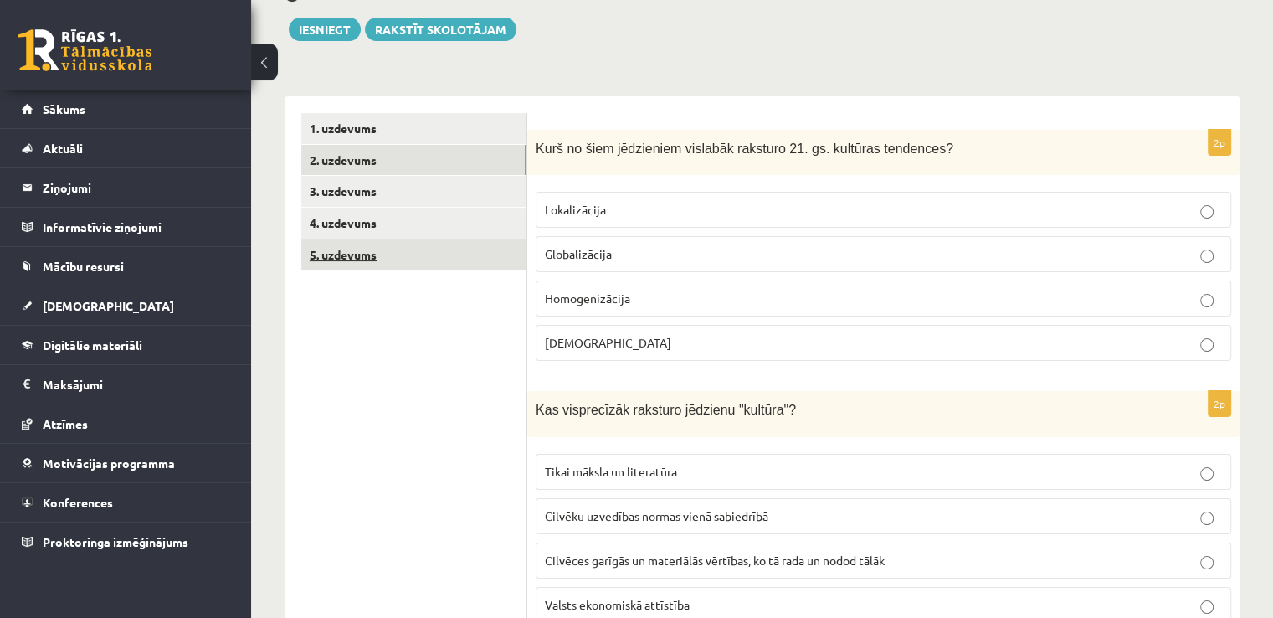
scroll to position [187, 0]
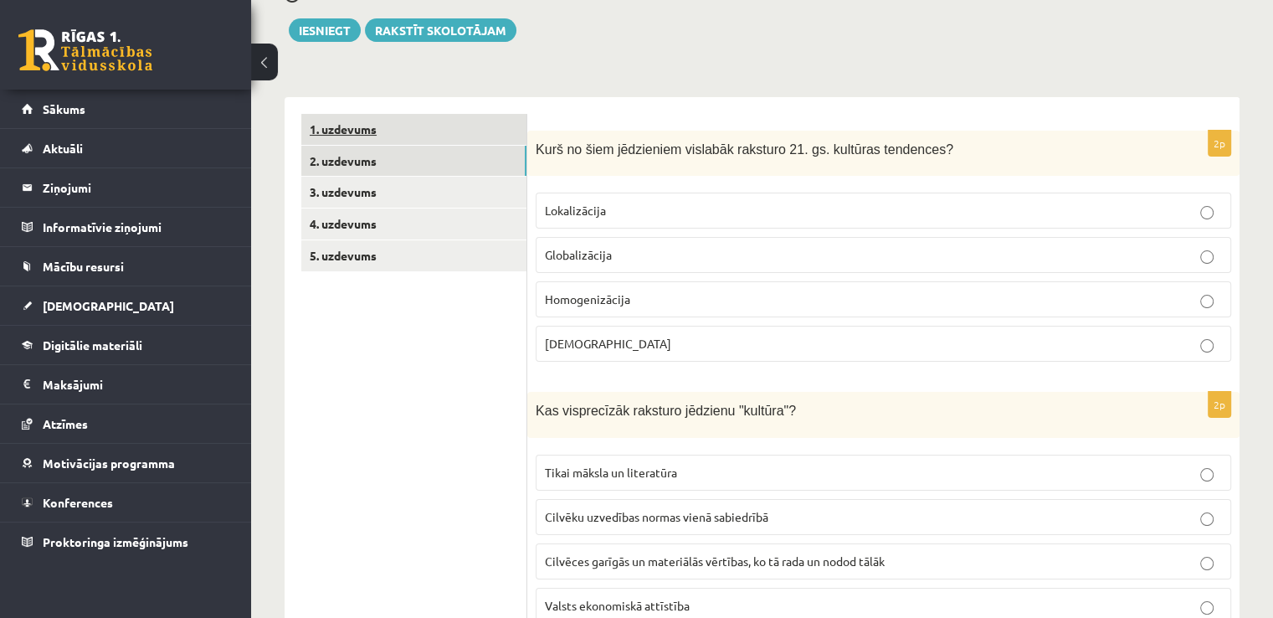
click at [357, 135] on link "1. uzdevums" at bounding box center [413, 129] width 225 height 31
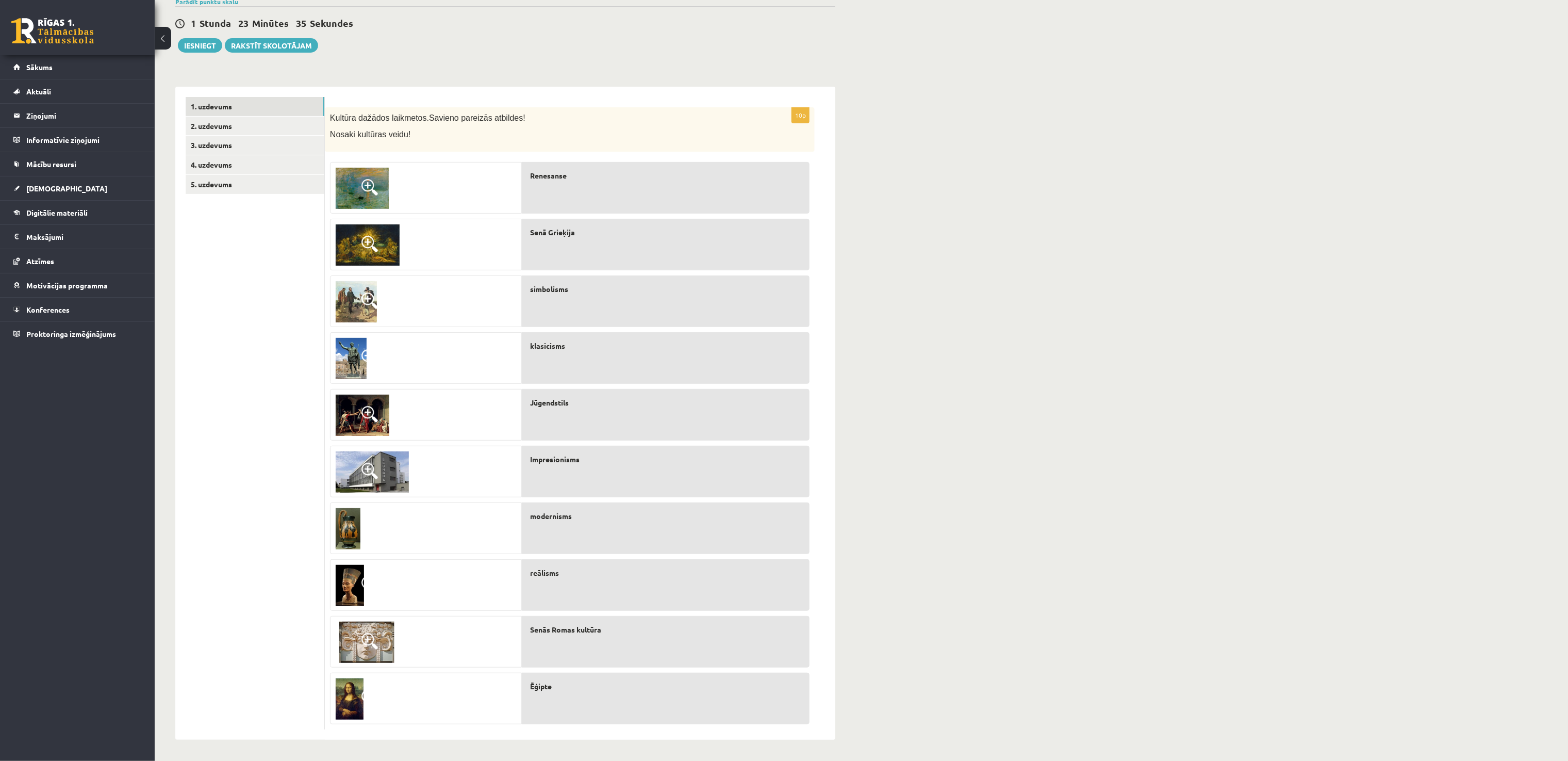
scroll to position [0, 0]
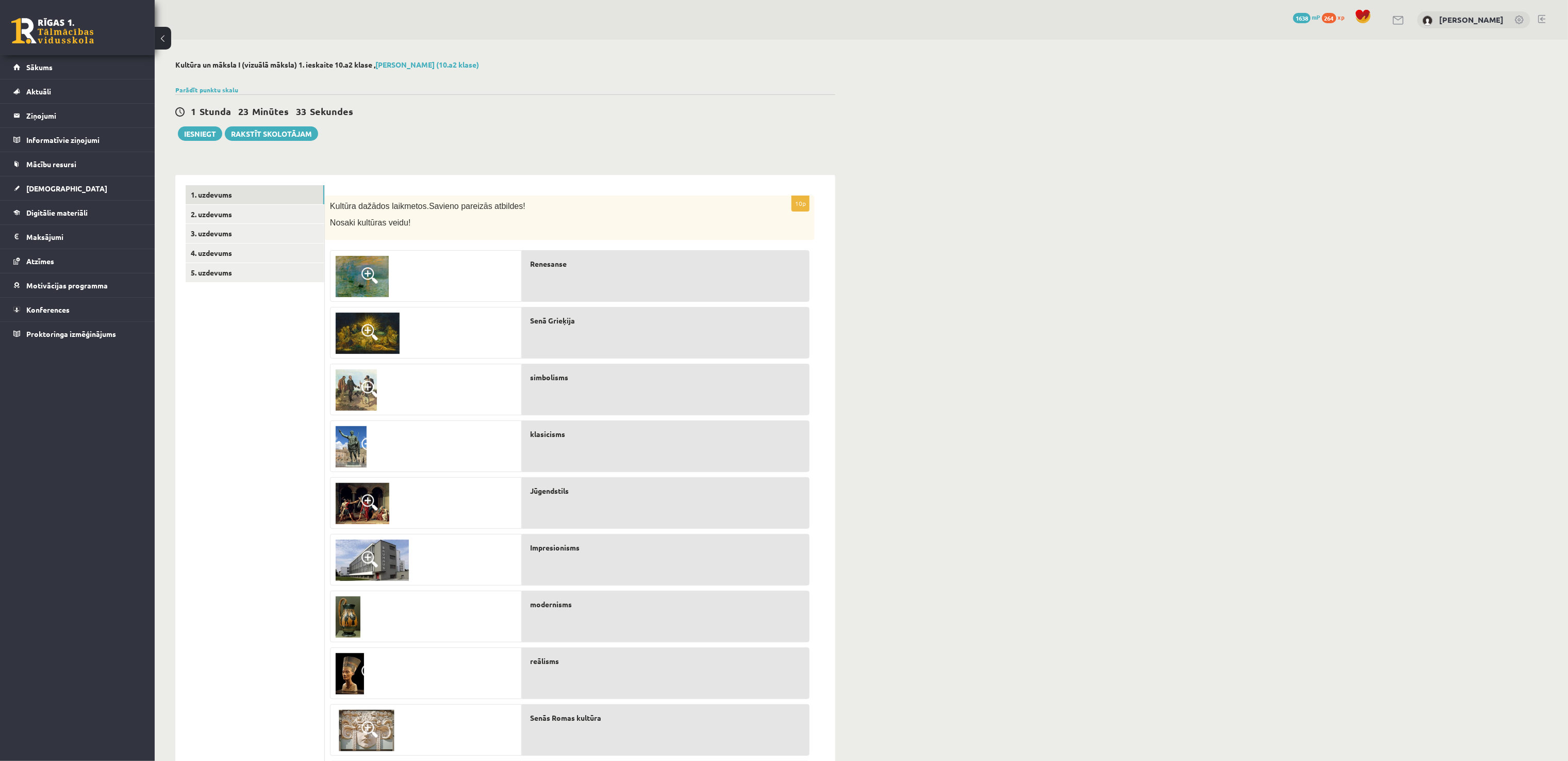
drag, startPoint x: 735, startPoint y: 0, endPoint x: 972, endPoint y: 399, distance: 464.1
click at [784, 380] on div "Kultūra un māksla I (vizuālā māksla) 1. ieskaite 10.a2 klase , Bernards Zariņš …" at bounding box center [861, 444] width 1413 height 808
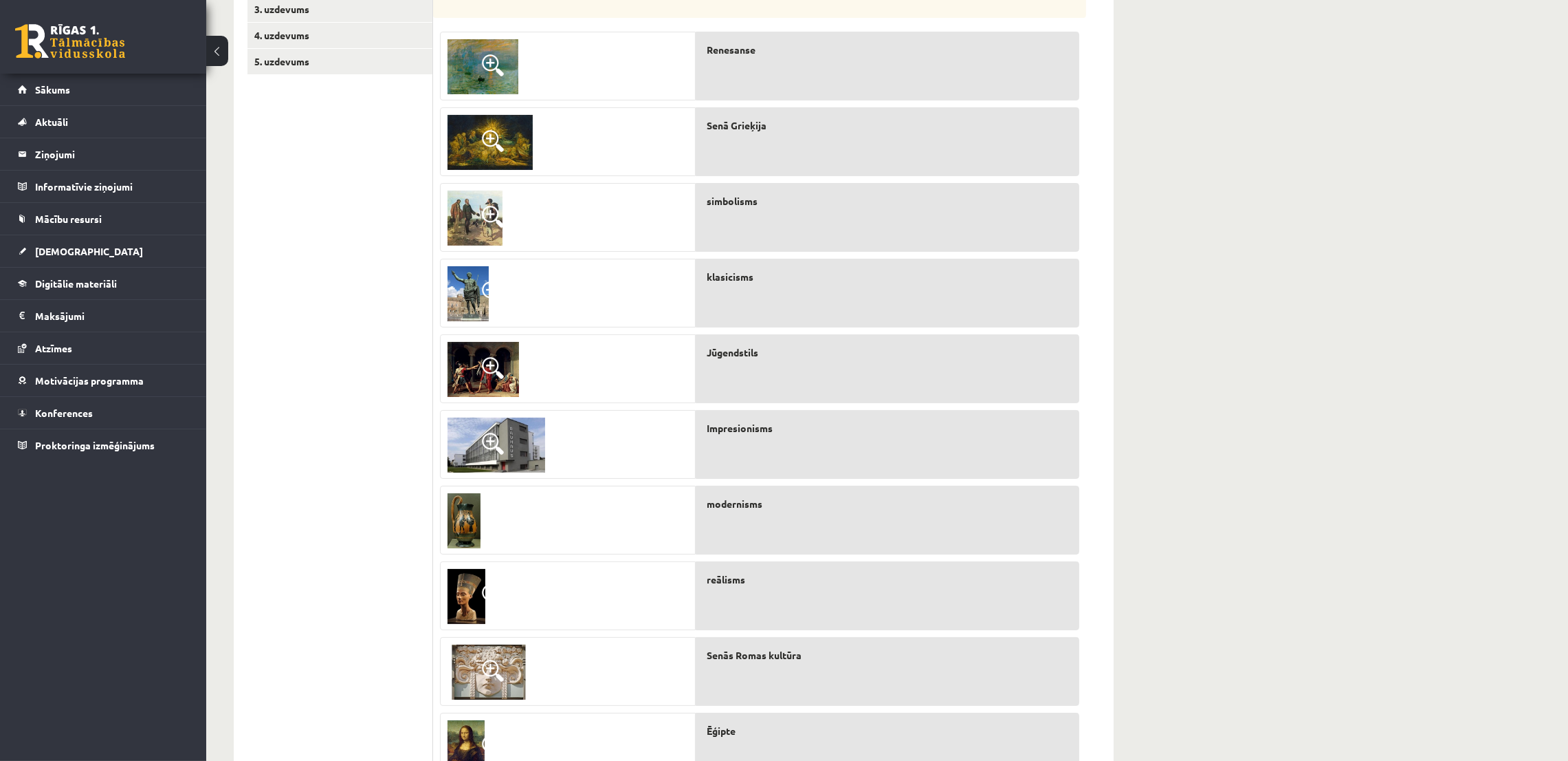
scroll to position [302, 0]
click at [1045, 215] on div "Kultūra un māksla I (vizuālā māksla) 1. ieskaite 10.a2 klase , Bernards Zariņš …" at bounding box center [887, 289] width 1362 height 1078
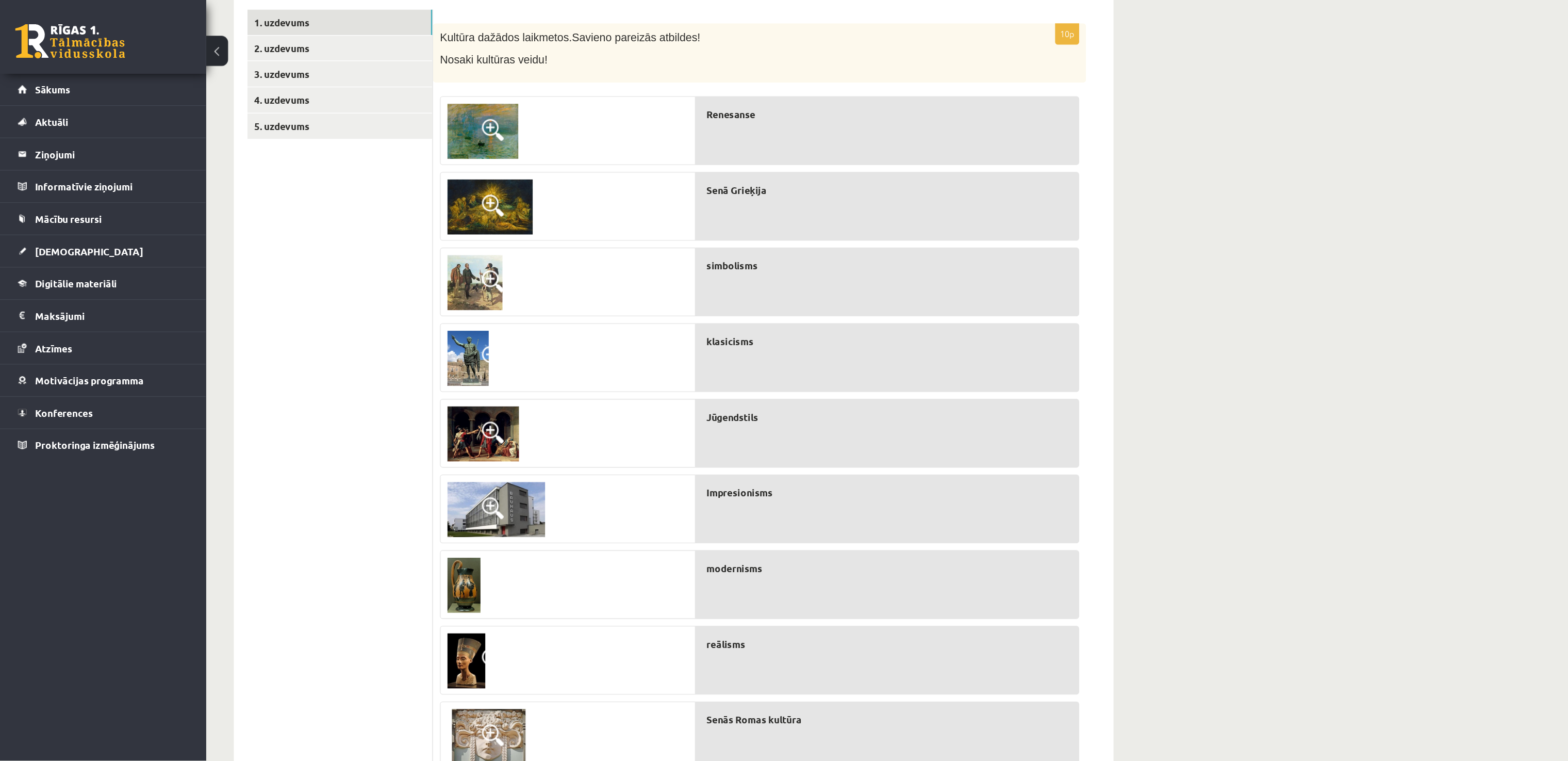
scroll to position [88, 0]
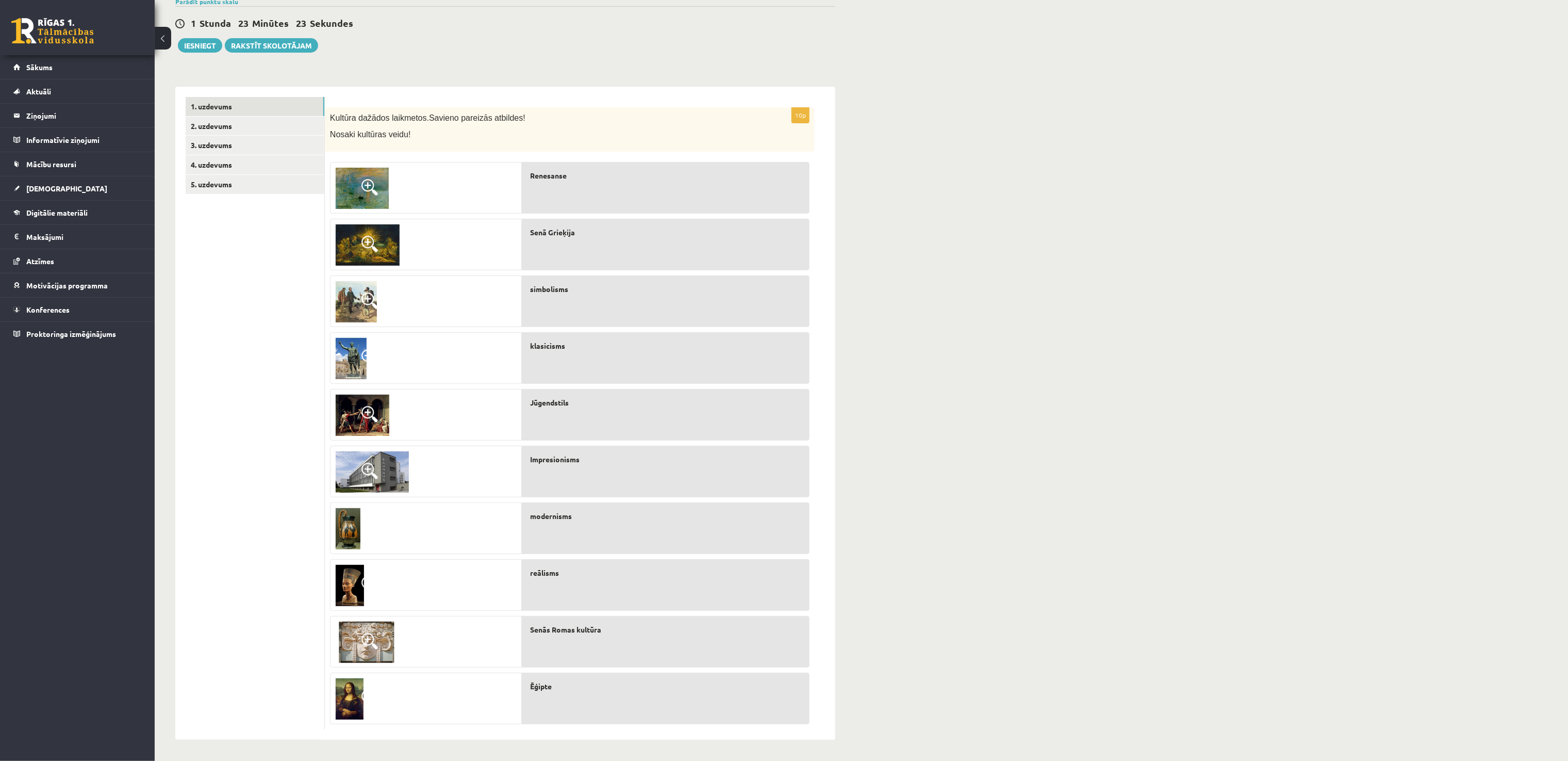
click at [784, 213] on div "Kultūra un māksla I (vizuālā māksla) 1. ieskaite 10.a2 klase , Bernards Zariņš …" at bounding box center [861, 356] width 1413 height 808
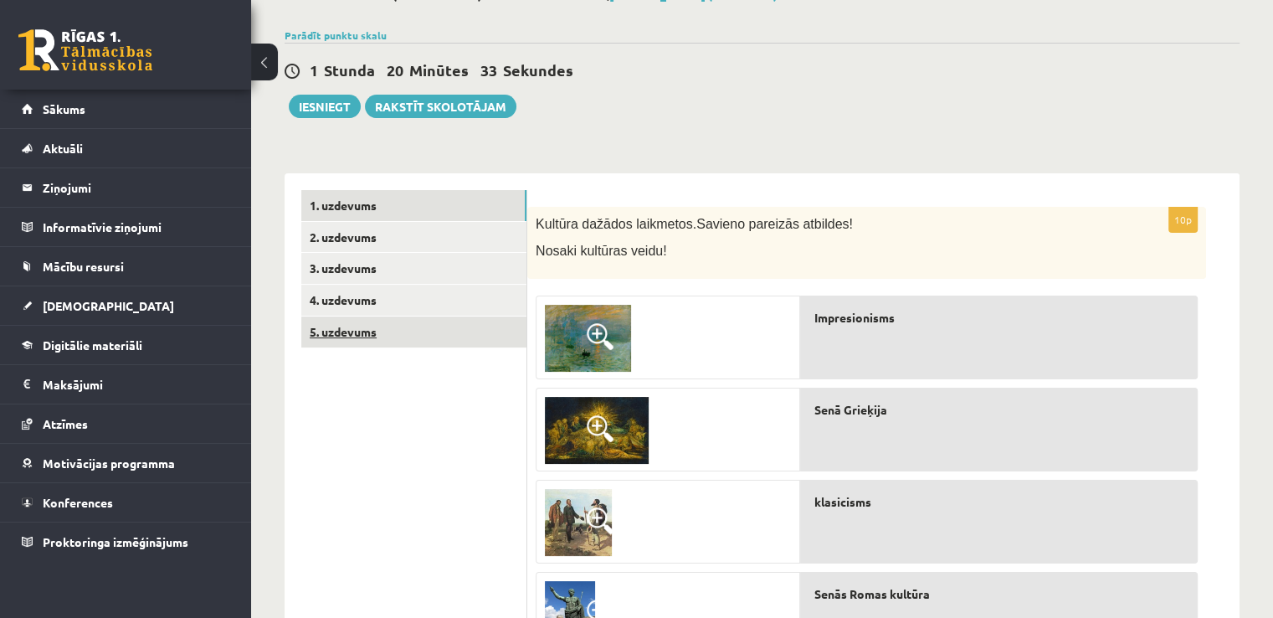
scroll to position [90, 0]
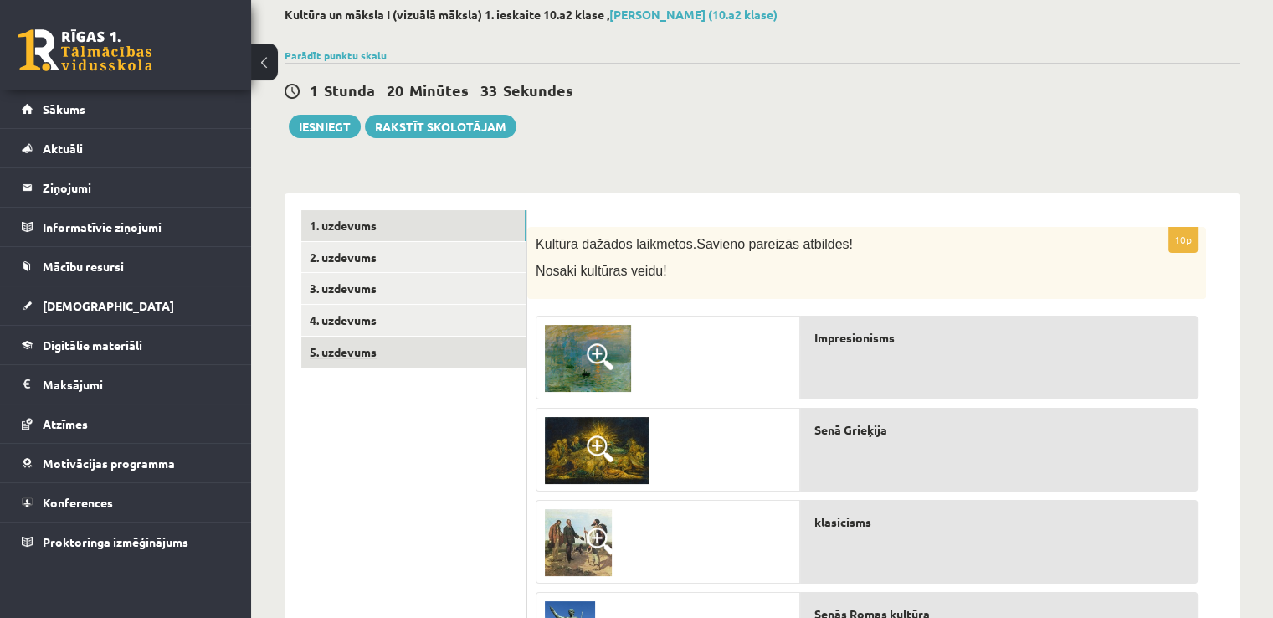
click at [347, 350] on link "5. uzdevums" at bounding box center [413, 351] width 225 height 31
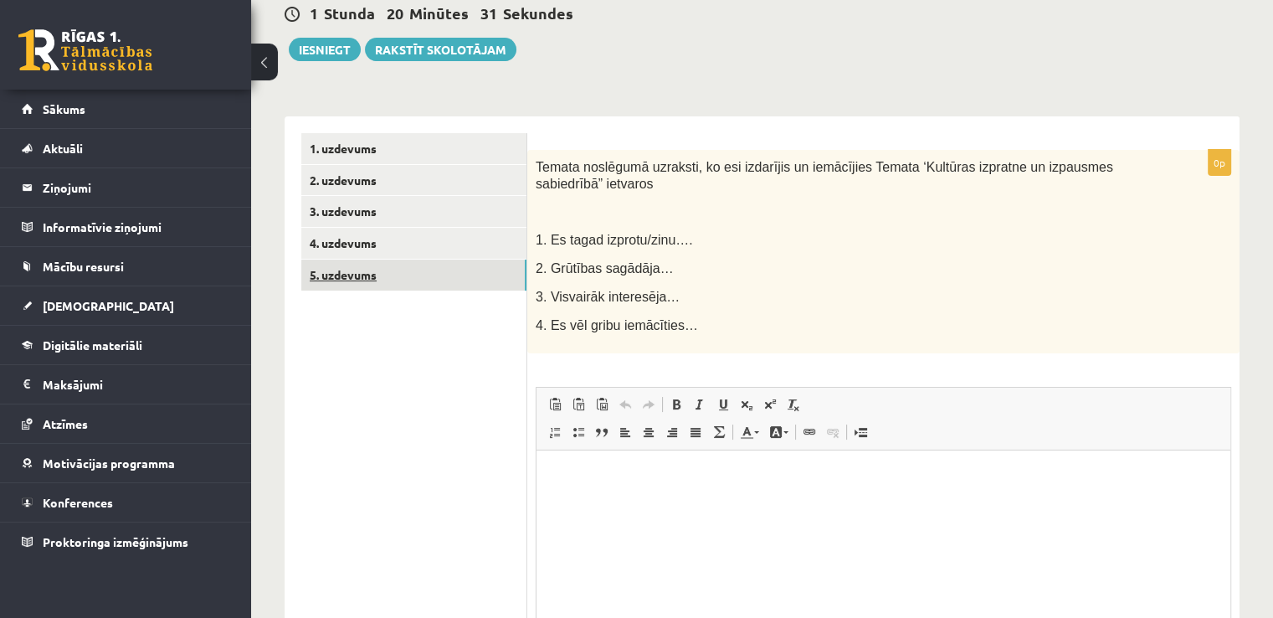
scroll to position [0, 0]
click at [364, 239] on link "4. uzdevums" at bounding box center [413, 243] width 225 height 31
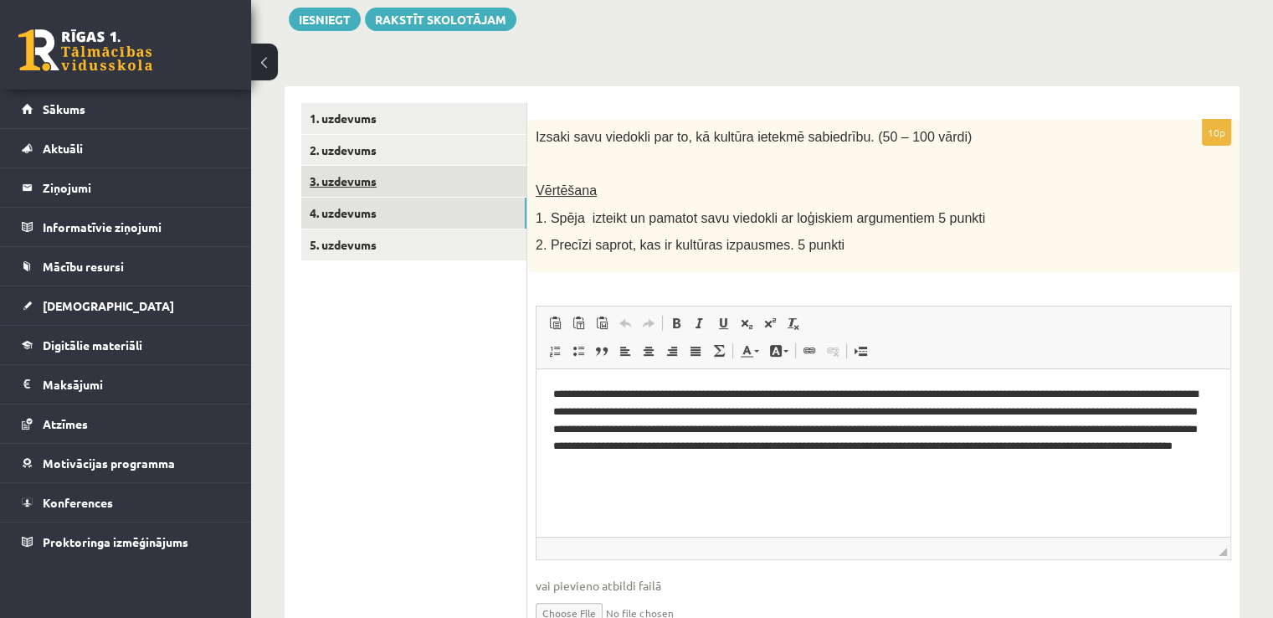
scroll to position [192, 0]
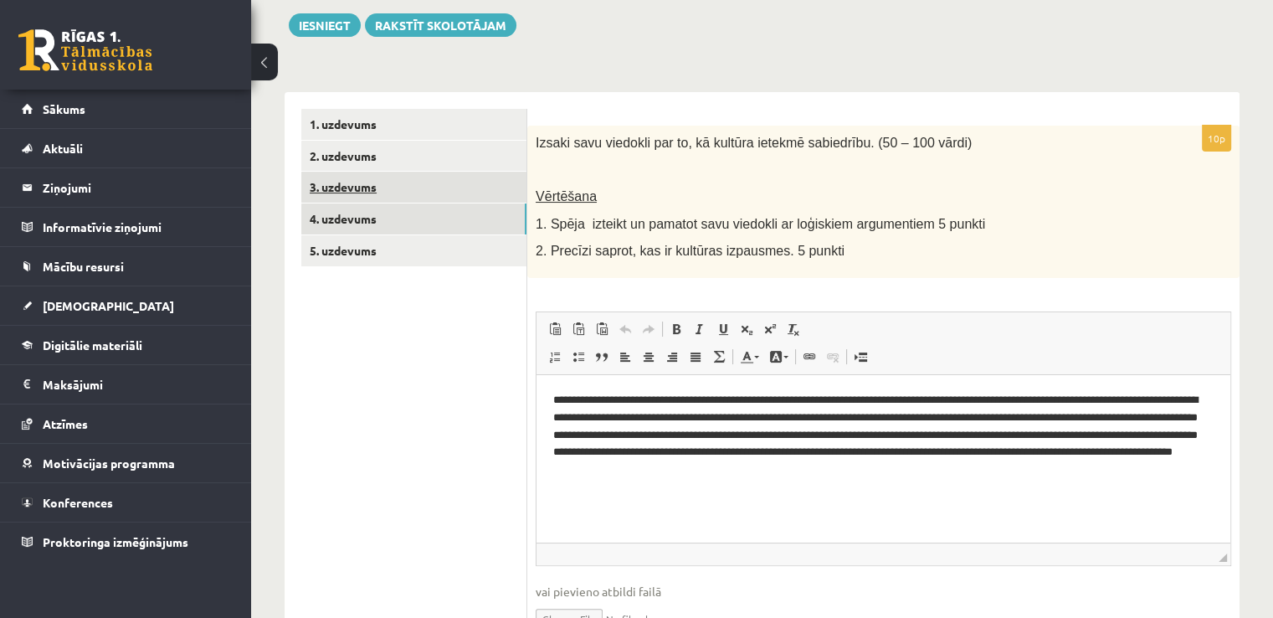
click at [385, 182] on link "3. uzdevums" at bounding box center [413, 187] width 225 height 31
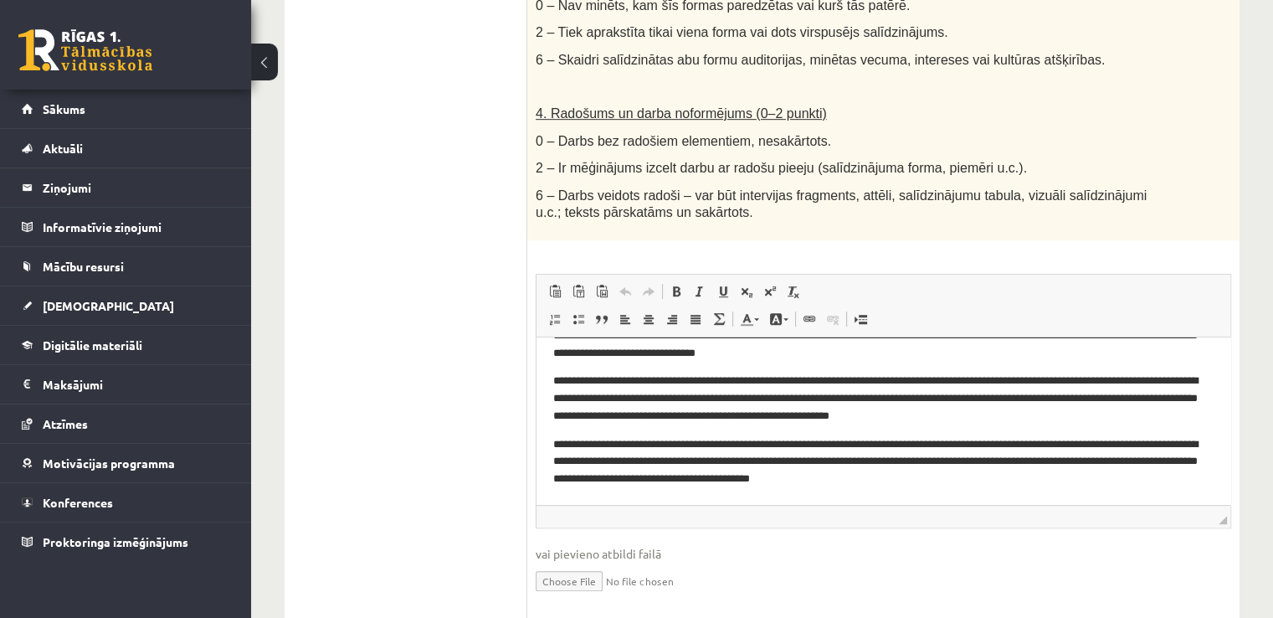
scroll to position [0, 0]
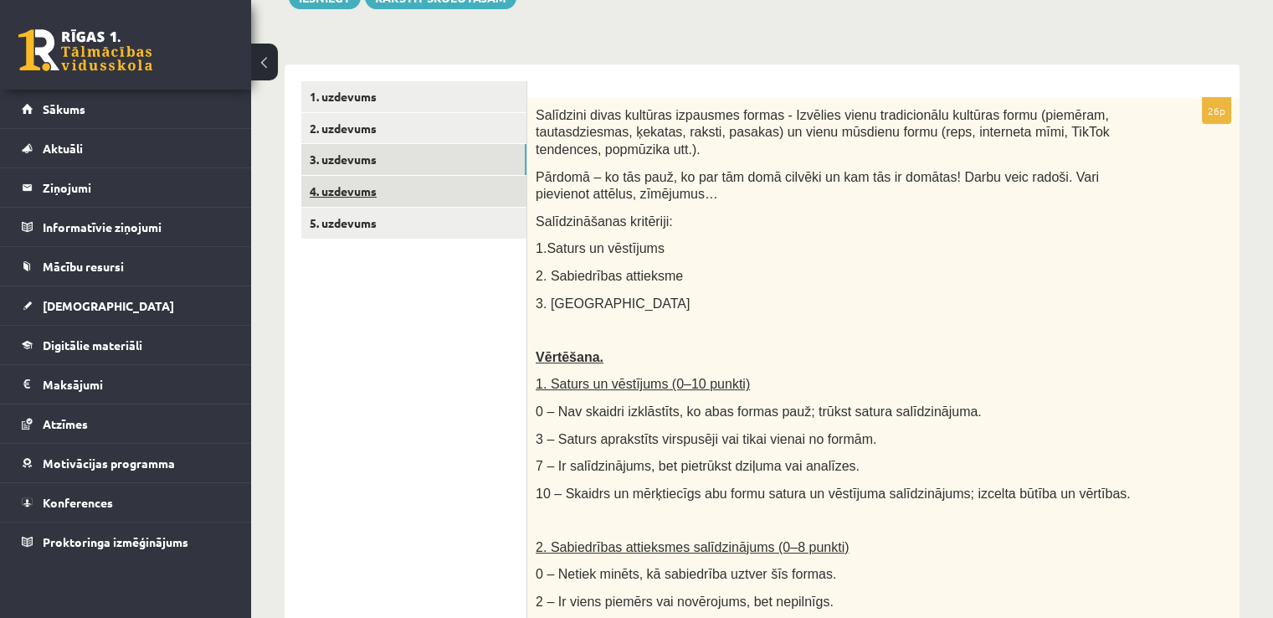
click at [365, 202] on link "4. uzdevums" at bounding box center [413, 191] width 225 height 31
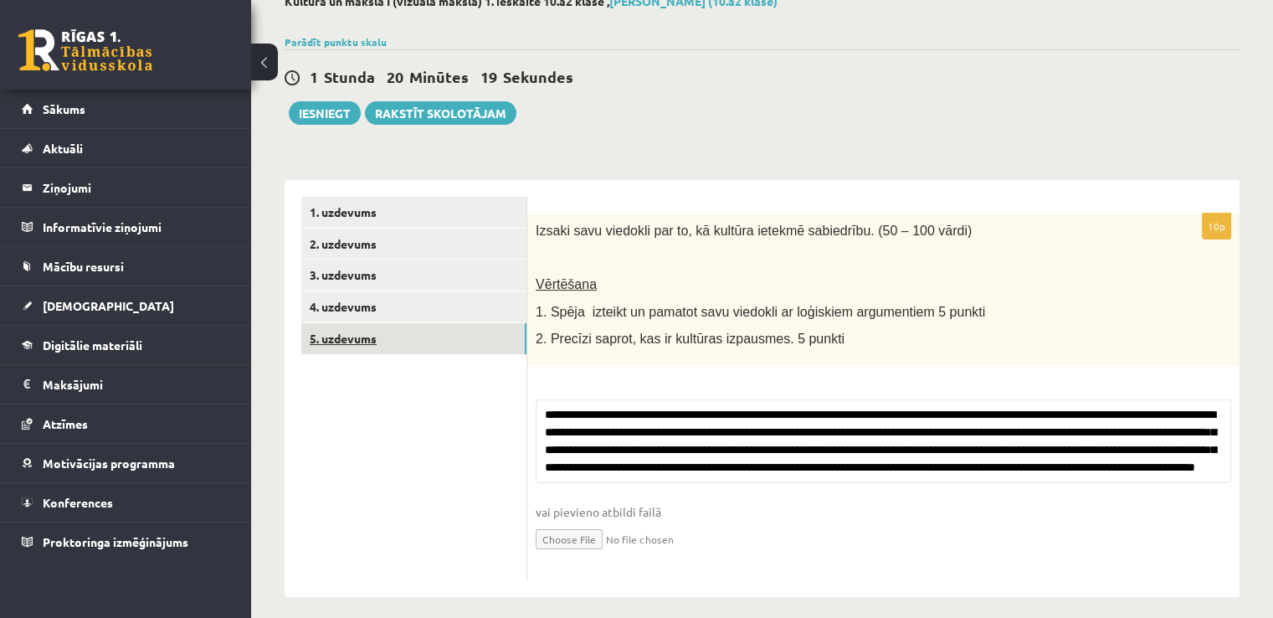
scroll to position [104, 0]
click at [342, 348] on link "5. uzdevums" at bounding box center [413, 338] width 225 height 31
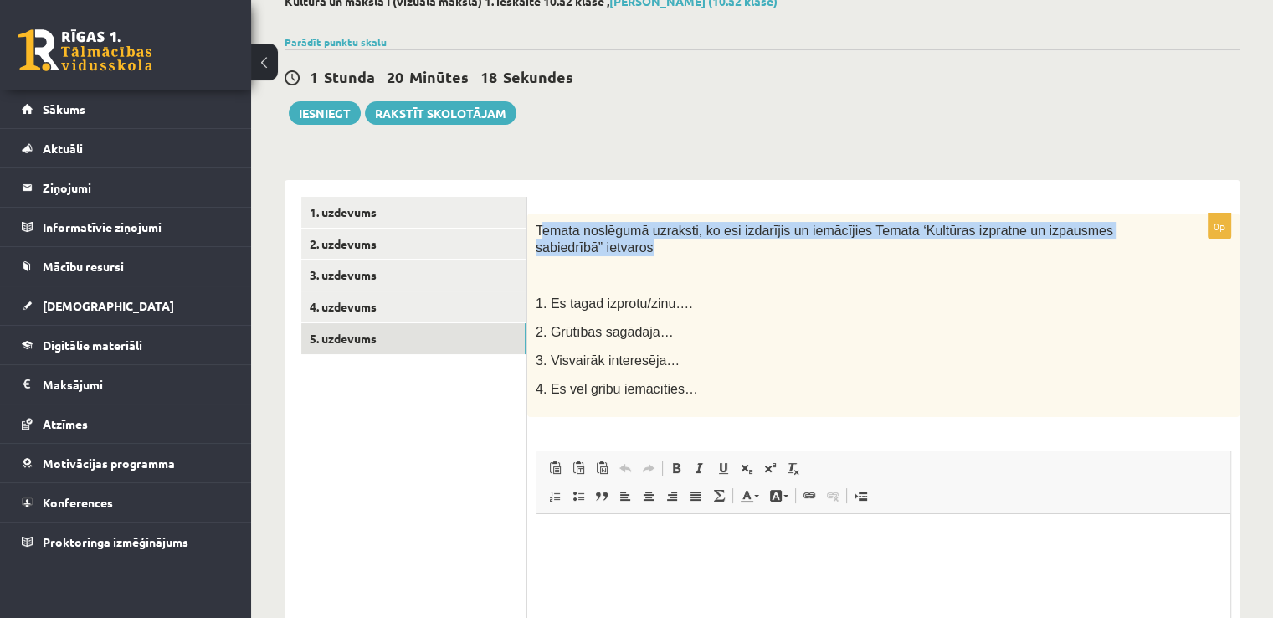
scroll to position [0, 0]
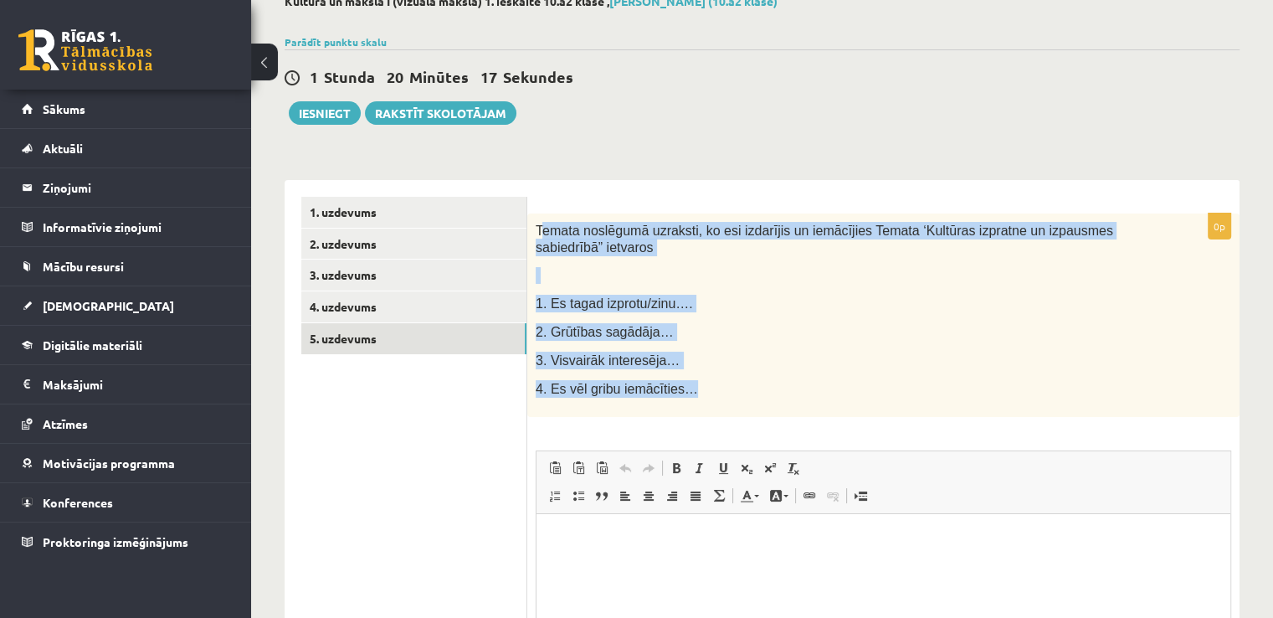
drag, startPoint x: 538, startPoint y: 232, endPoint x: 740, endPoint y: 386, distance: 253.8
click at [740, 386] on div "Temata noslēgumā uzraksti, ko esi izdarījis un iemācījies Temata ‘Kultūras izpr…" at bounding box center [883, 314] width 712 height 203
click at [635, 254] on p "Temata noslēgumā uzraksti, ko esi izdarījis un iemācījies Temata ‘Kultūras izpr…" at bounding box center [842, 239] width 612 height 34
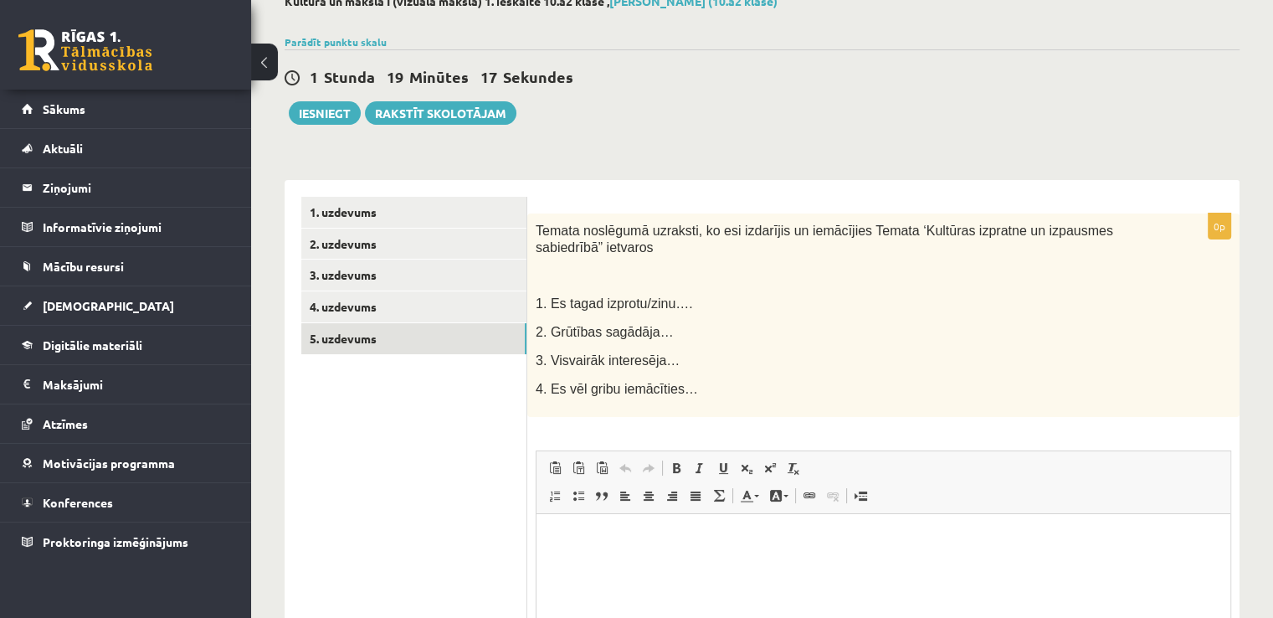
click at [654, 554] on html at bounding box center [884, 539] width 694 height 51
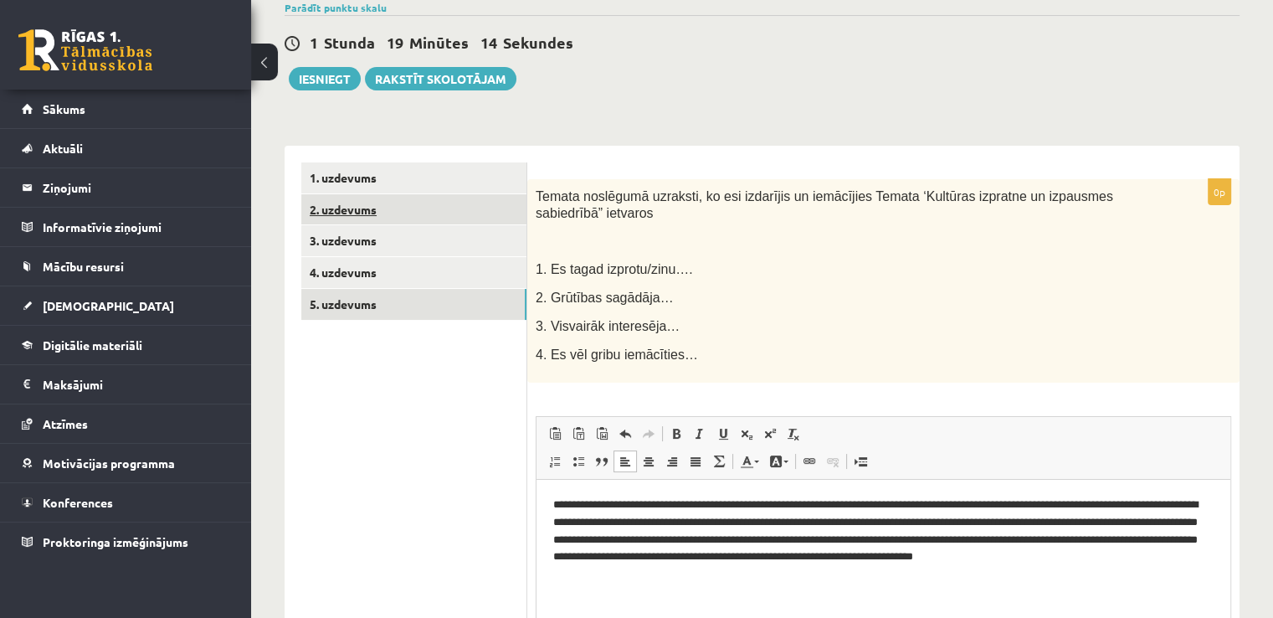
scroll to position [137, 0]
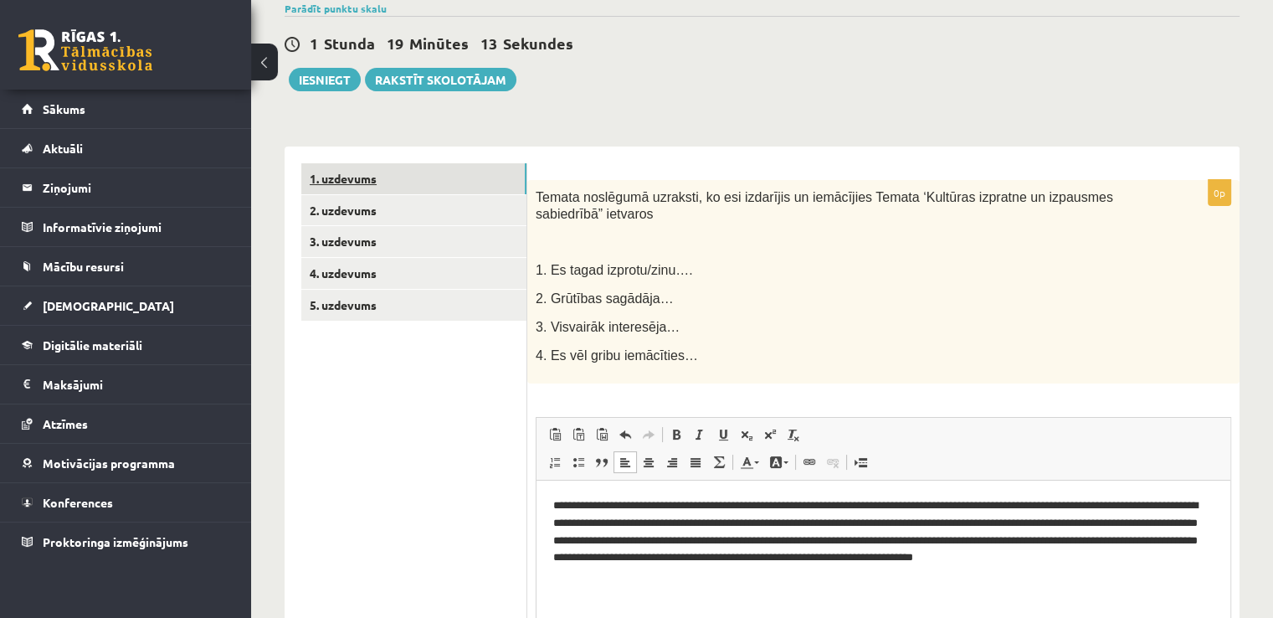
click at [364, 178] on link "1. uzdevums" at bounding box center [413, 178] width 225 height 31
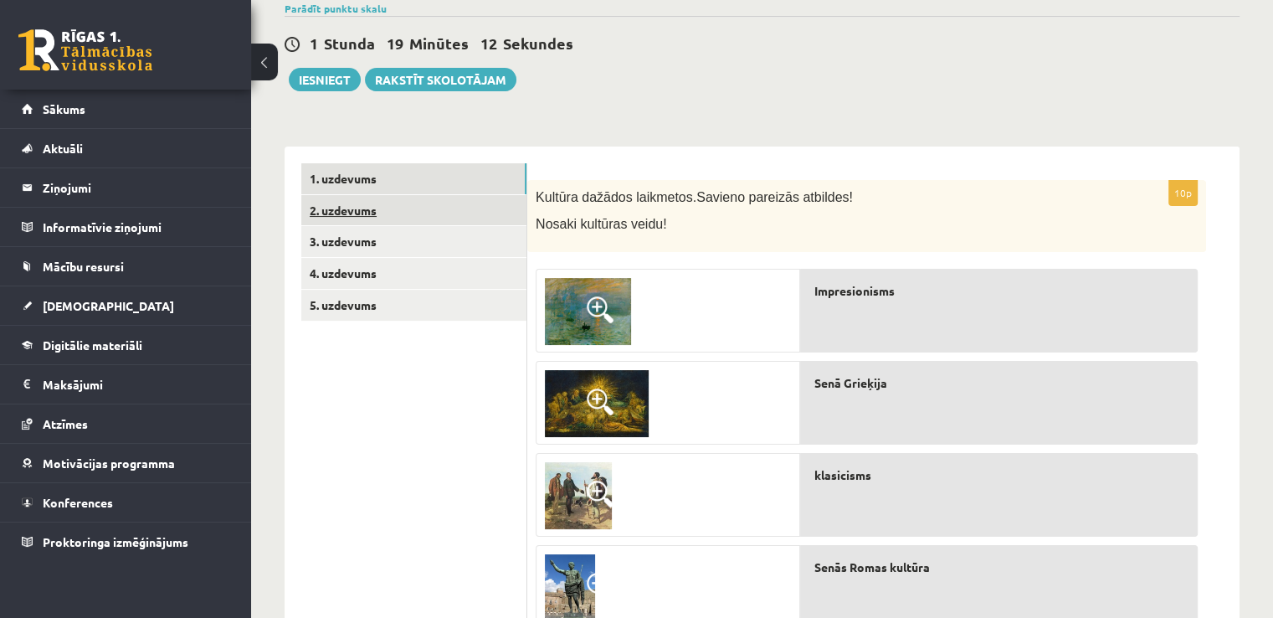
click at [373, 203] on link "2. uzdevums" at bounding box center [413, 210] width 225 height 31
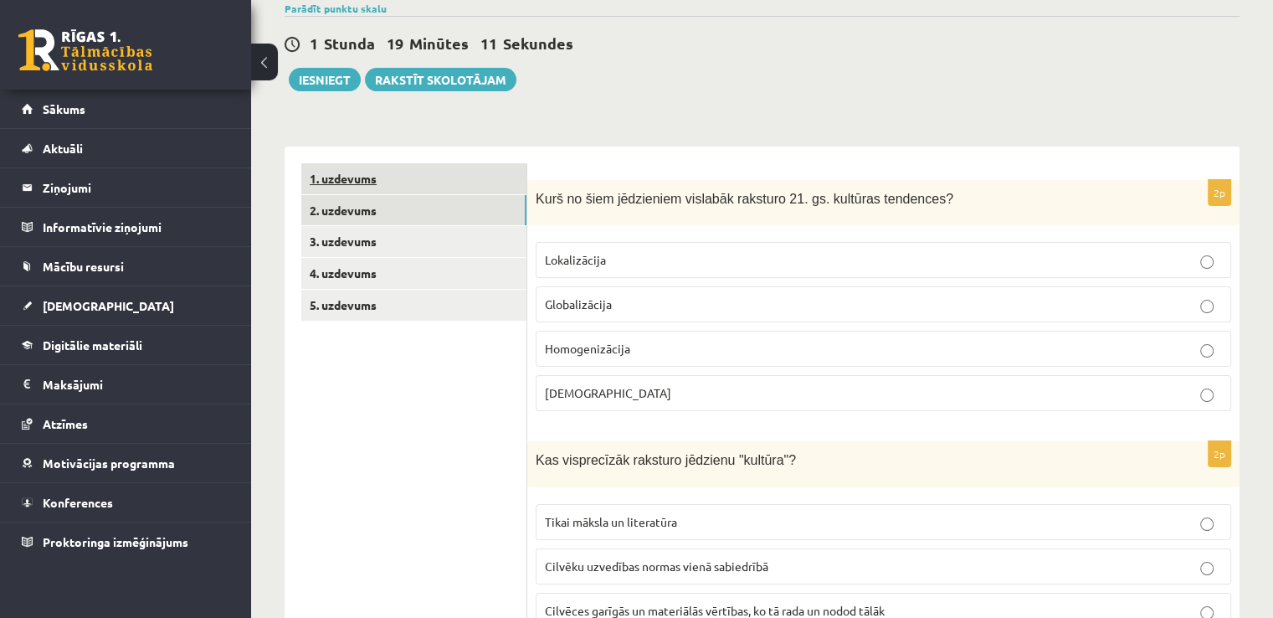
click at [378, 176] on link "1. uzdevums" at bounding box center [413, 178] width 225 height 31
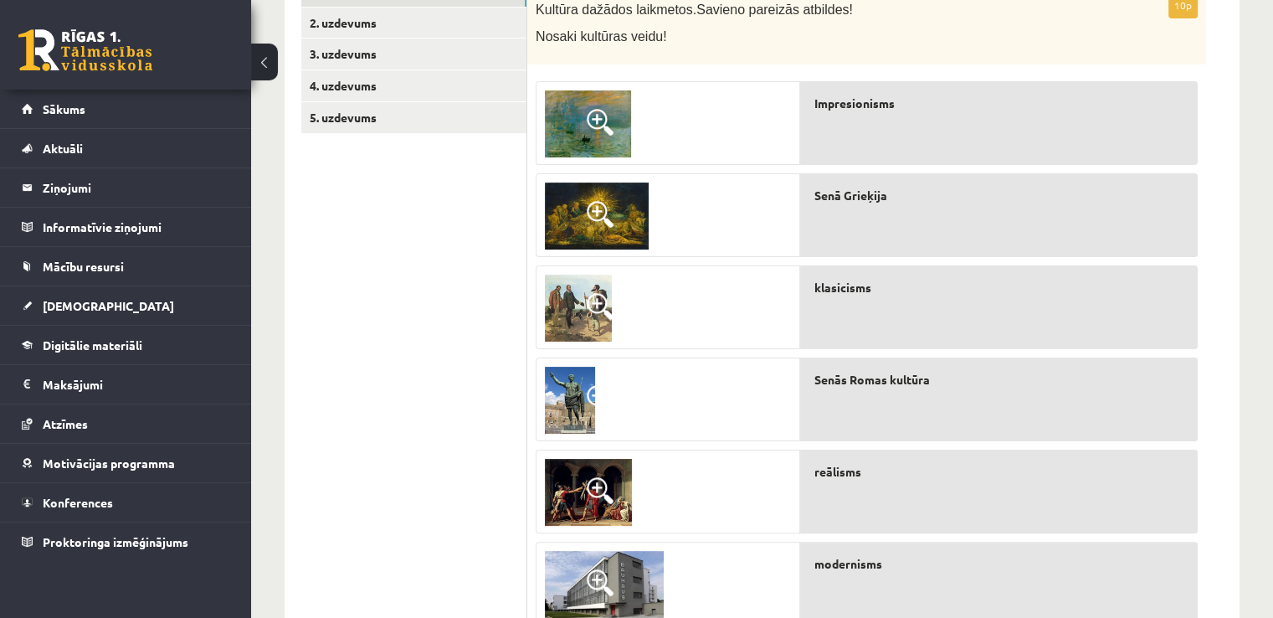
scroll to position [324, 0]
click at [358, 55] on link "3. uzdevums" at bounding box center [413, 54] width 225 height 31
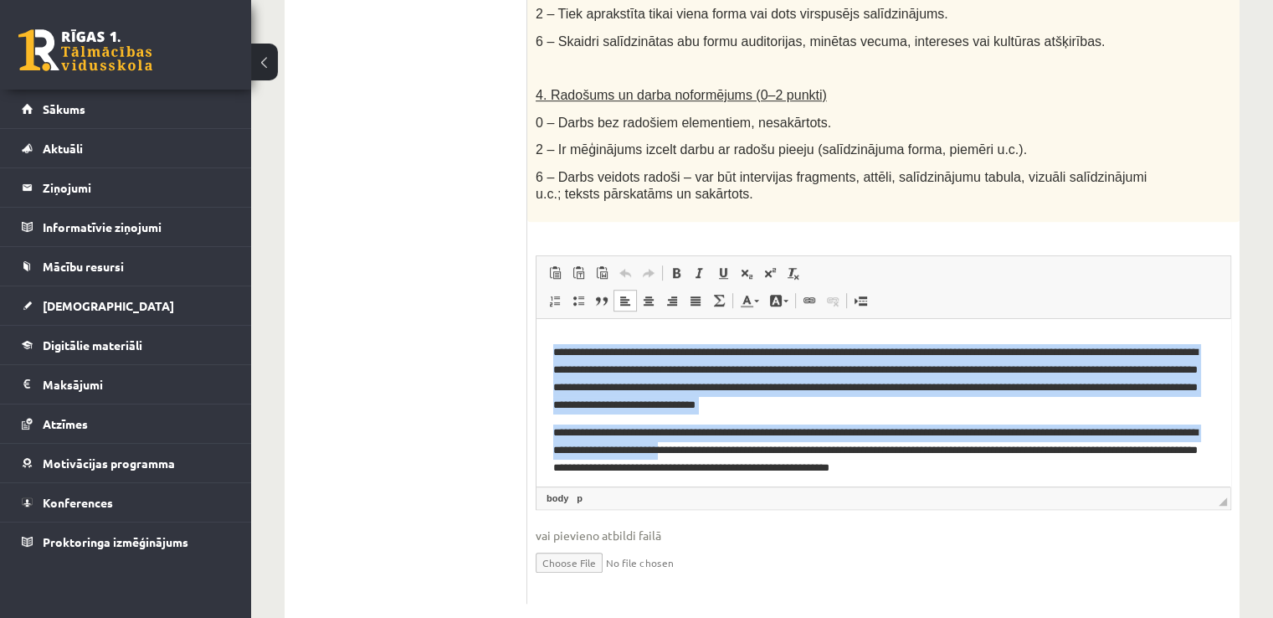
scroll to position [223, 0]
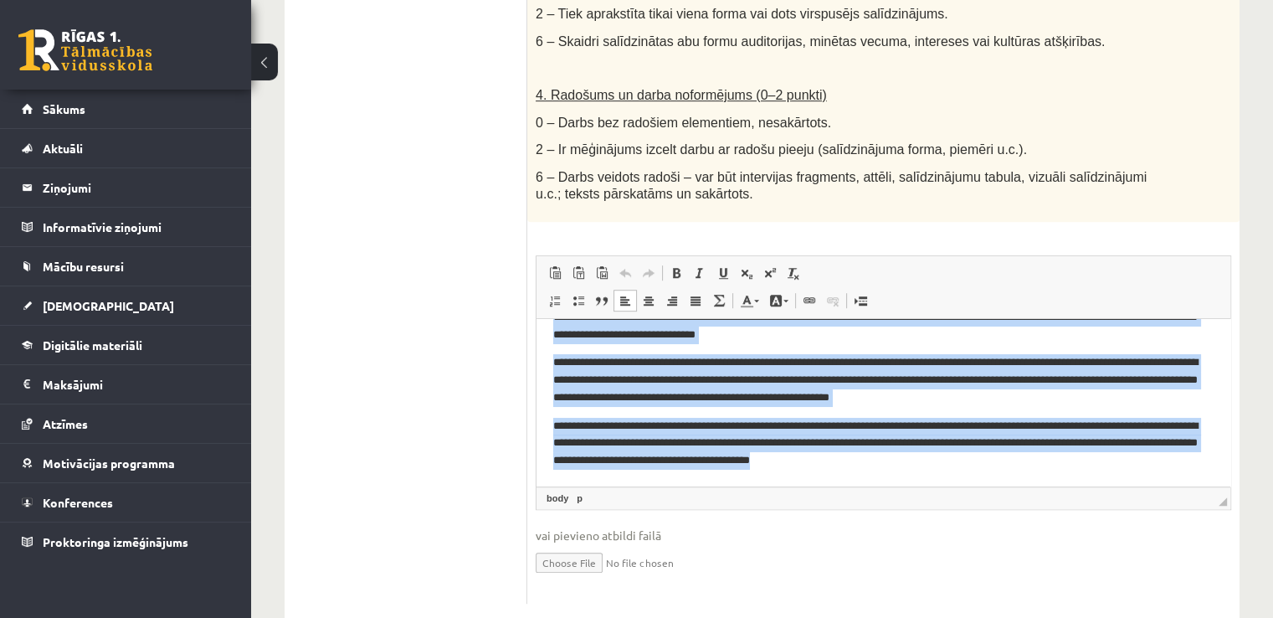
drag, startPoint x: 554, startPoint y: 346, endPoint x: 995, endPoint y: 470, distance: 458.2
click at [995, 470] on html "**********" at bounding box center [884, 291] width 694 height 390
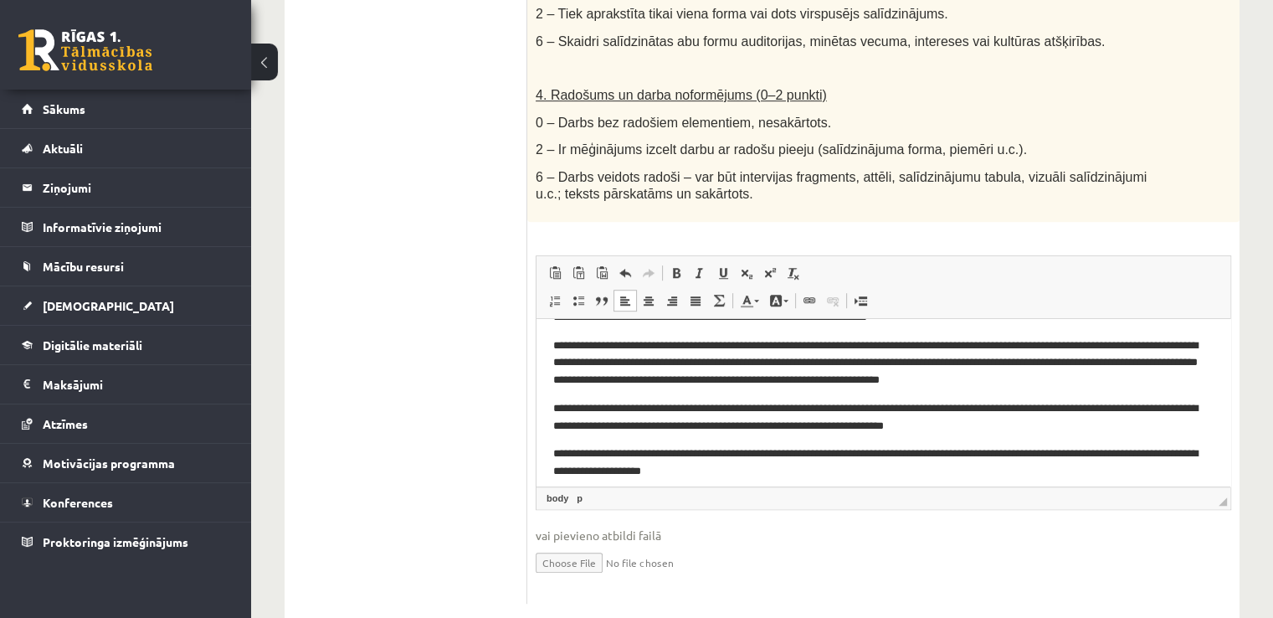
scroll to position [146, 0]
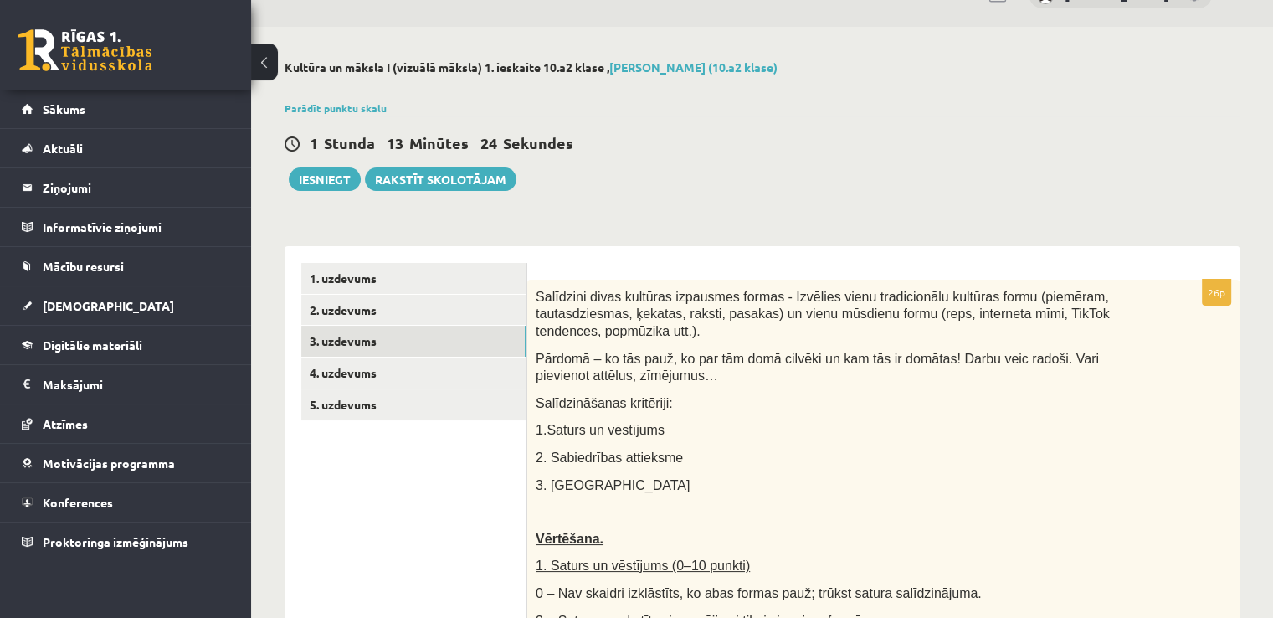
scroll to position [0, 0]
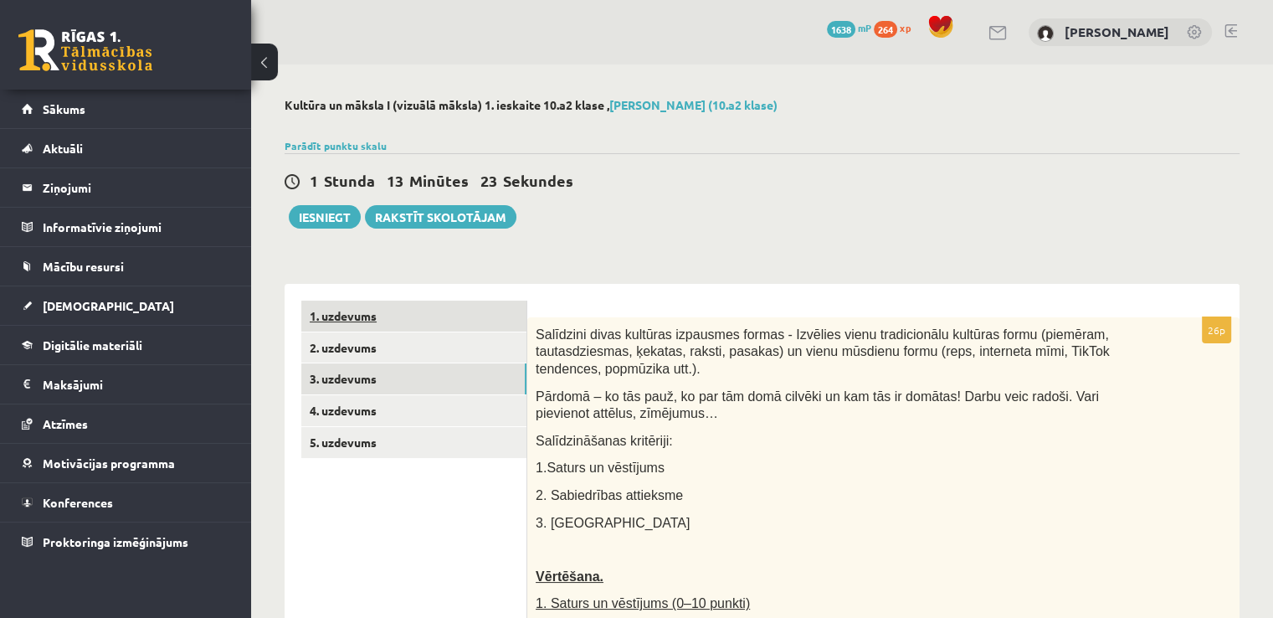
click at [382, 319] on link "1. uzdevums" at bounding box center [413, 315] width 225 height 31
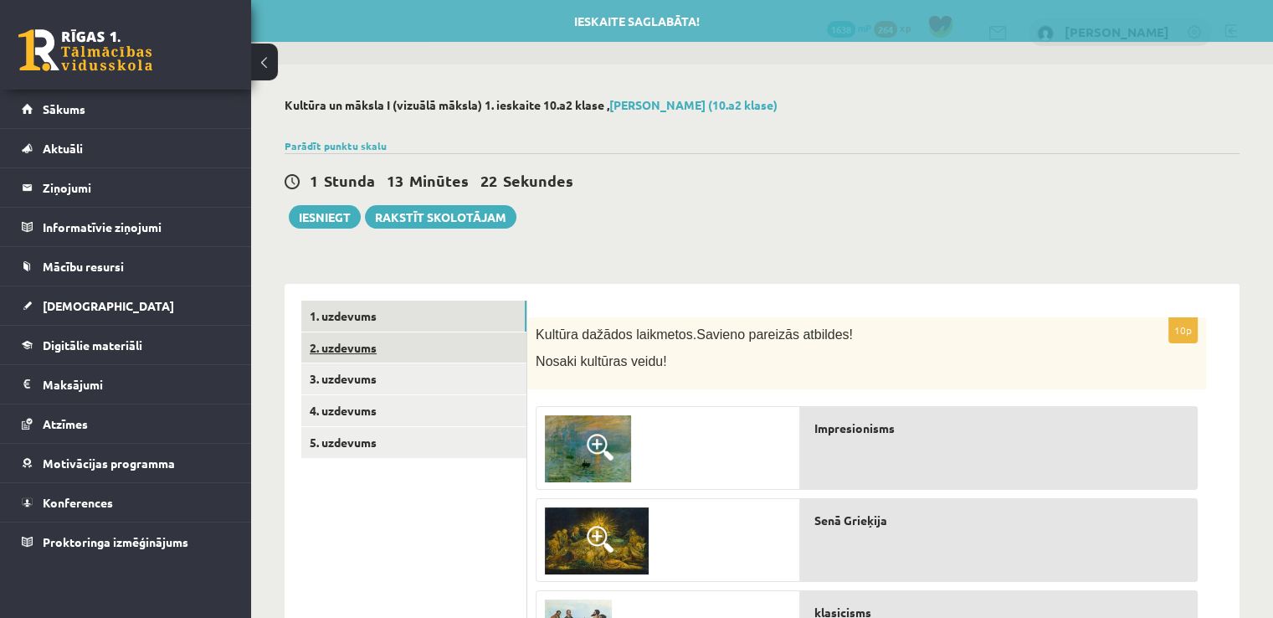
click at [376, 349] on link "2. uzdevums" at bounding box center [413, 347] width 225 height 31
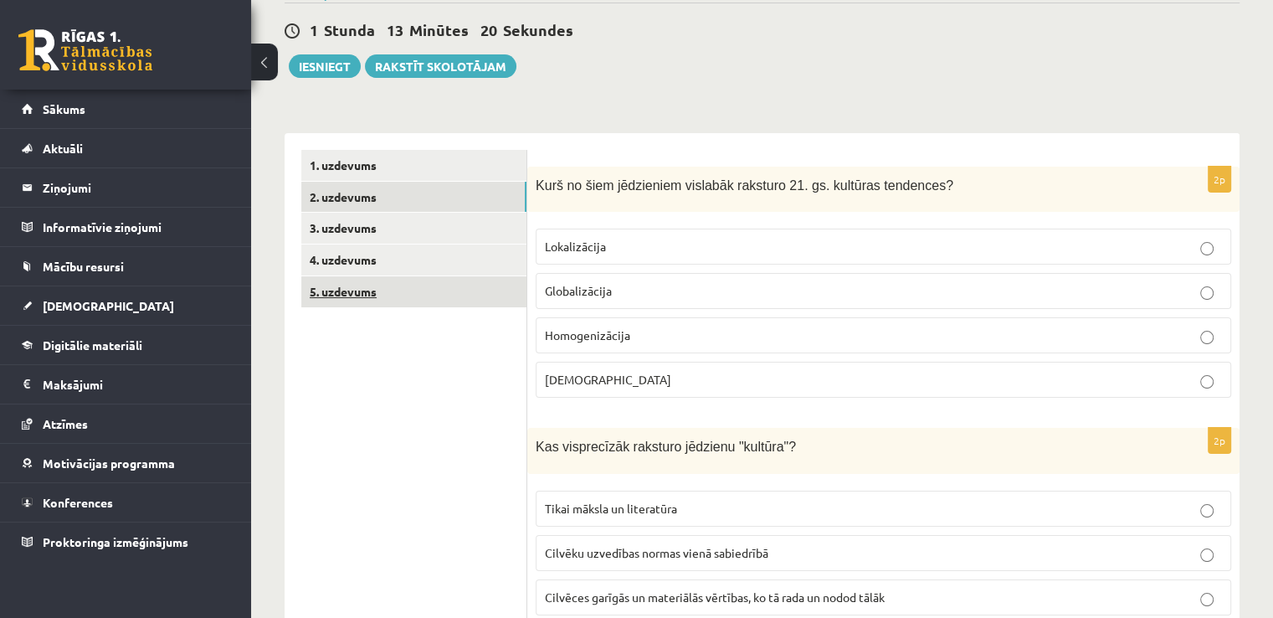
scroll to position [151, 0]
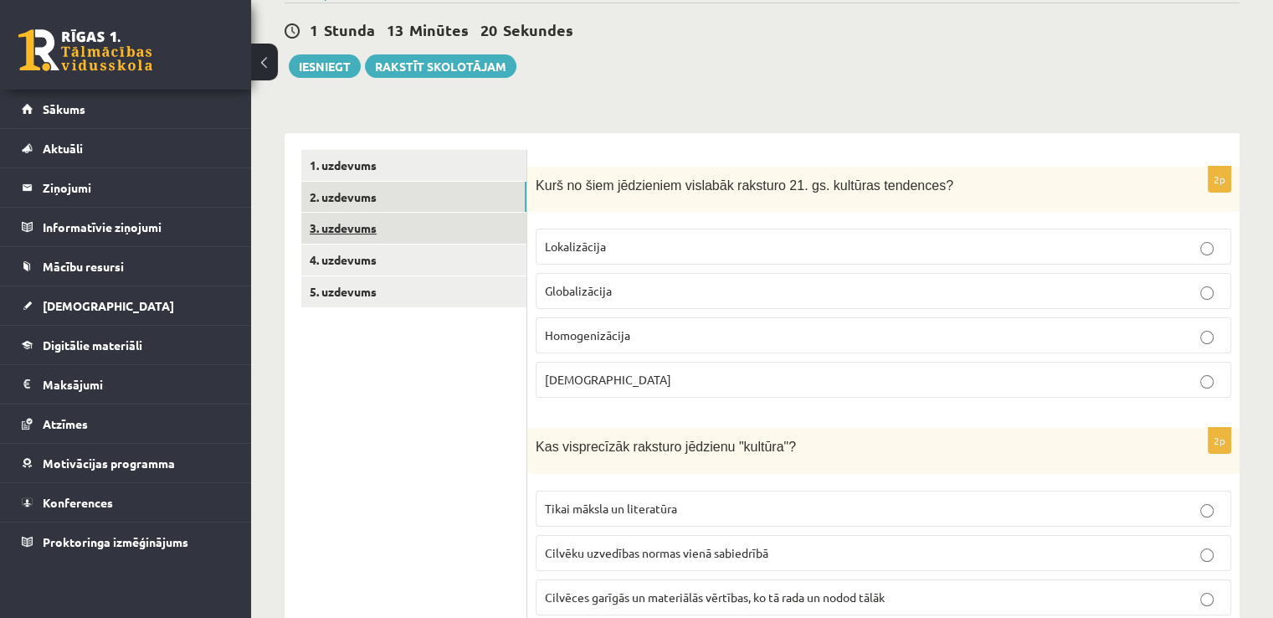
click at [363, 226] on link "3. uzdevums" at bounding box center [413, 228] width 225 height 31
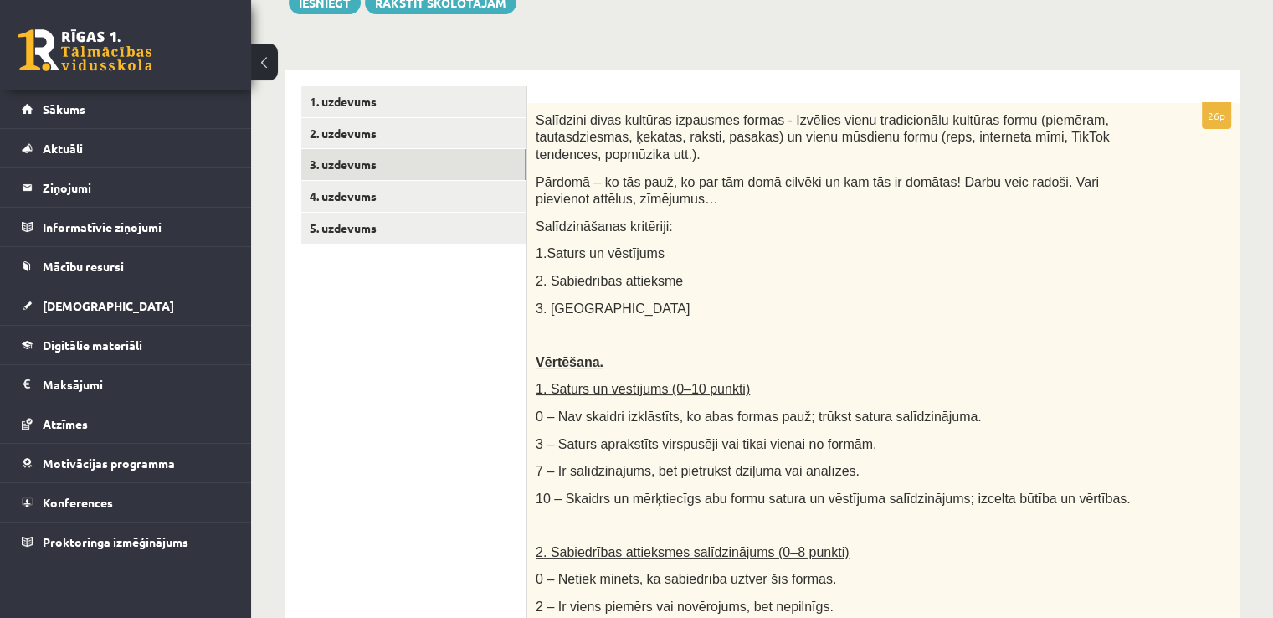
scroll to position [206, 0]
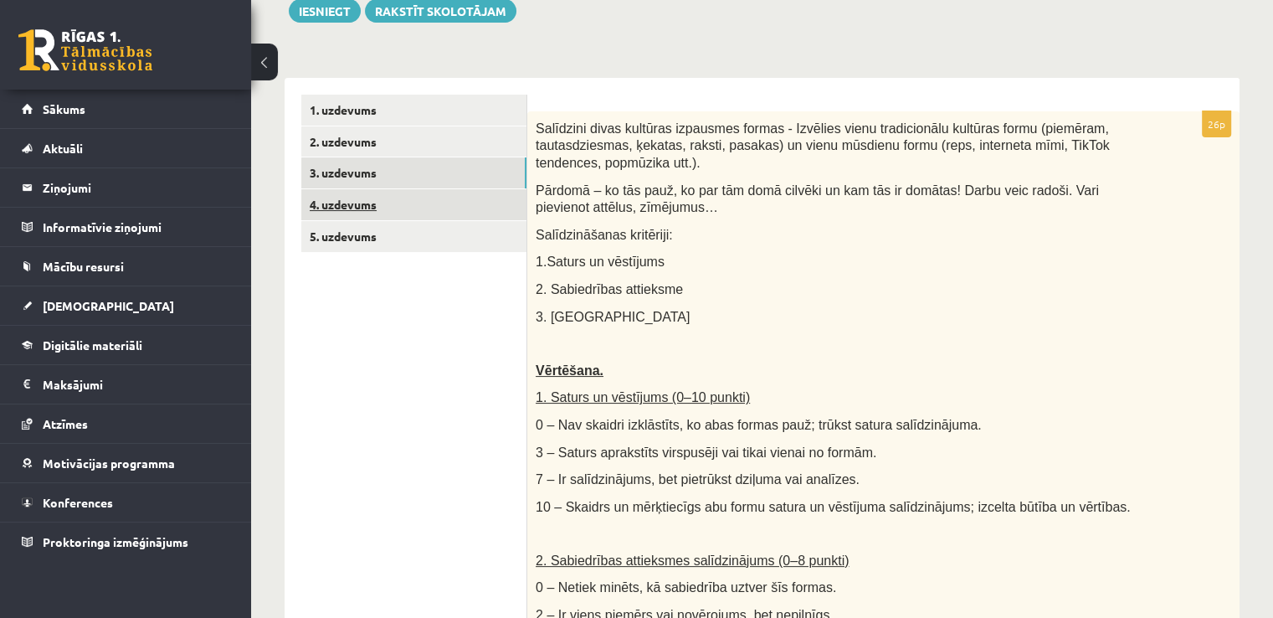
click at [382, 203] on link "4. uzdevums" at bounding box center [413, 204] width 225 height 31
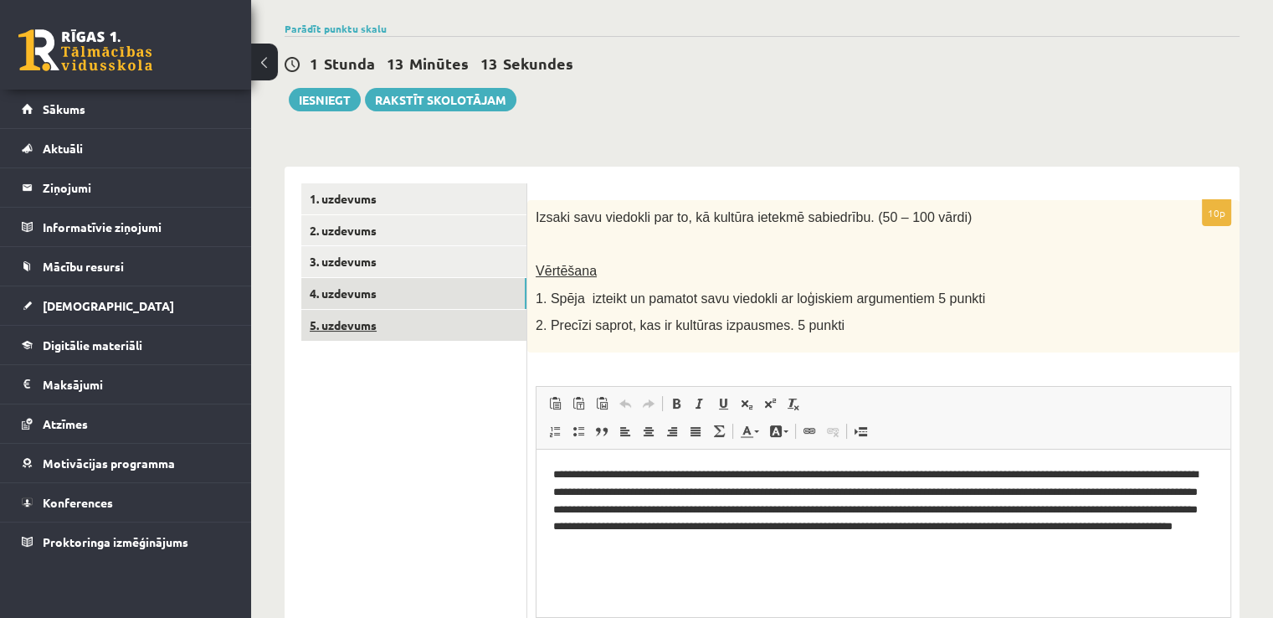
scroll to position [0, 0]
click at [422, 320] on link "5. uzdevums" at bounding box center [413, 325] width 225 height 31
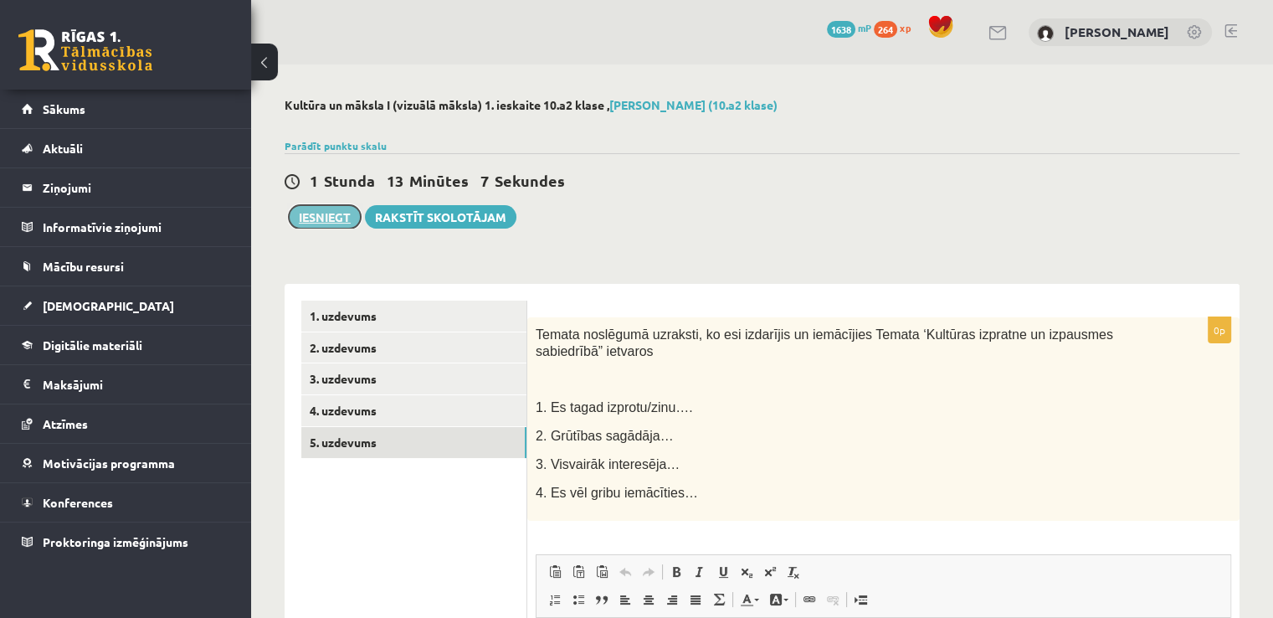
click at [307, 215] on button "Iesniegt" at bounding box center [325, 216] width 72 height 23
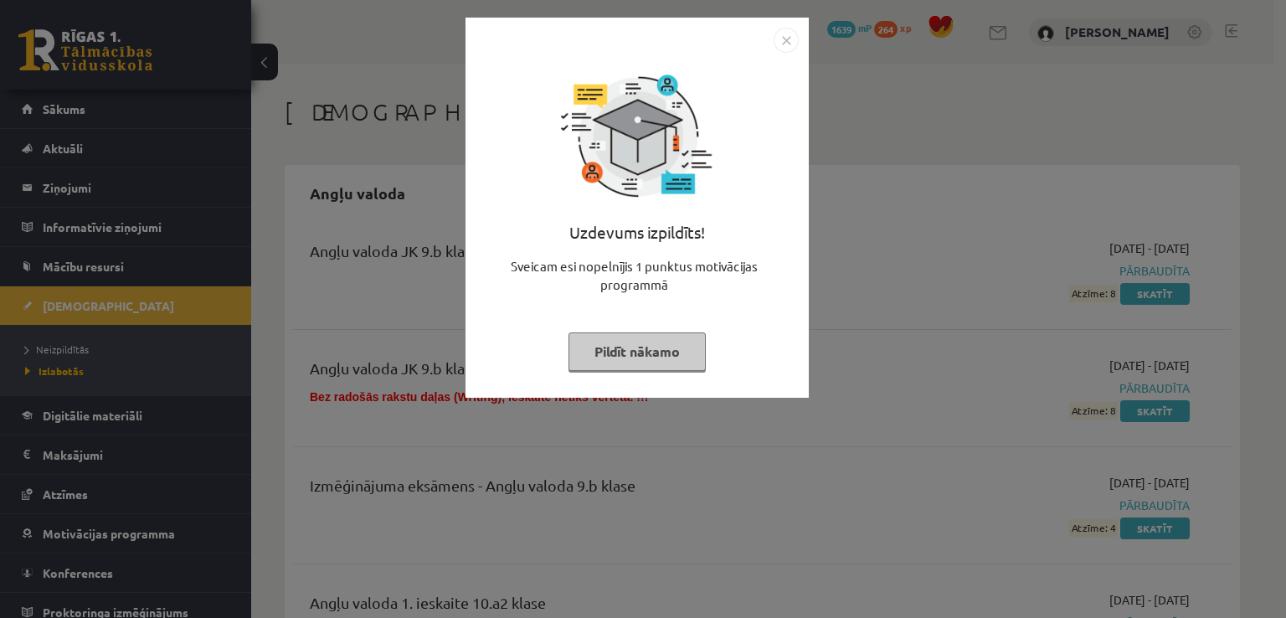
click at [633, 337] on button "Pildīt nākamo" at bounding box center [636, 351] width 137 height 39
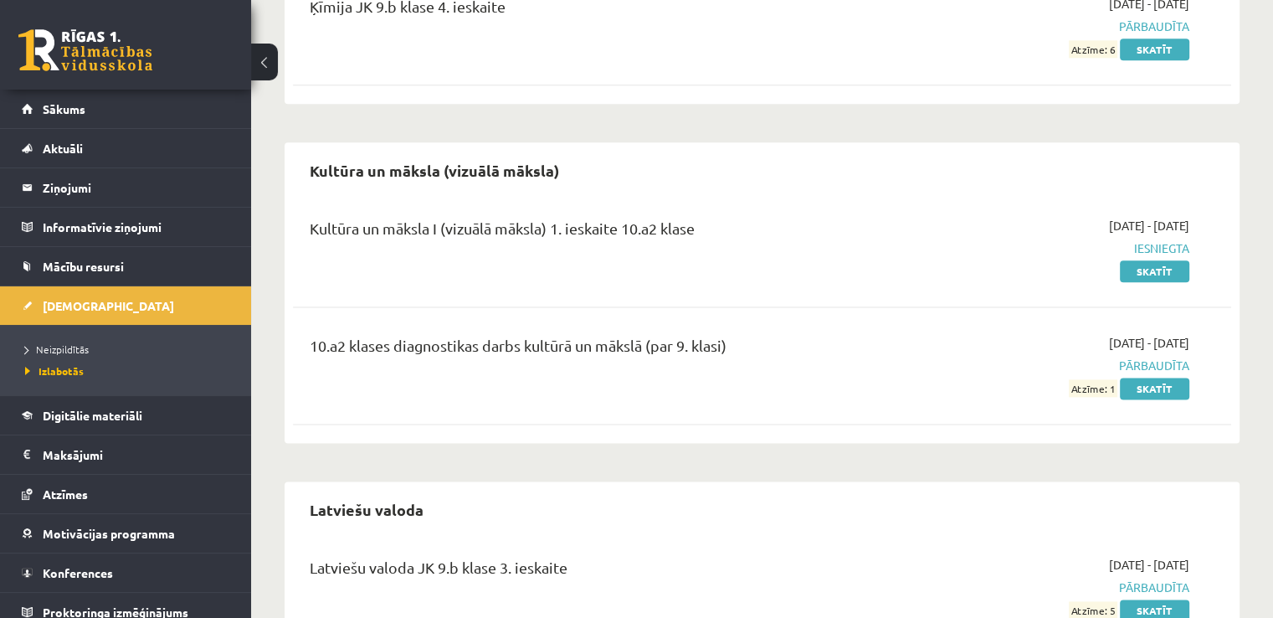
scroll to position [2087, 0]
drag, startPoint x: 1094, startPoint y: 383, endPoint x: 1115, endPoint y: 384, distance: 20.9
click at [1115, 384] on span "Atzīme: 1" at bounding box center [1093, 386] width 49 height 18
click at [1111, 420] on div "Kultūra un māksla I (vizuālā māksla) 1. ieskaite 10.a2 klase [DATE] - [DATE] Ie…" at bounding box center [762, 315] width 938 height 234
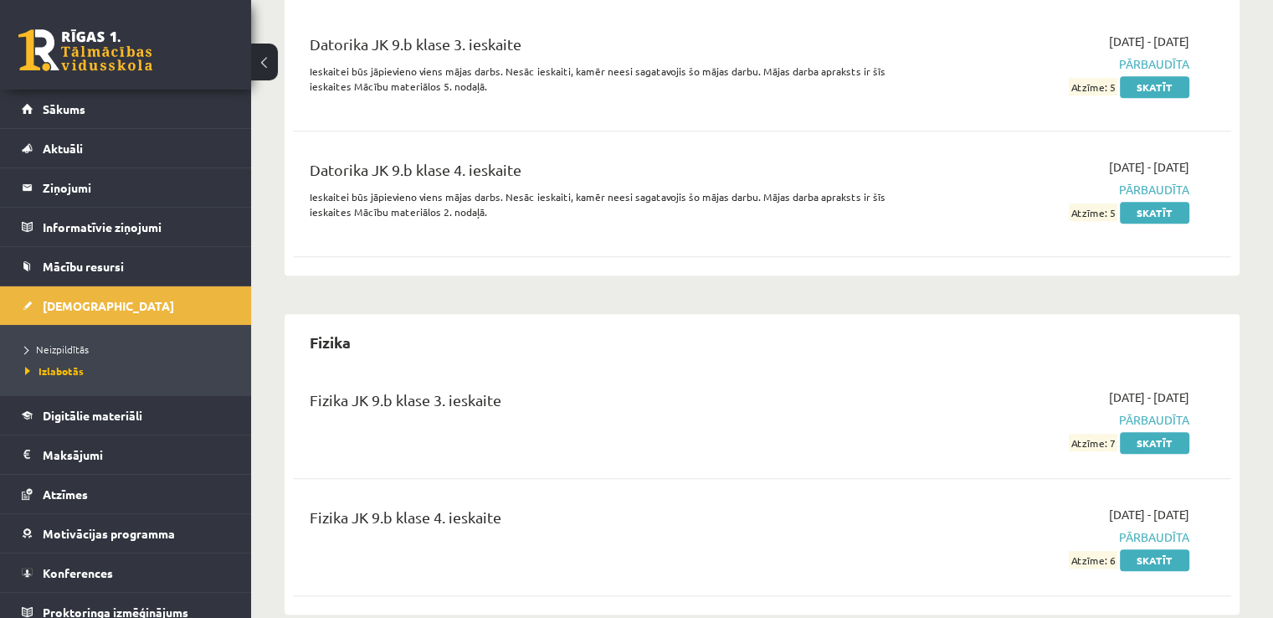
scroll to position [773, 0]
